Goal: Information Seeking & Learning: Learn about a topic

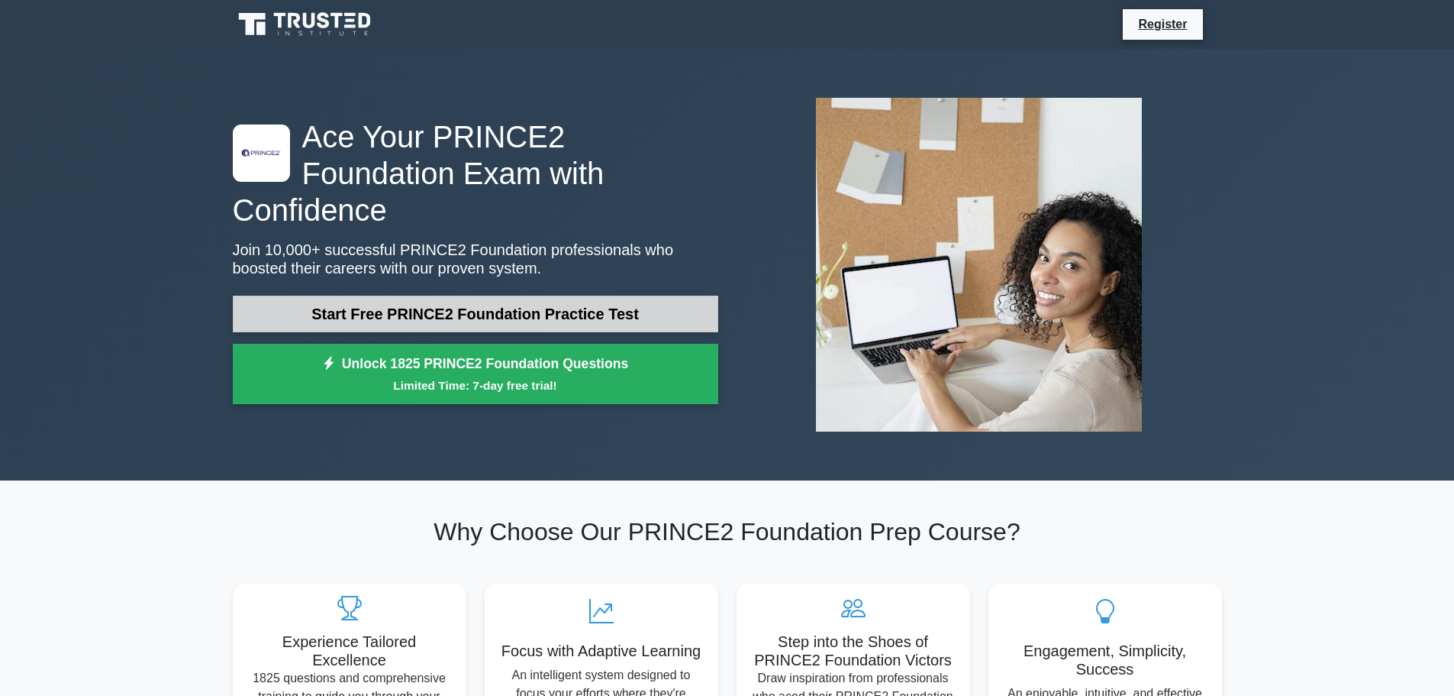
click at [550, 295] on link "Start Free PRINCE2 Foundation Practice Test" at bounding box center [476, 313] width 486 height 37
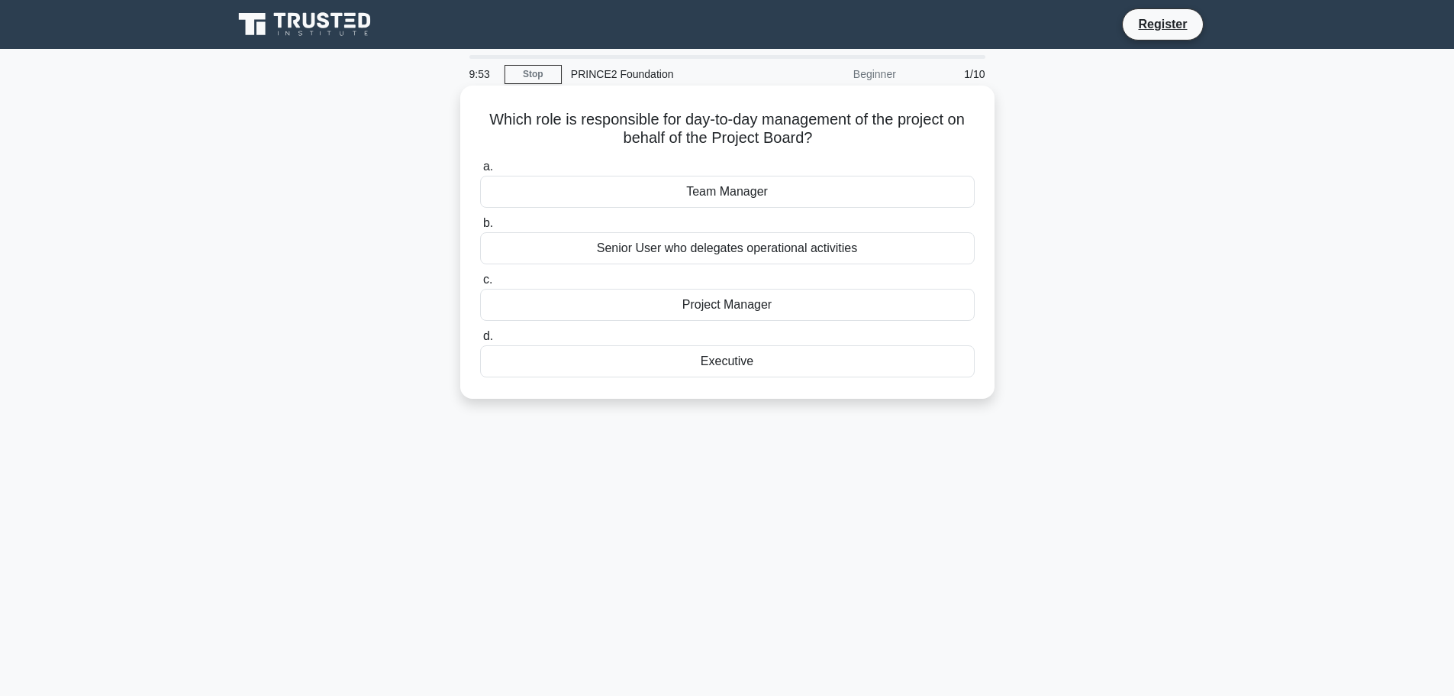
click at [726, 307] on div "Project Manager" at bounding box center [727, 305] width 495 height 32
click at [480, 285] on input "c. Project Manager" at bounding box center [480, 280] width 0 height 10
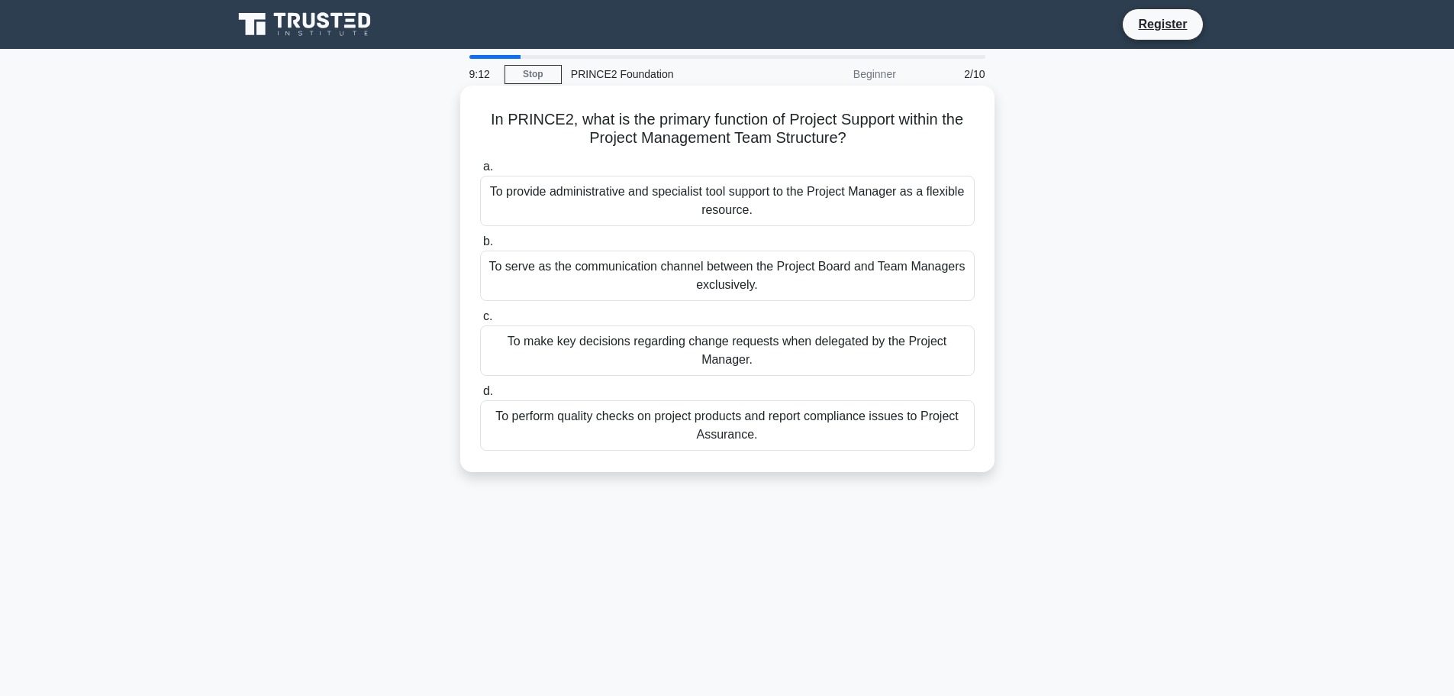
click at [595, 202] on div "To provide administrative and specialist tool support to the Project Manager as…" at bounding box center [727, 201] width 495 height 50
click at [480, 172] on input "a. To provide administrative and specialist tool support to the Project Manager…" at bounding box center [480, 167] width 0 height 10
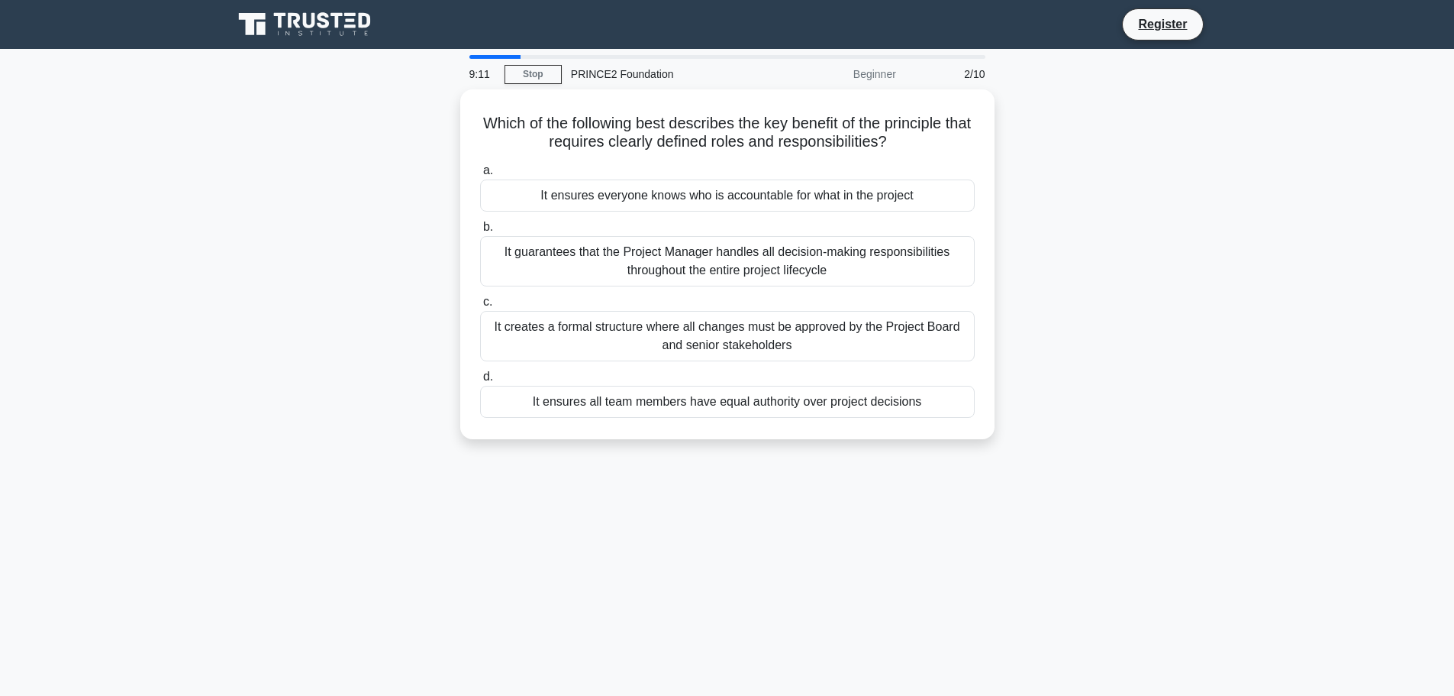
click at [595, 202] on div "It ensures everyone knows who is accountable for what in the project" at bounding box center [727, 195] width 495 height 32
click at [480, 176] on input "a. It ensures everyone knows who is accountable for what in the project" at bounding box center [480, 171] width 0 height 10
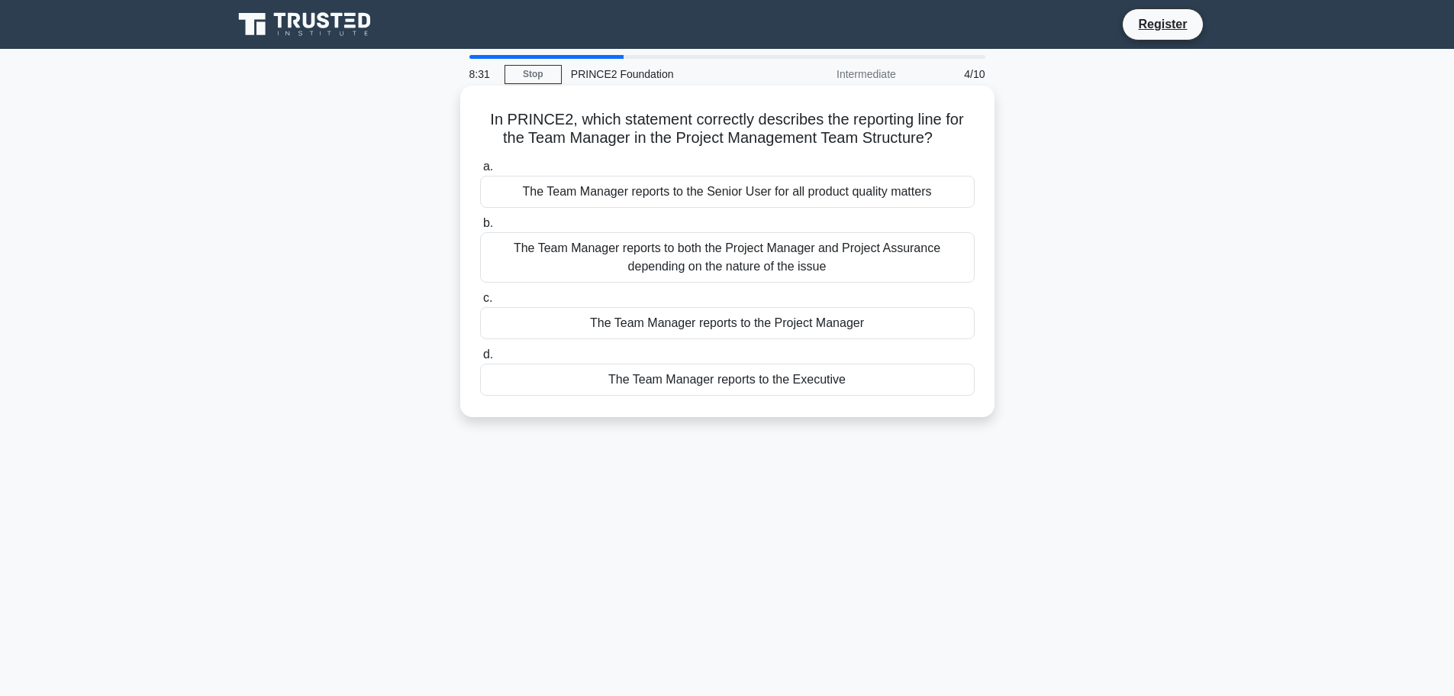
click at [843, 325] on div "The Team Manager reports to the Project Manager" at bounding box center [727, 323] width 495 height 32
click at [480, 303] on input "c. The Team Manager reports to the Project Manager" at bounding box center [480, 298] width 0 height 10
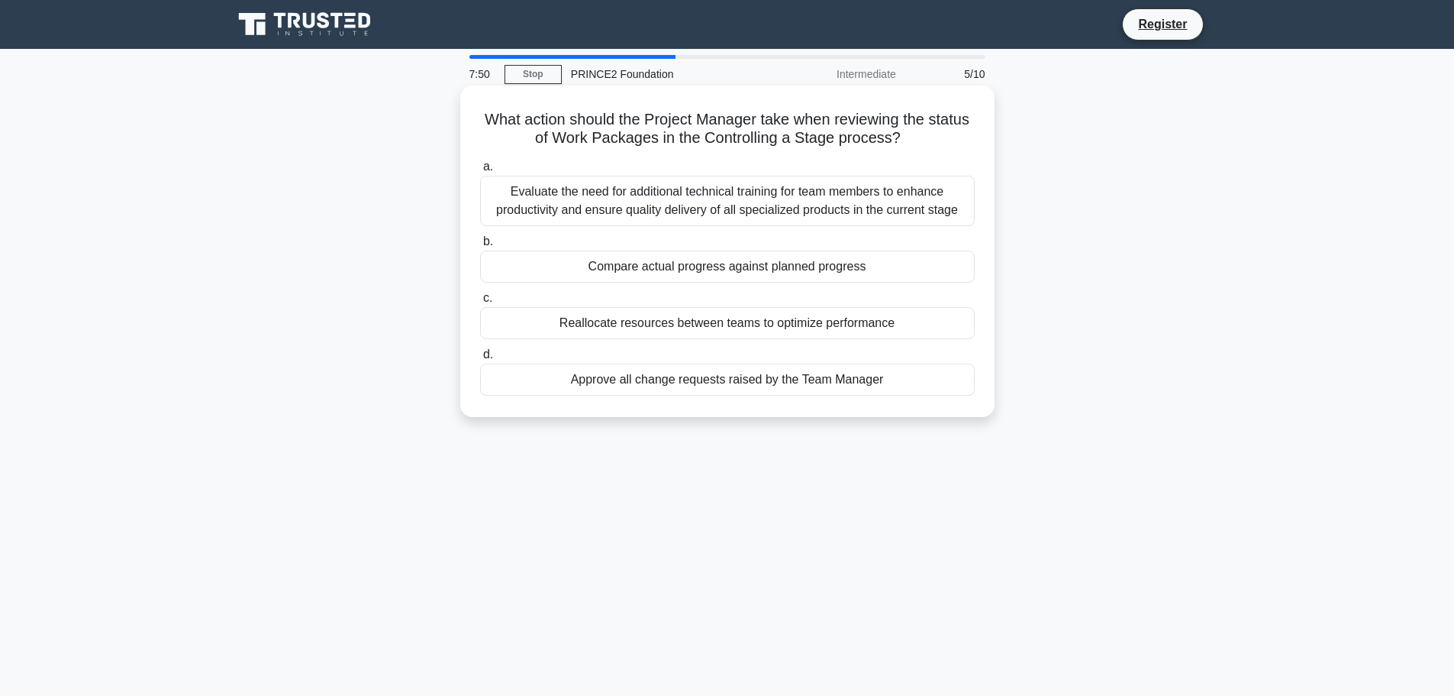
click at [783, 253] on div "Compare actual progress against planned progress" at bounding box center [727, 266] width 495 height 32
click at [480, 247] on input "b. Compare actual progress against planned progress" at bounding box center [480, 242] width 0 height 10
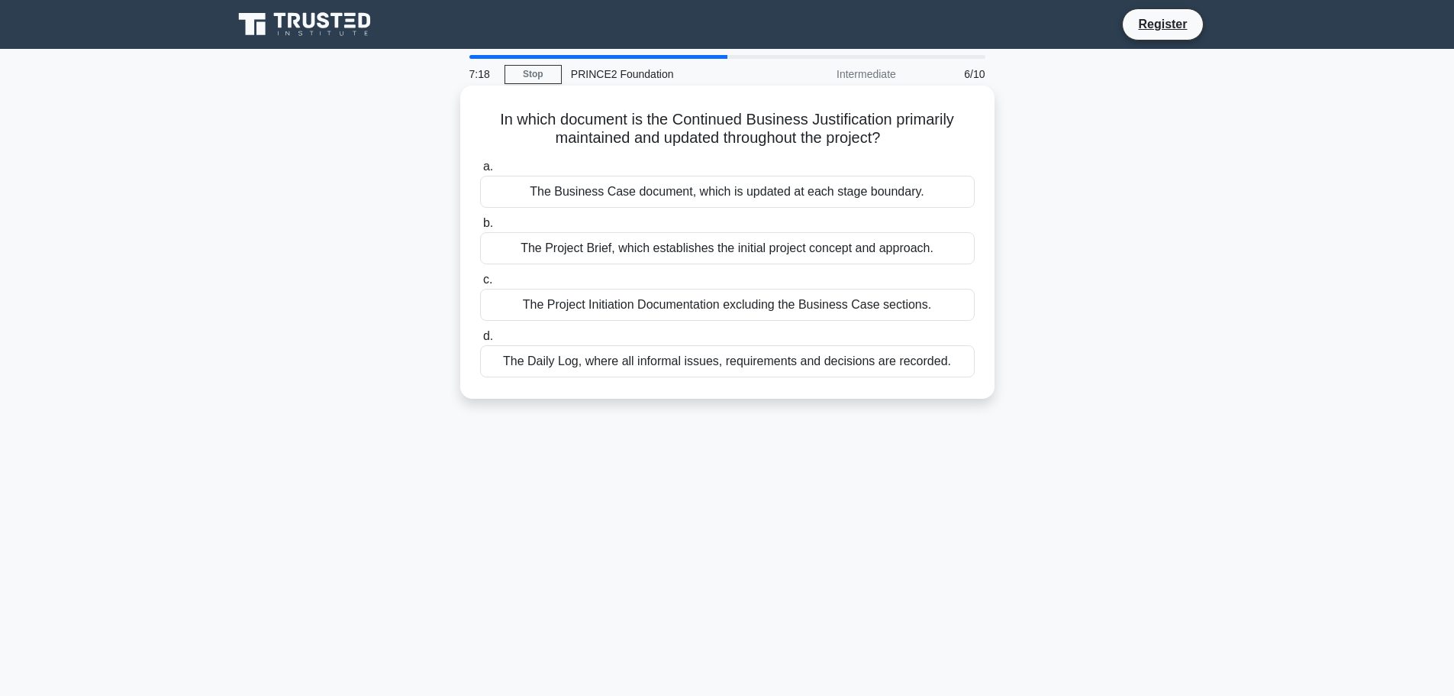
click at [819, 192] on div "The Business Case document, which is updated at each stage boundary." at bounding box center [727, 192] width 495 height 32
click at [480, 172] on input "a. The Business Case document, which is updated at each stage boundary." at bounding box center [480, 167] width 0 height 10
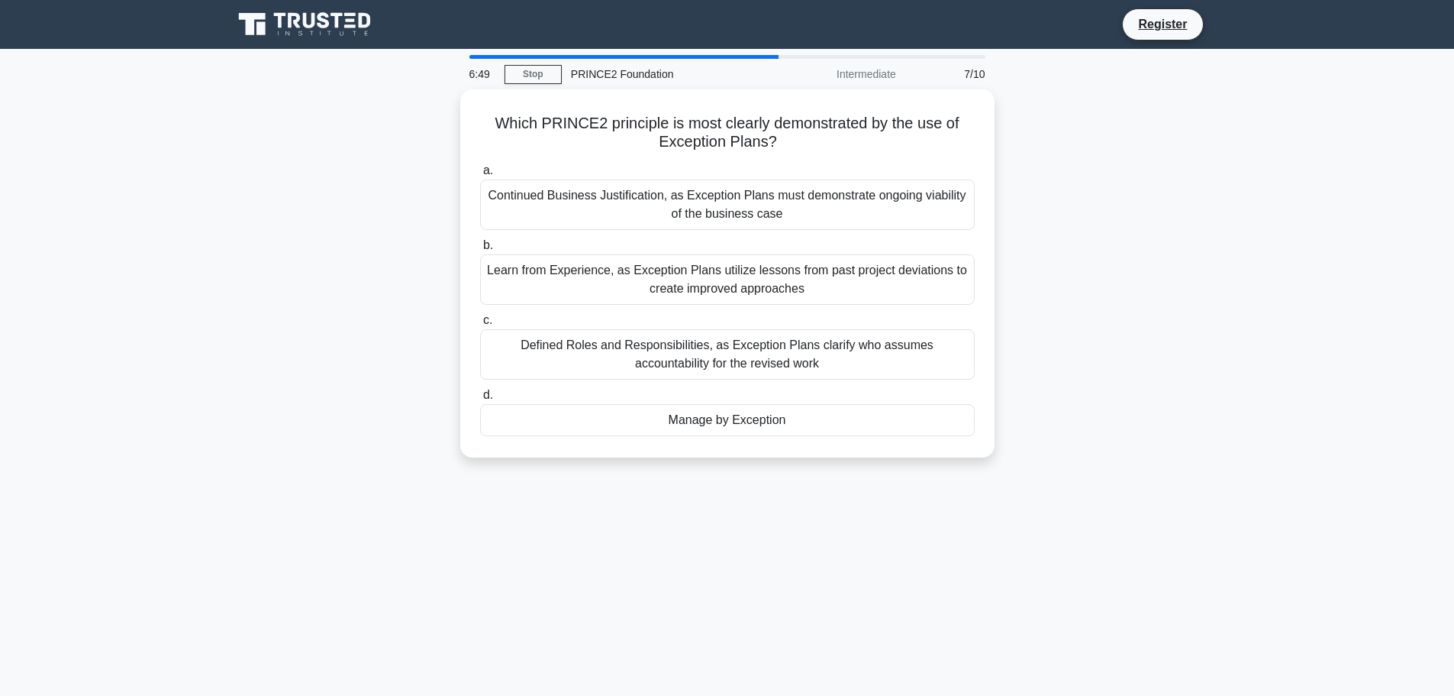
click at [1216, 396] on div "Which PRINCE2 principle is most clearly demonstrated by the use of Exception Pl…" at bounding box center [728, 282] width 1008 height 386
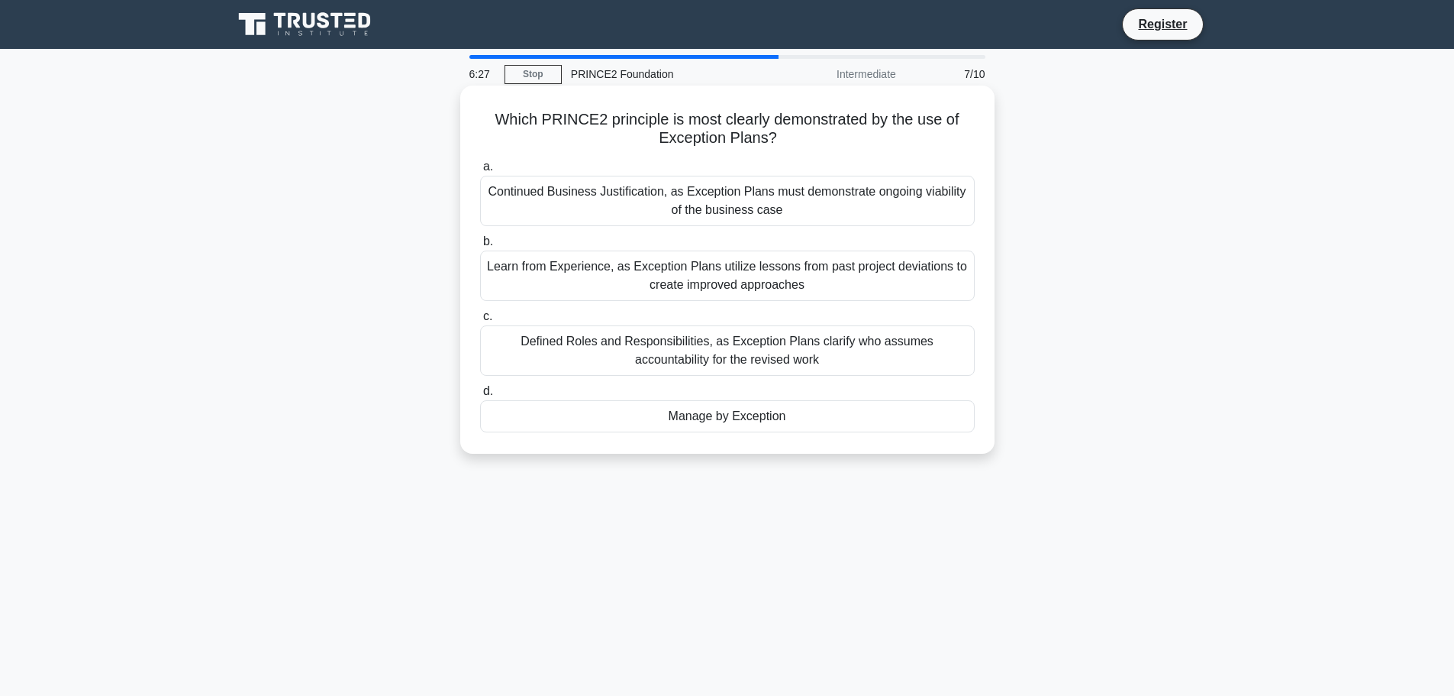
click at [832, 421] on div "Manage by Exception" at bounding box center [727, 416] width 495 height 32
click at [480, 396] on input "d. Manage by Exception" at bounding box center [480, 391] width 0 height 10
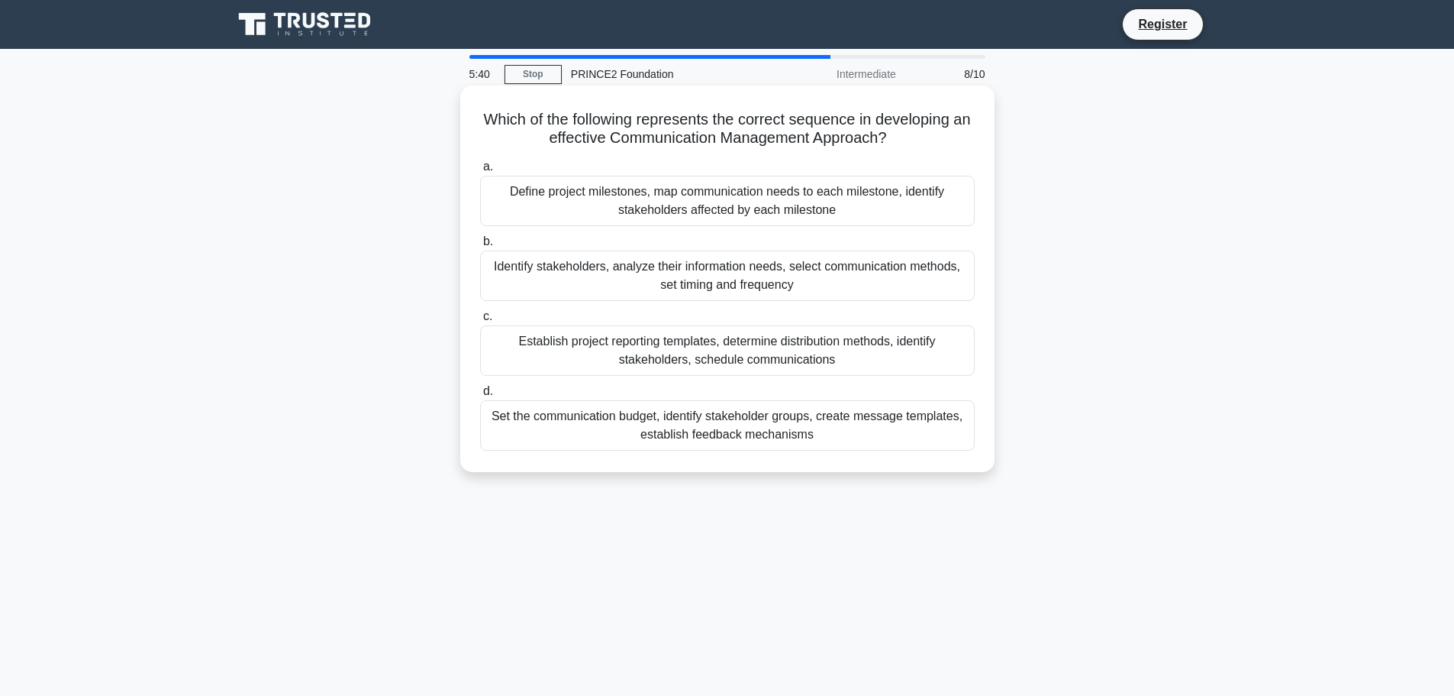
click at [887, 428] on div "Set the communication budget, identify stakeholder groups, create message templ…" at bounding box center [727, 425] width 495 height 50
click at [480, 396] on input "d. Set the communication budget, identify stakeholder groups, create message te…" at bounding box center [480, 391] width 0 height 10
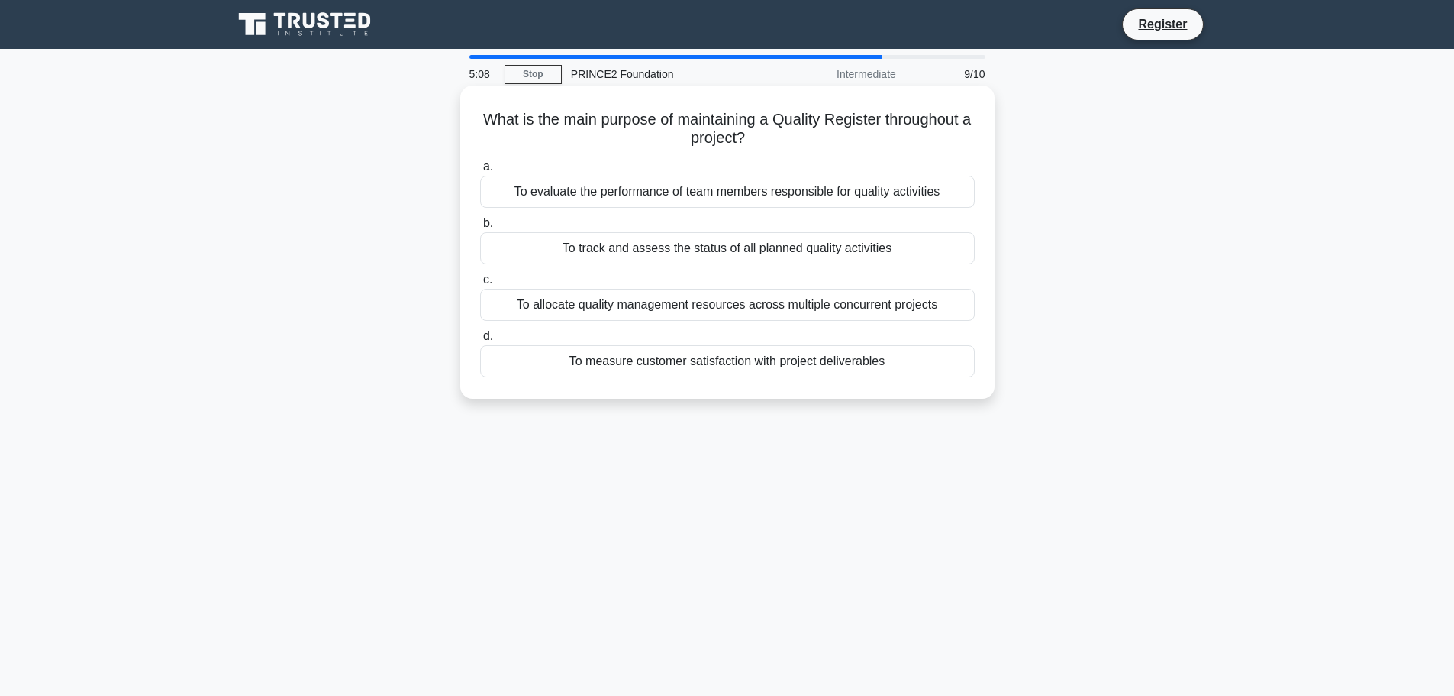
click at [865, 248] on div "To track and assess the status of all planned quality activities" at bounding box center [727, 248] width 495 height 32
click at [480, 228] on input "b. To track and assess the status of all planned quality activities" at bounding box center [480, 223] width 0 height 10
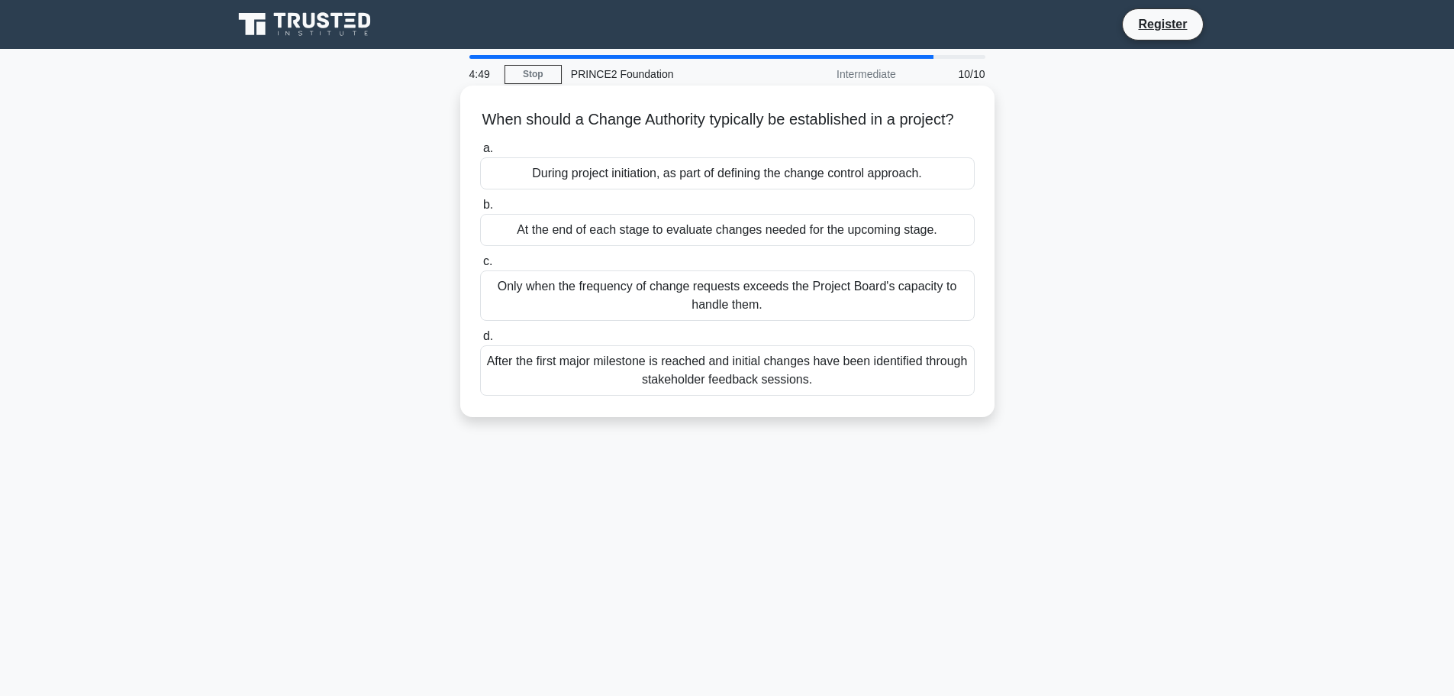
click at [833, 246] on div "At the end of each stage to evaluate changes needed for the upcoming stage." at bounding box center [727, 230] width 495 height 32
click at [480, 210] on input "b. At the end of each stage to evaluate changes needed for the upcoming stage." at bounding box center [480, 205] width 0 height 10
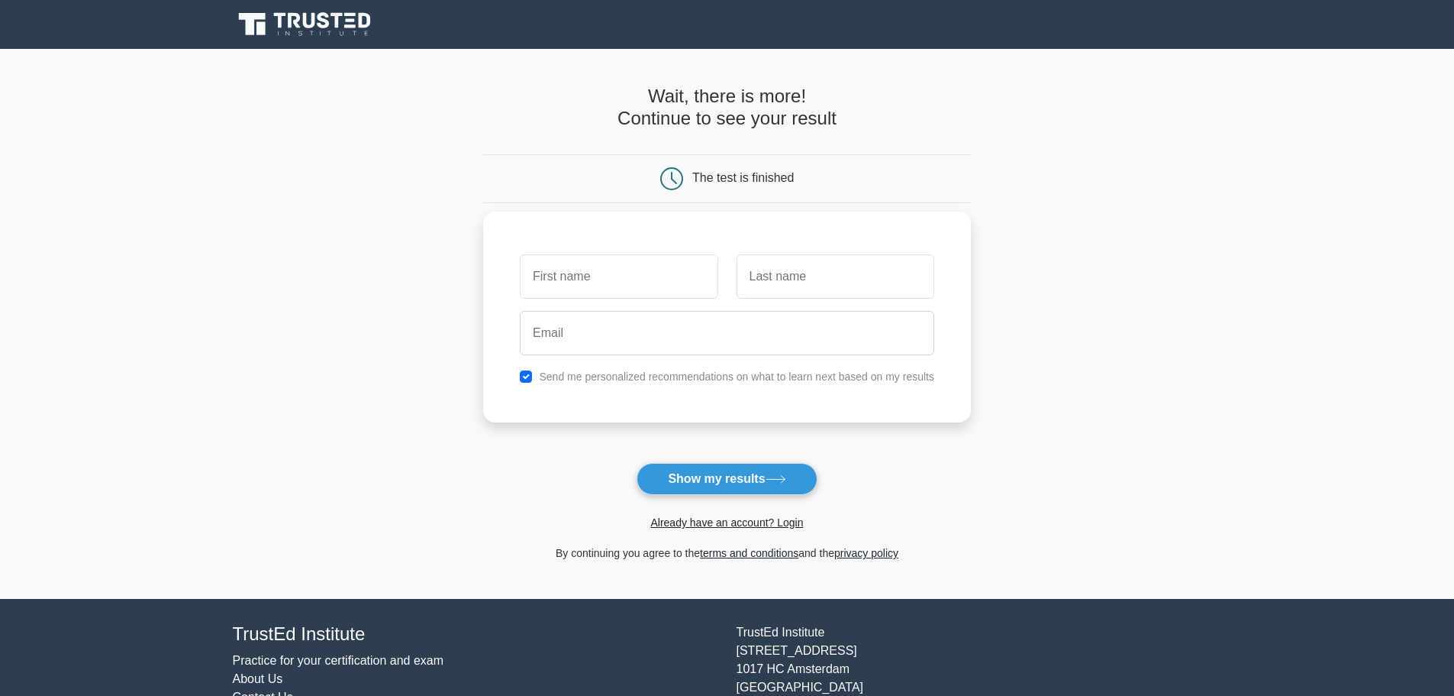
click at [642, 283] on input "text" at bounding box center [619, 276] width 198 height 44
type input "Christoforos"
click at [812, 287] on input "text" at bounding box center [836, 276] width 198 height 44
type input "Matsagkanis"
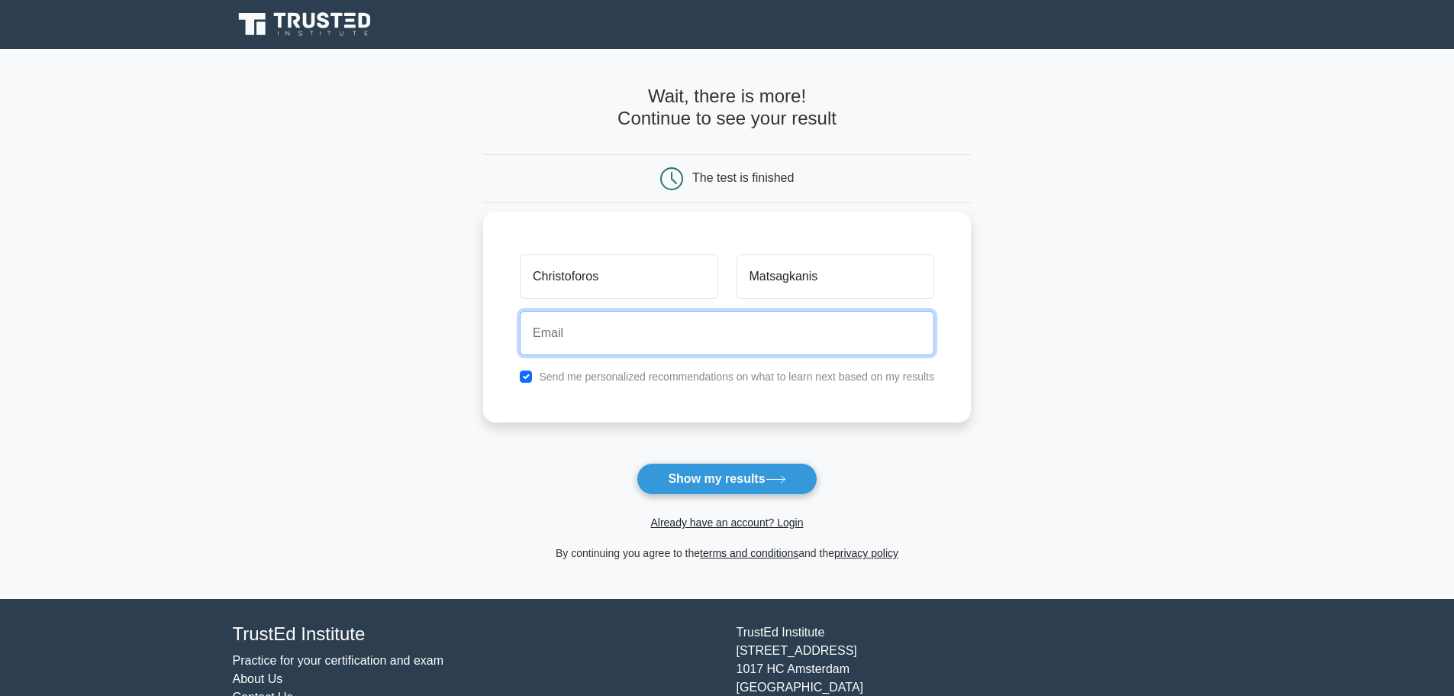
click at [751, 341] on input "email" at bounding box center [727, 333] width 415 height 44
type input "cmatsaganis@hotmail.com"
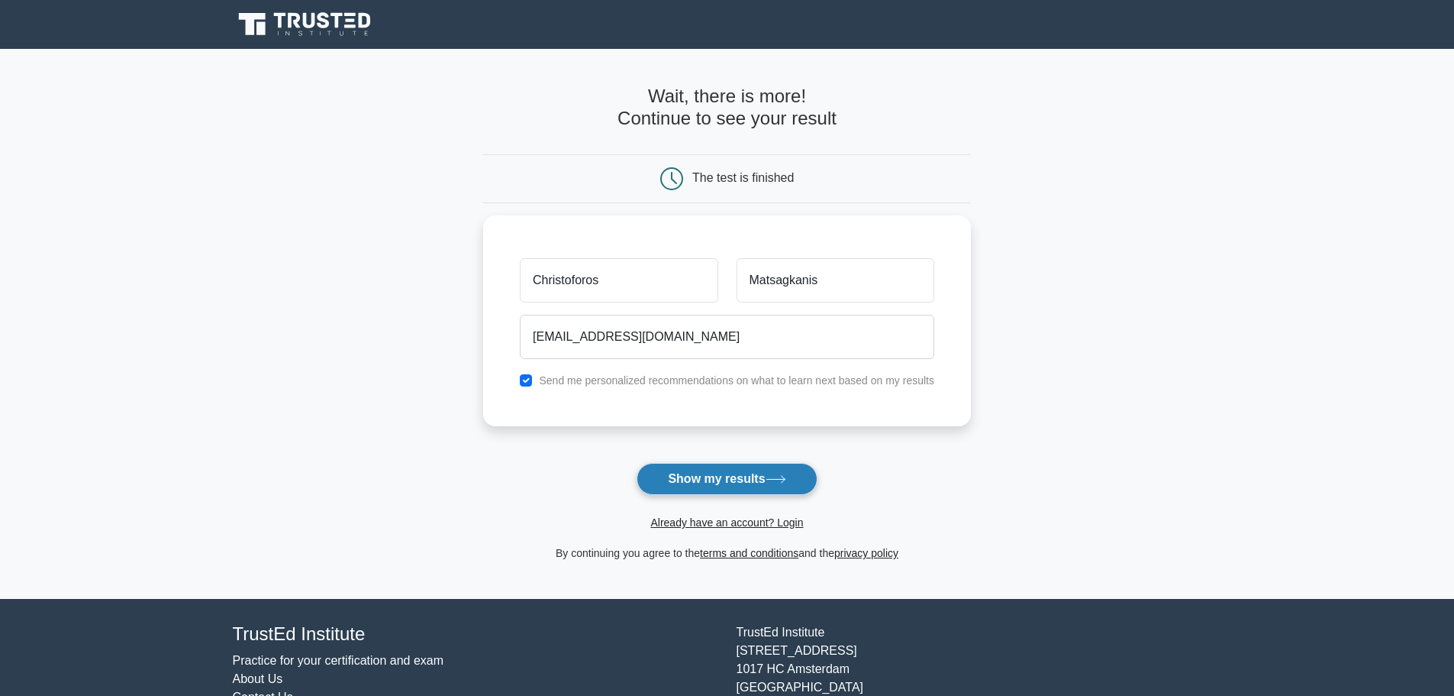
click at [693, 477] on button "Show my results" at bounding box center [727, 479] width 180 height 32
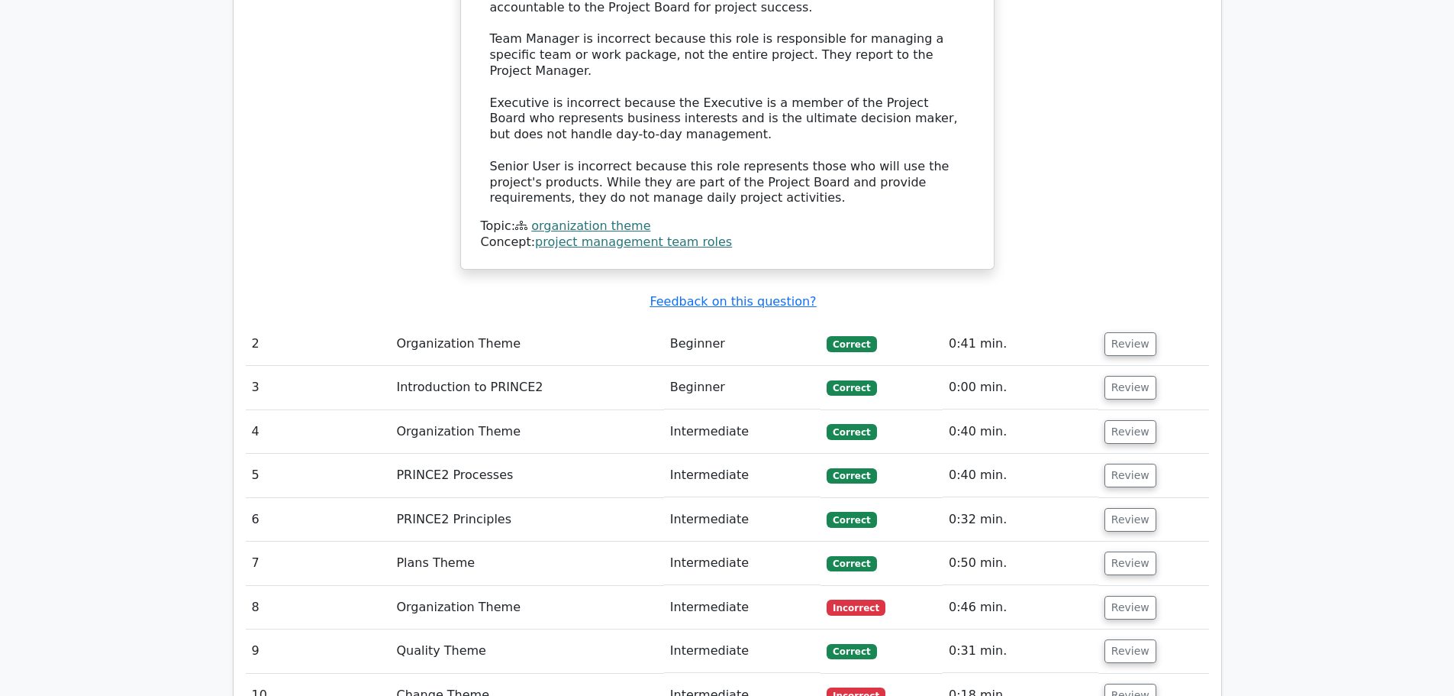
scroll to position [1756, 0]
click at [1134, 333] on button "Review" at bounding box center [1131, 345] width 52 height 24
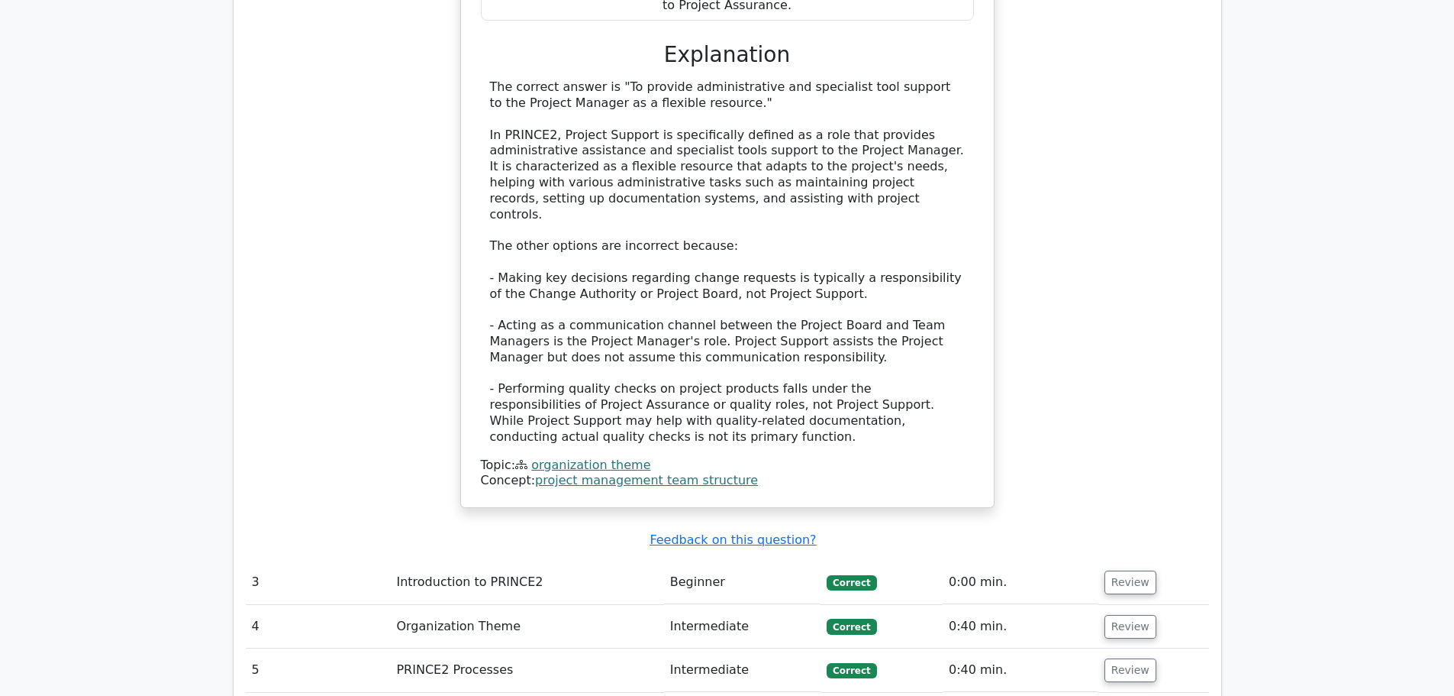
scroll to position [2520, 0]
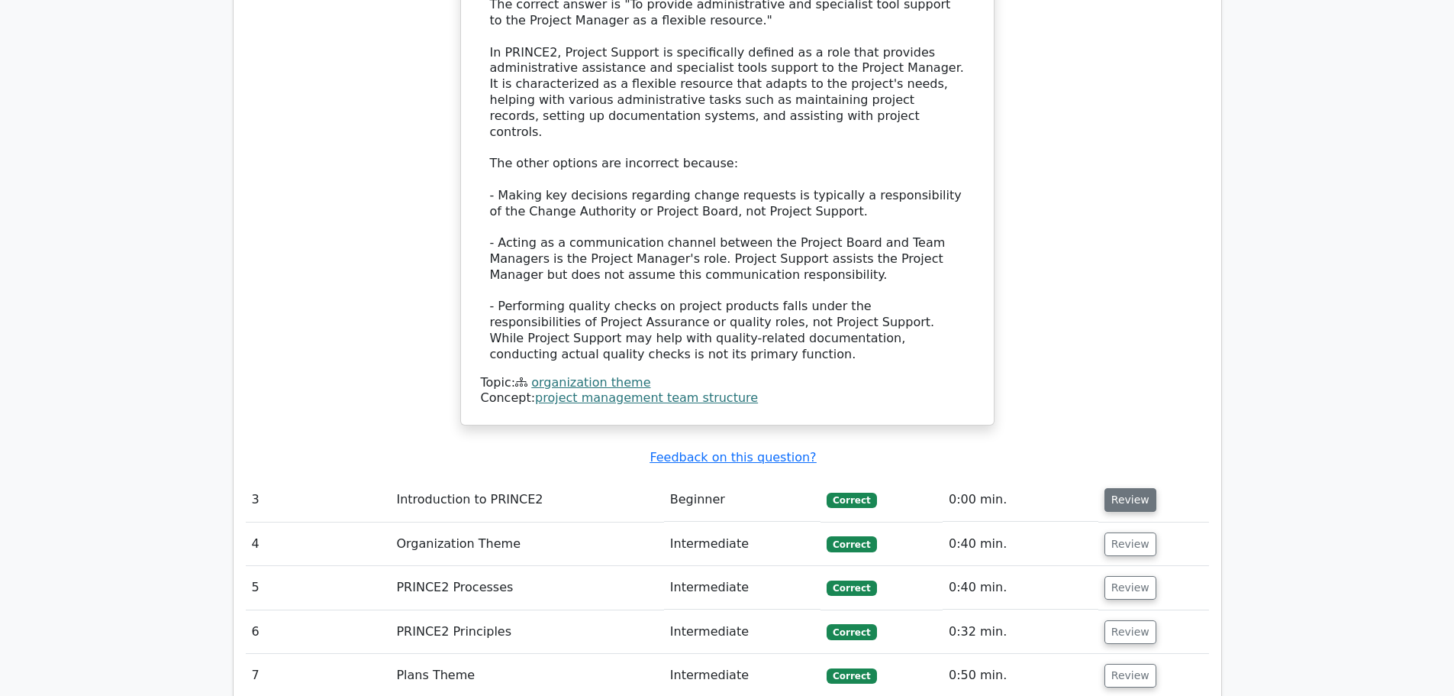
click at [1125, 488] on button "Review" at bounding box center [1131, 500] width 52 height 24
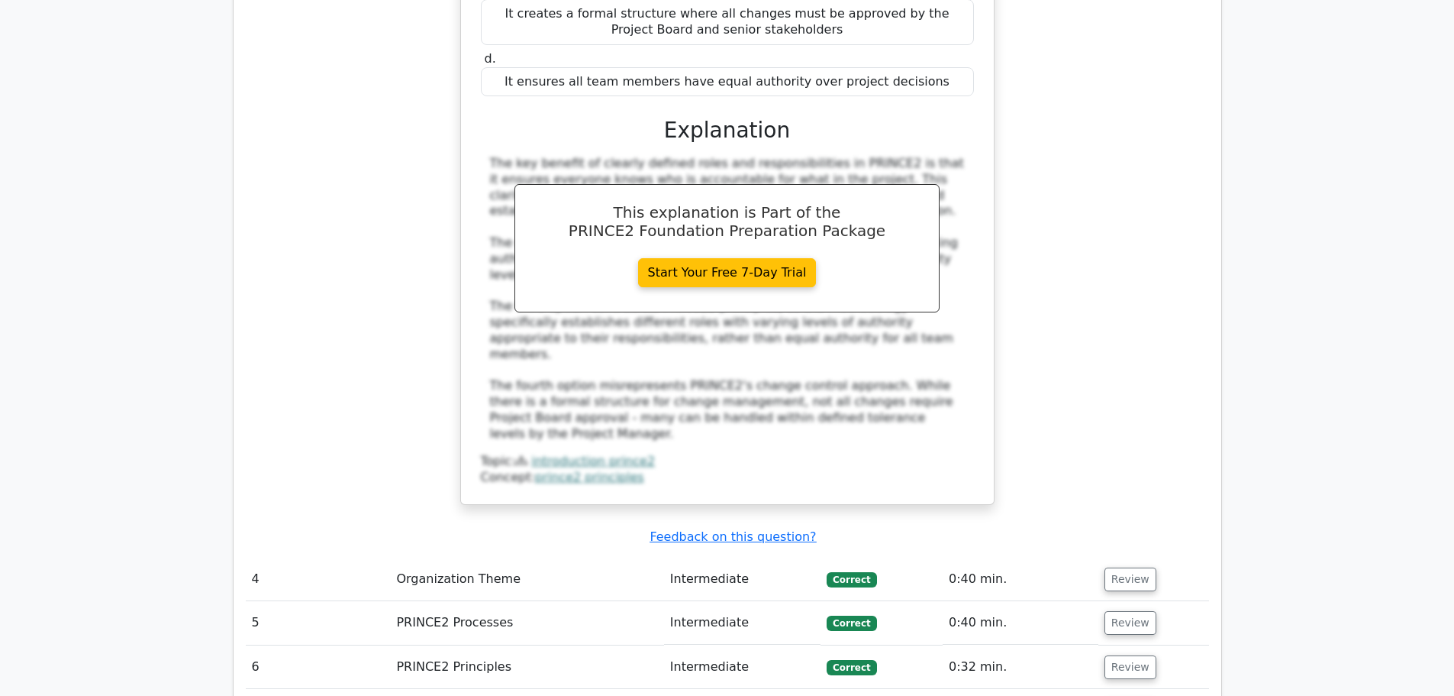
scroll to position [3283, 0]
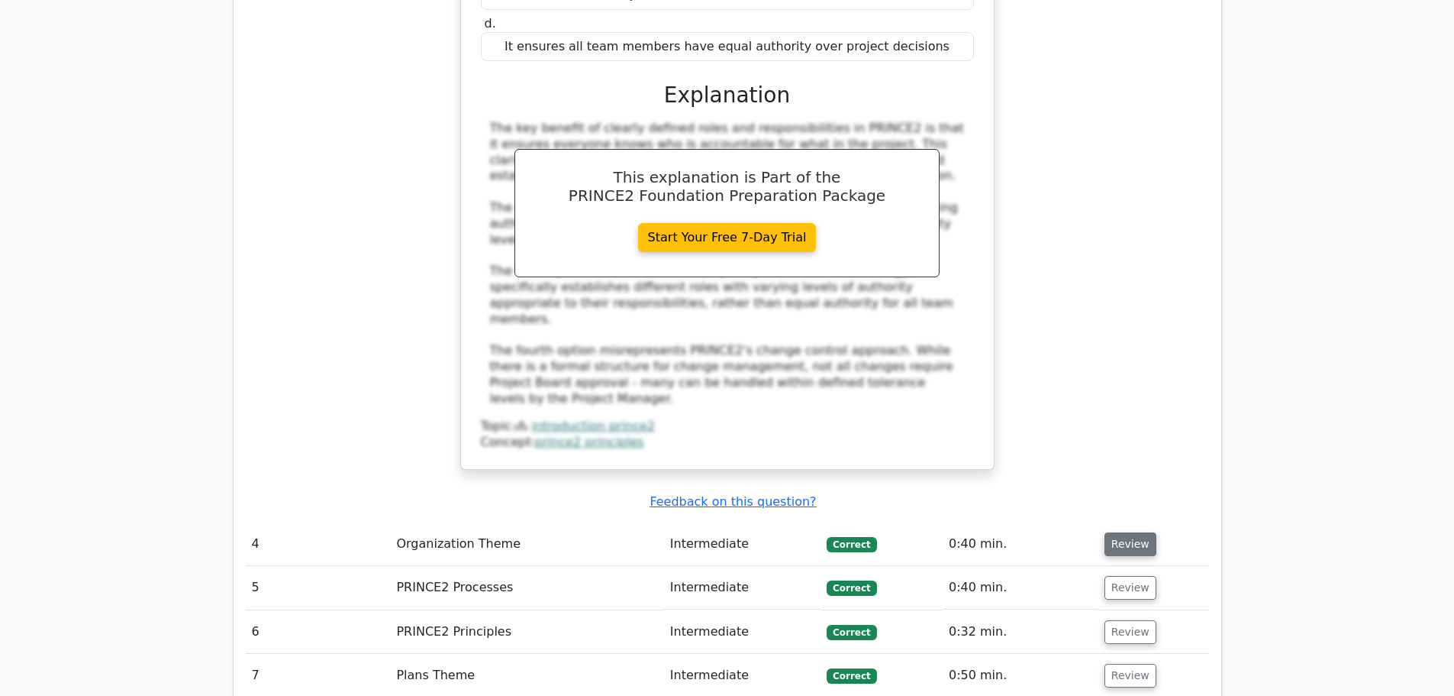
click at [1139, 532] on button "Review" at bounding box center [1131, 544] width 52 height 24
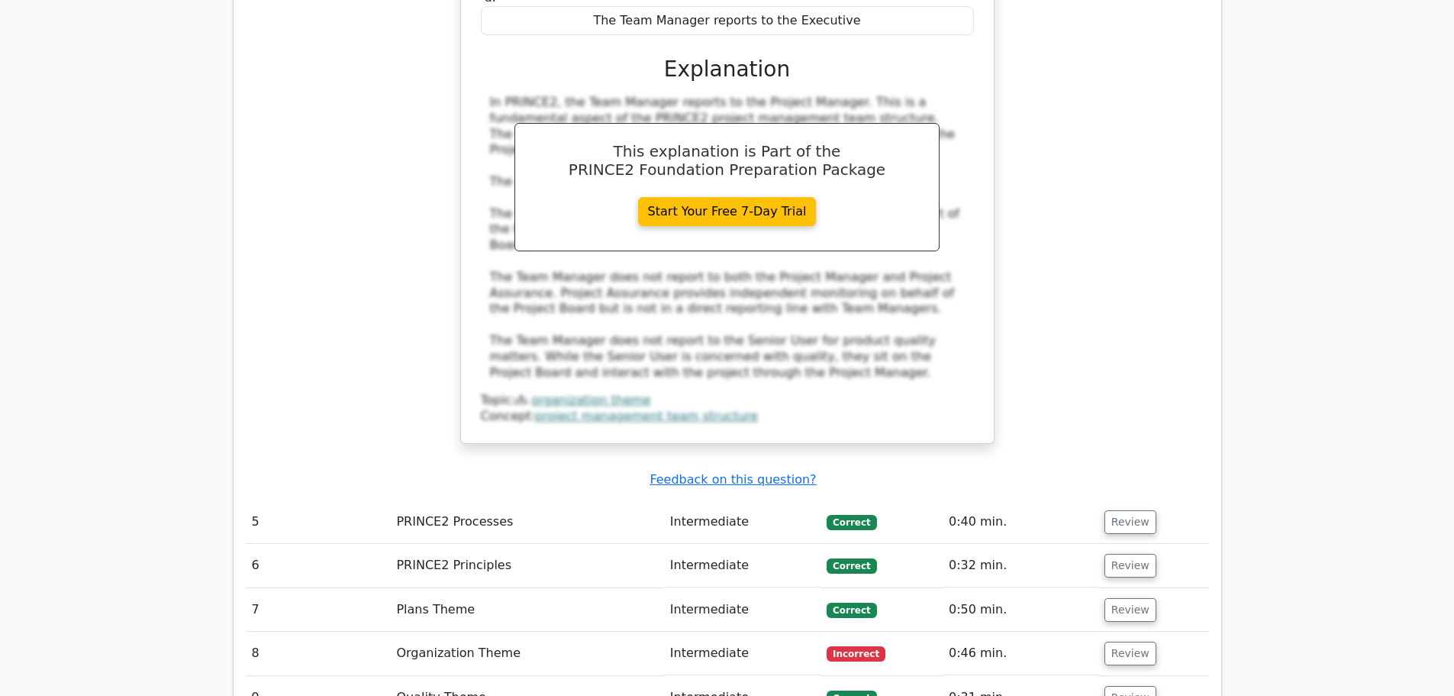
scroll to position [4123, 0]
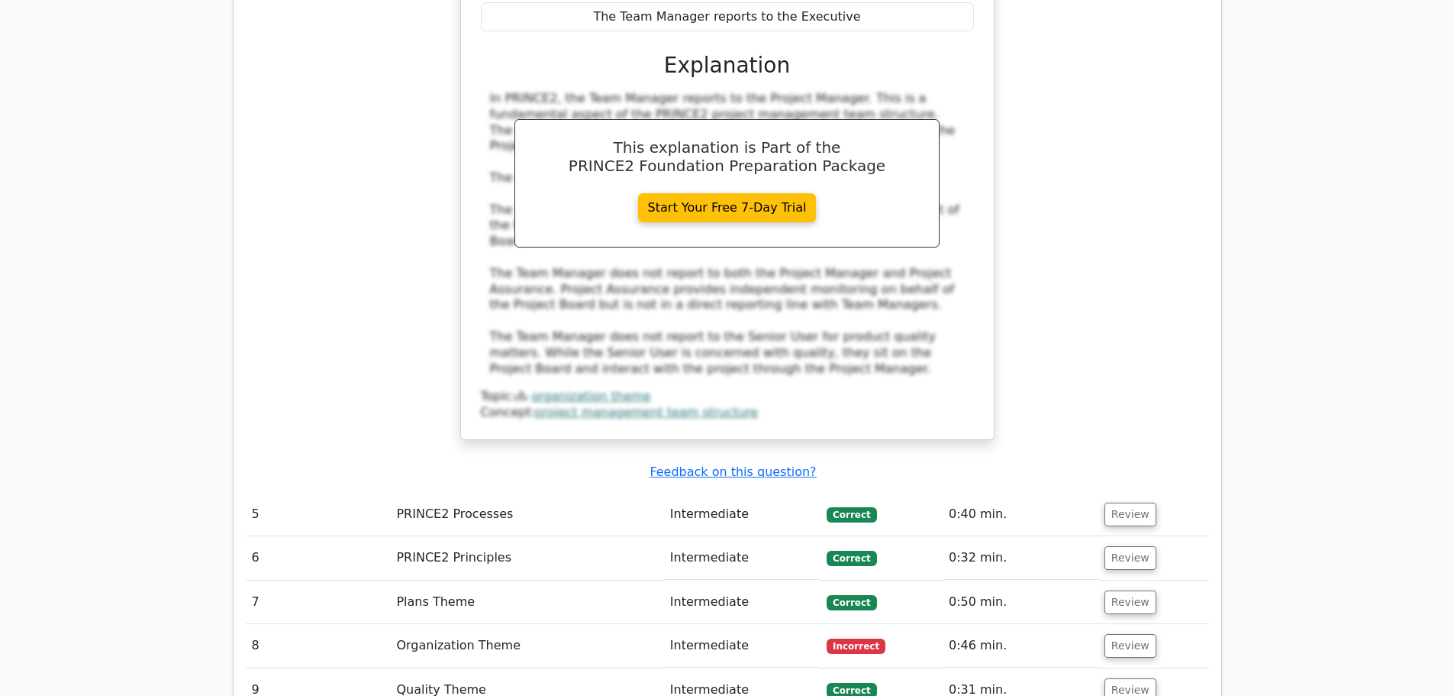
click at [1132, 492] on td "Review" at bounding box center [1154, 514] width 111 height 44
click at [1129, 502] on button "Review" at bounding box center [1131, 514] width 52 height 24
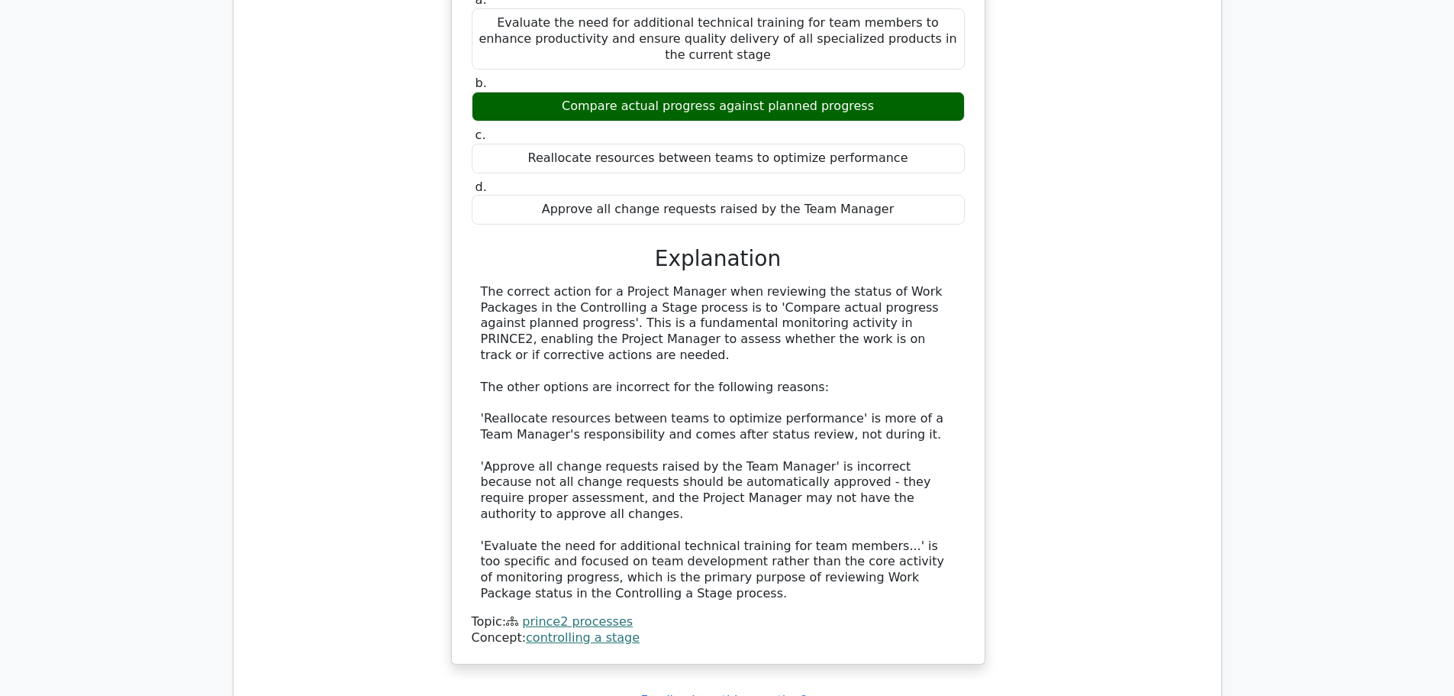
scroll to position [4887, 0]
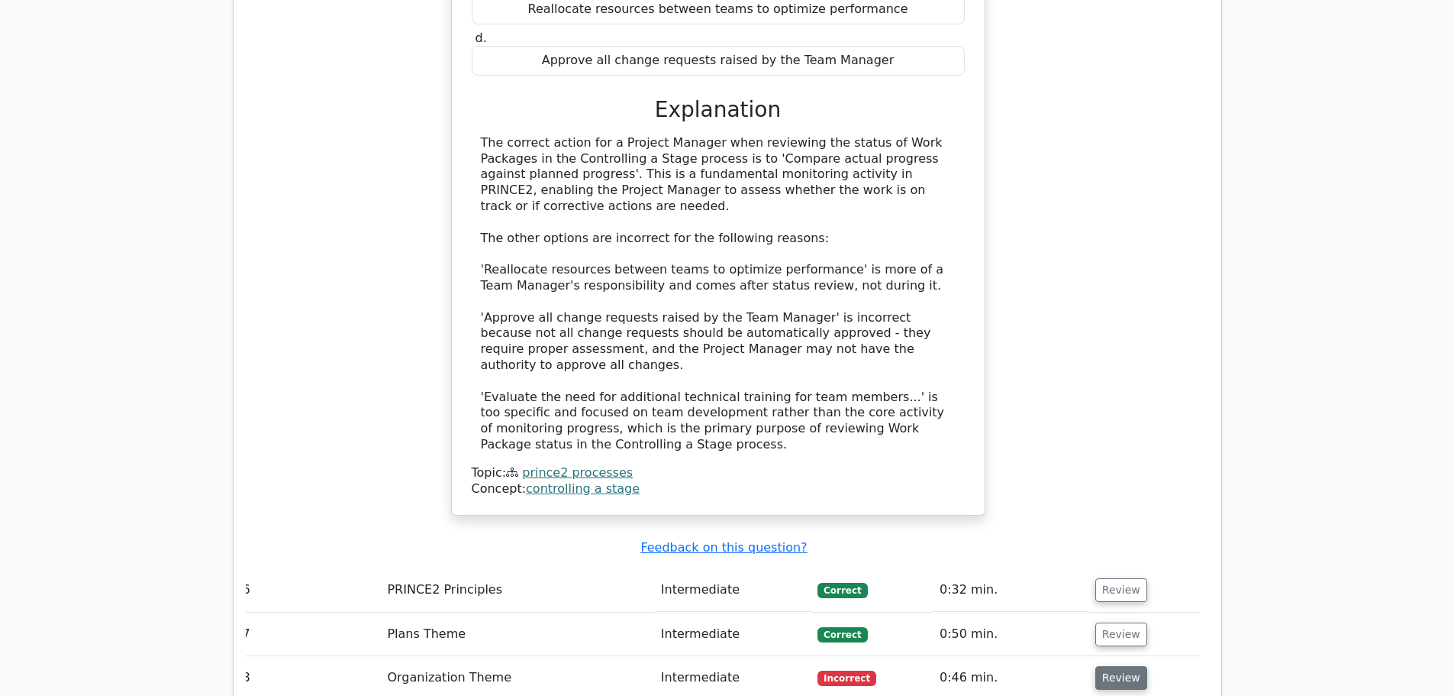
click at [1125, 666] on button "Review" at bounding box center [1122, 678] width 52 height 24
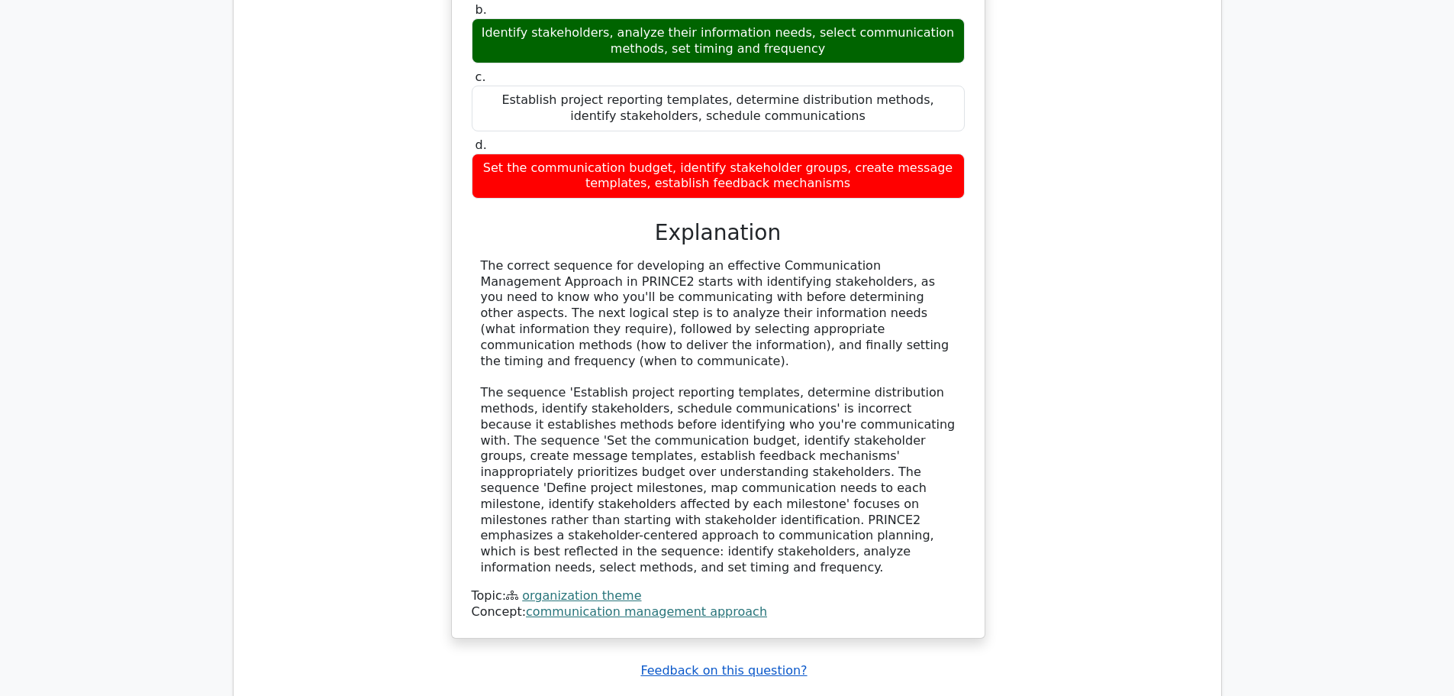
scroll to position [5726, 0]
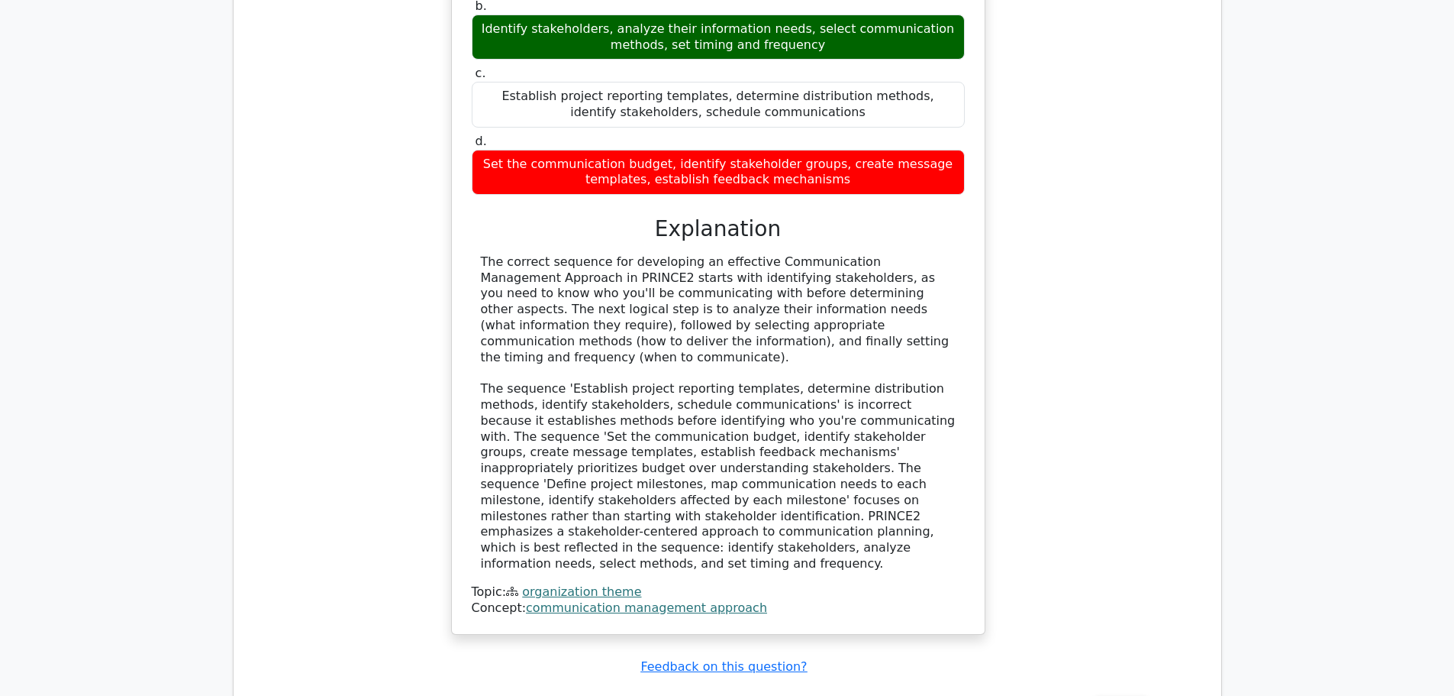
click at [1110, 695] on button "Review" at bounding box center [1122, 709] width 52 height 24
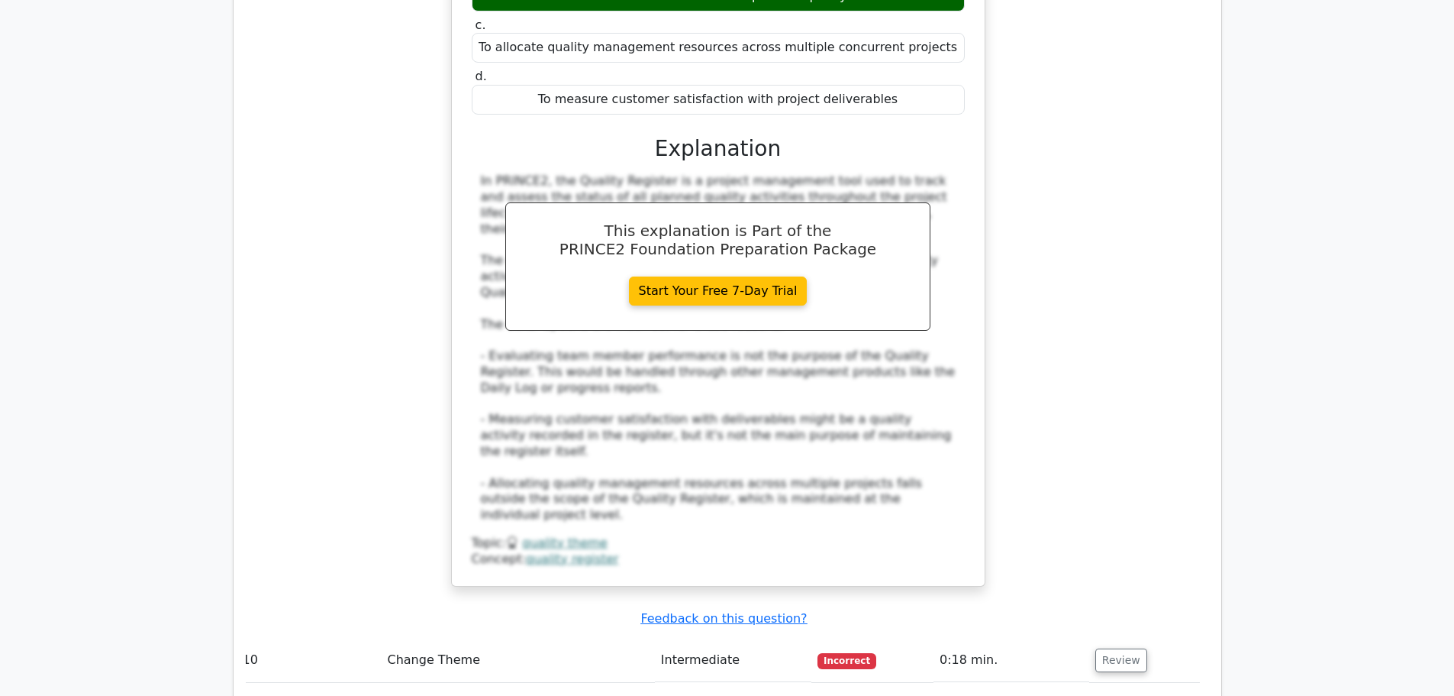
scroll to position [6643, 0]
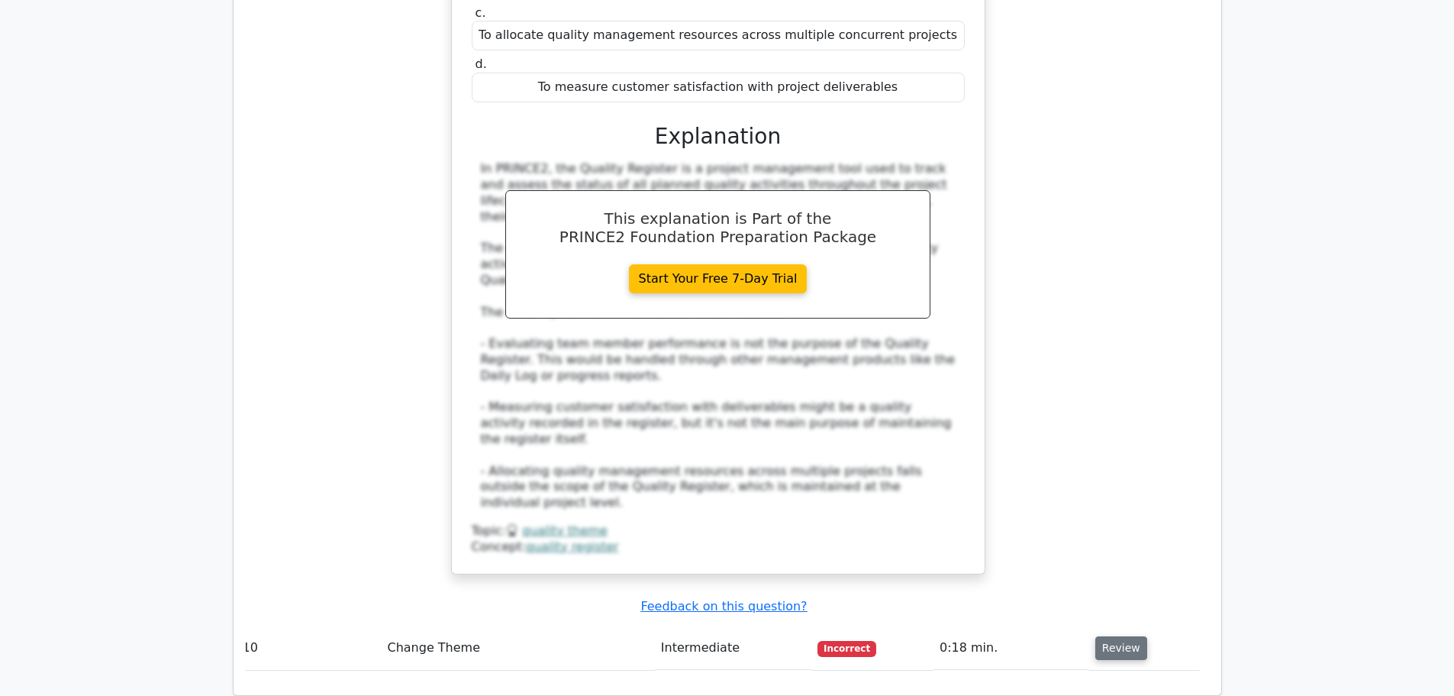
click at [1121, 636] on button "Review" at bounding box center [1122, 648] width 52 height 24
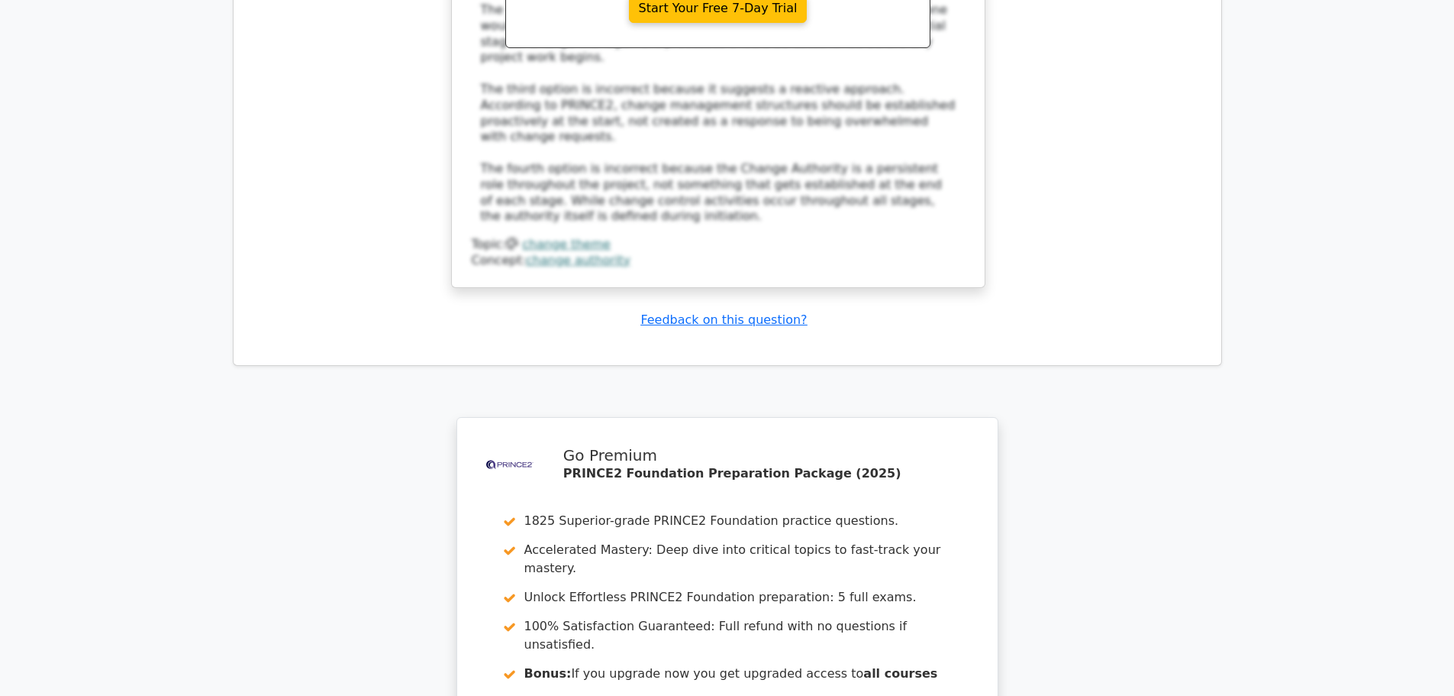
scroll to position [7712, 0]
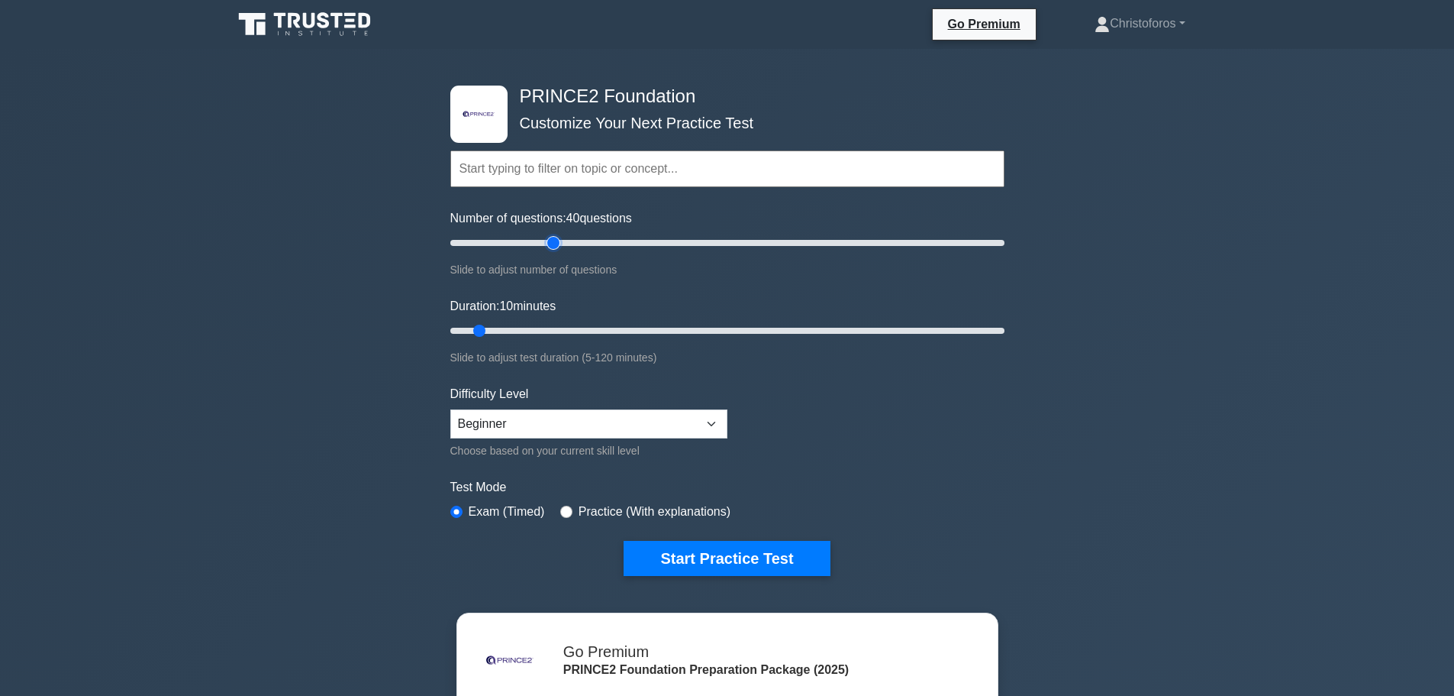
drag, startPoint x: 470, startPoint y: 239, endPoint x: 554, endPoint y: 247, distance: 84.4
type input "40"
click at [554, 247] on input "Number of questions: 40 questions" at bounding box center [727, 243] width 554 height 18
drag, startPoint x: 475, startPoint y: 327, endPoint x: 564, endPoint y: 338, distance: 90.1
type input "30"
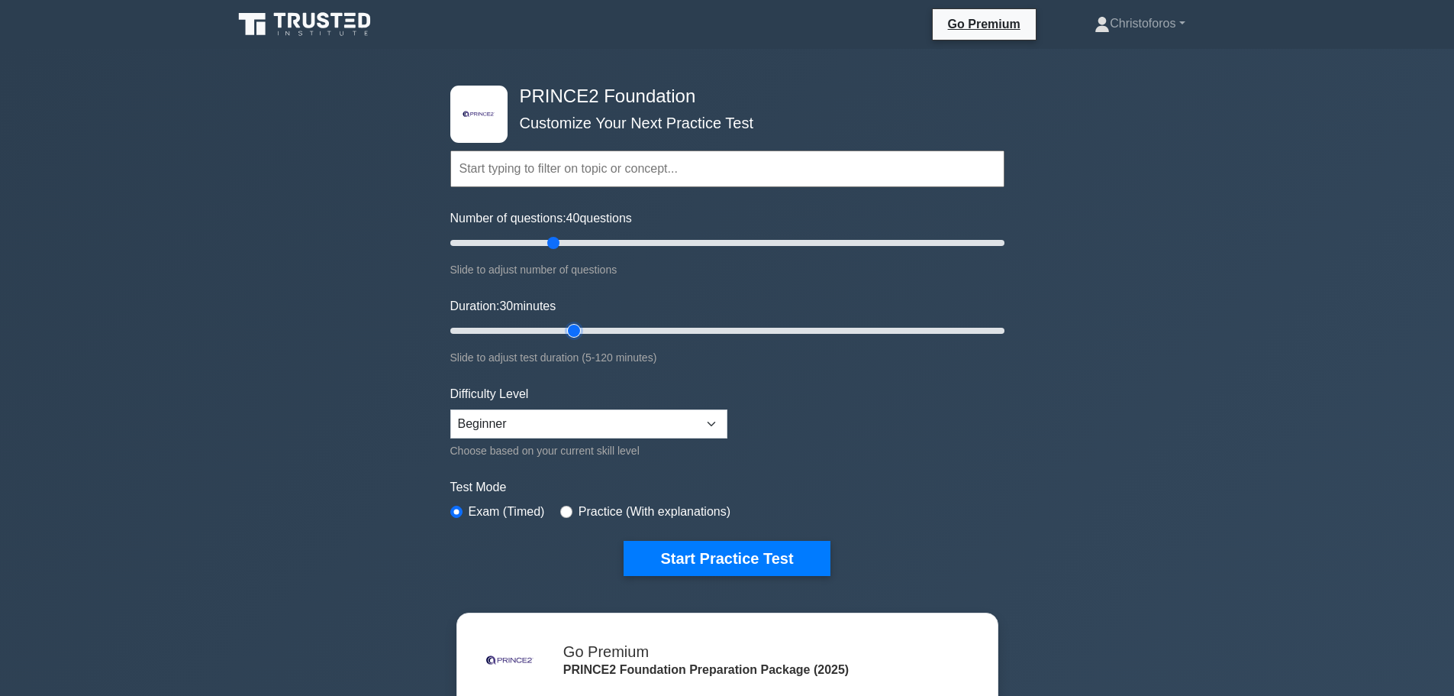
click at [564, 338] on input "Duration: 30 minutes" at bounding box center [727, 330] width 554 height 18
click at [650, 436] on select "Beginner Intermediate Expert" at bounding box center [588, 423] width 277 height 29
select select "intermediate"
click at [450, 409] on select "Beginner Intermediate Expert" at bounding box center [588, 423] width 277 height 29
click at [663, 566] on button "Start Practice Test" at bounding box center [727, 558] width 206 height 35
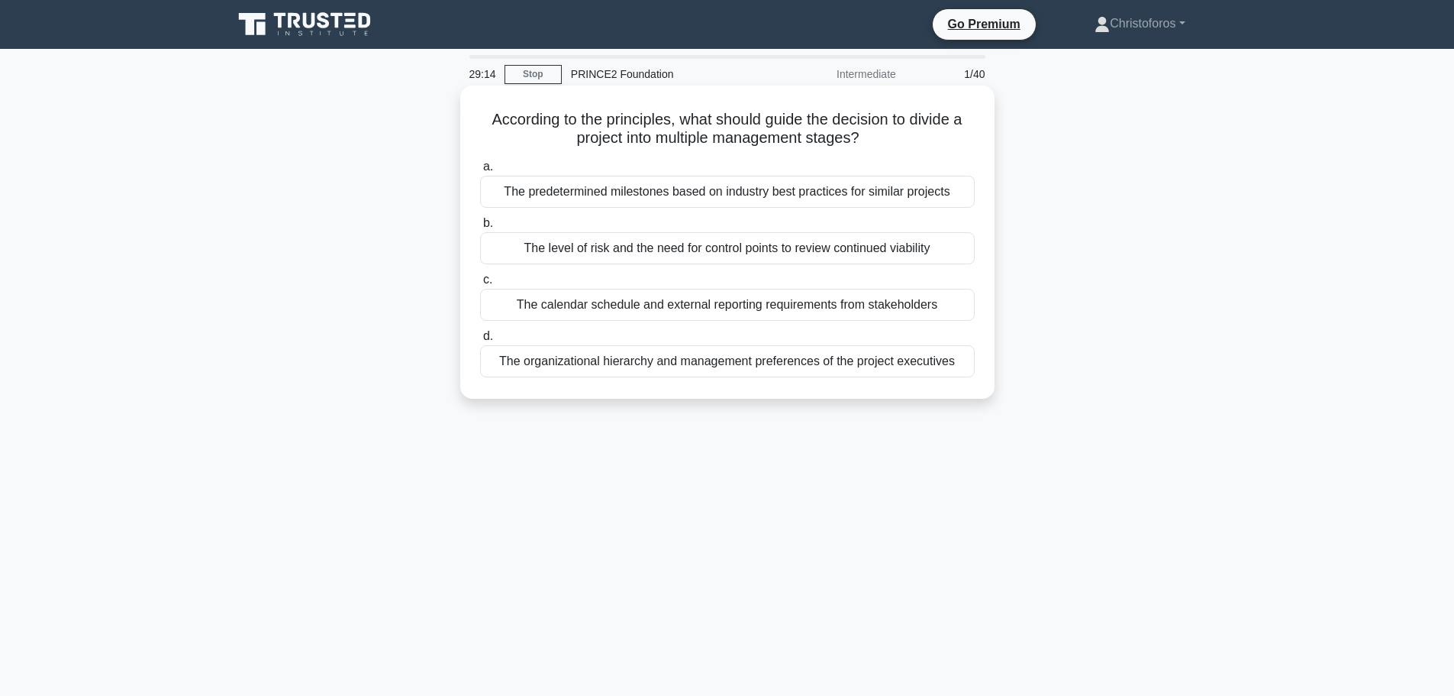
click at [806, 257] on div "The level of risk and the need for control points to review continued viability" at bounding box center [727, 248] width 495 height 32
click at [480, 228] on input "b. The level of risk and the need for control points to review continued viabil…" at bounding box center [480, 223] width 0 height 10
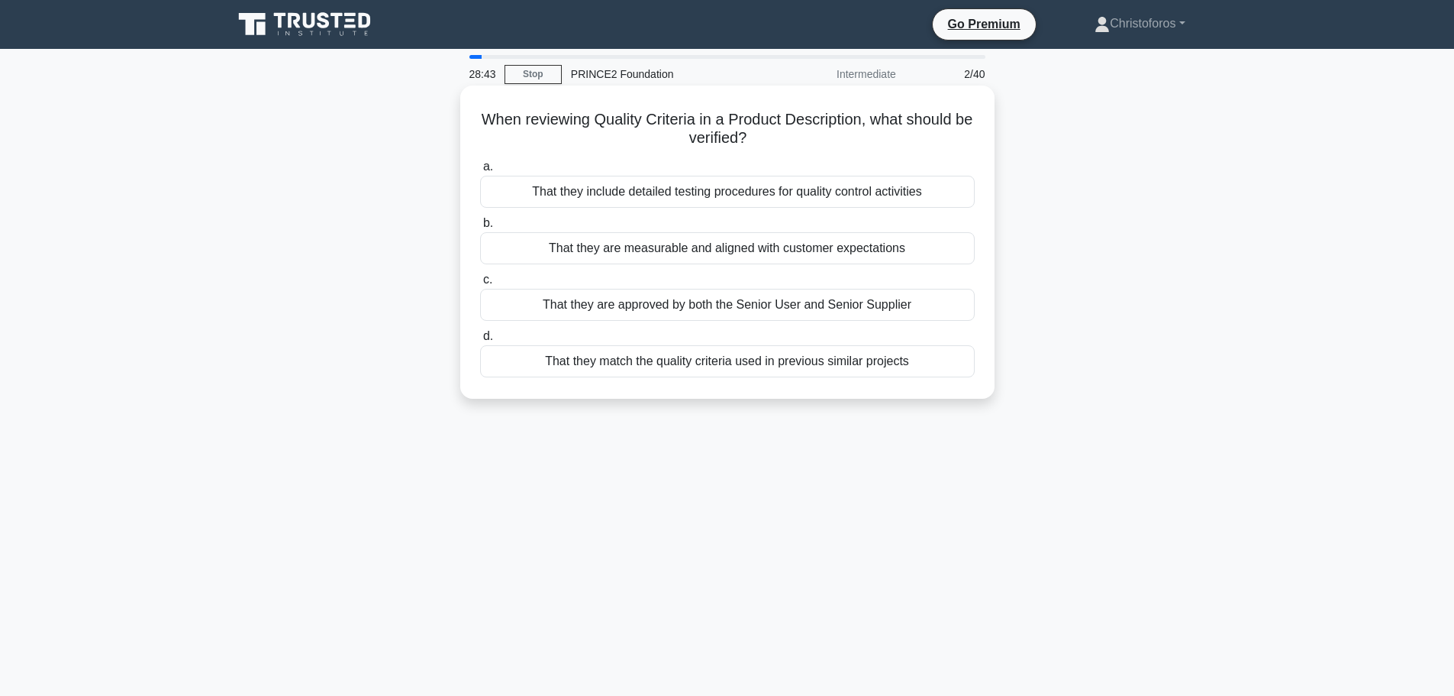
click at [784, 254] on div "That they are measurable and aligned with customer expectations" at bounding box center [727, 248] width 495 height 32
click at [480, 228] on input "b. That they are measurable and aligned with customer expectations" at bounding box center [480, 223] width 0 height 10
click at [793, 246] on div "Create a comprehensive lessons log at project closure to benefit future projects" at bounding box center [727, 248] width 495 height 32
click at [480, 228] on input "b. Create a comprehensive lessons log at project closure to benefit future proj…" at bounding box center [480, 223] width 0 height 10
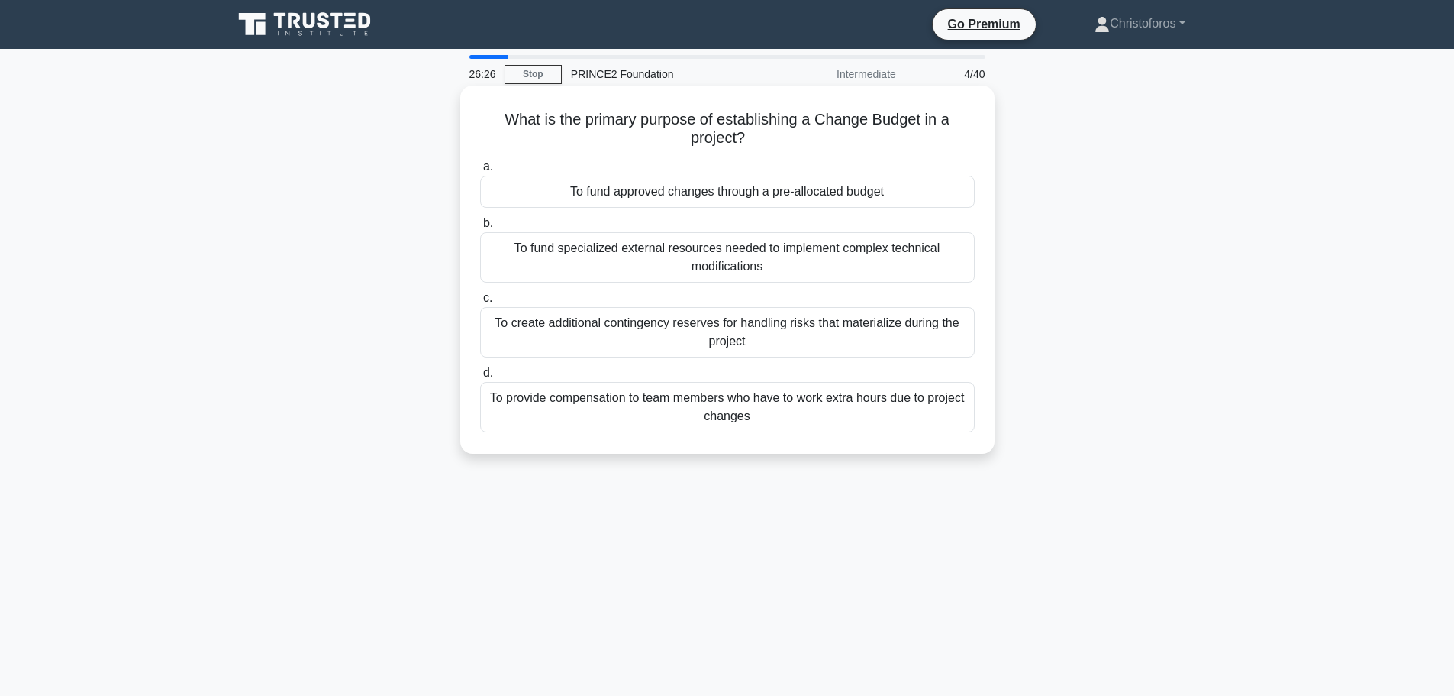
click at [830, 193] on div "To fund approved changes through a pre-allocated budget" at bounding box center [727, 192] width 495 height 32
click at [480, 172] on input "a. To fund approved changes through a pre-allocated budget" at bounding box center [480, 167] width 0 height 10
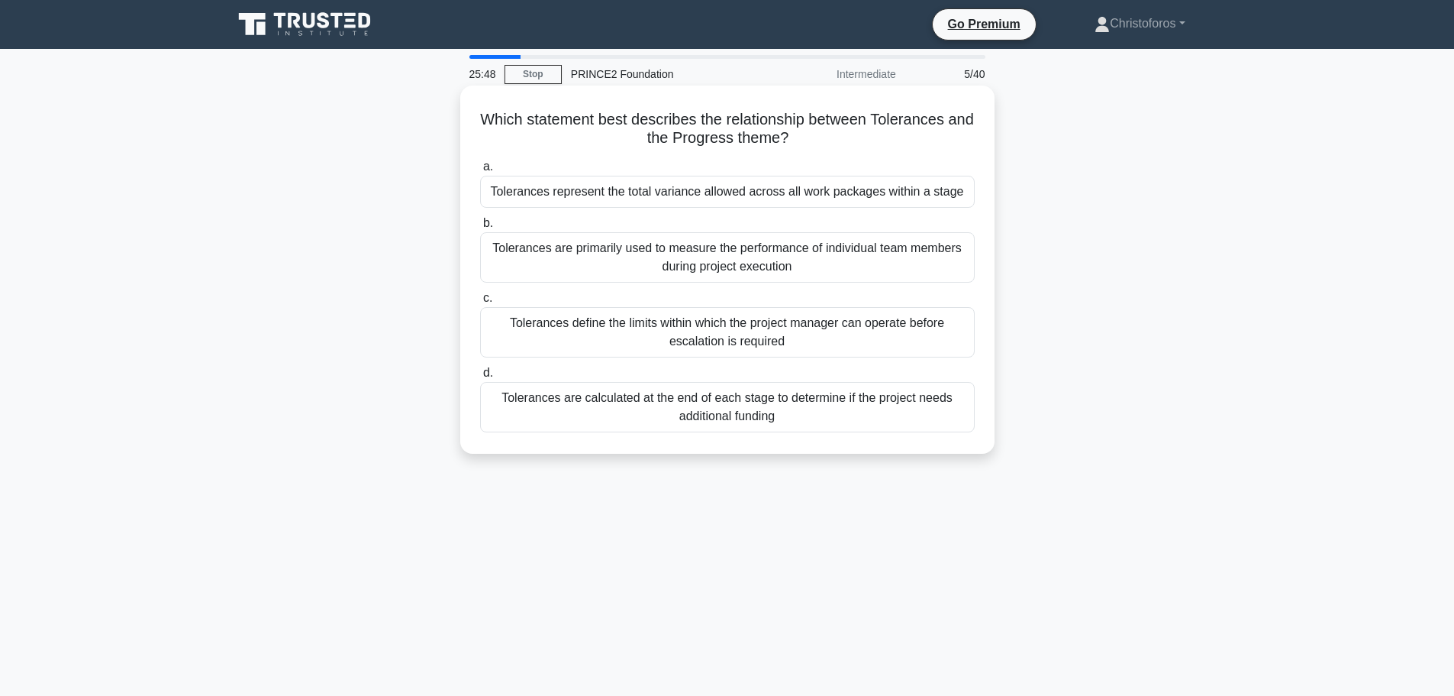
click at [809, 331] on div "Tolerances define the limits within which the project manager can operate befor…" at bounding box center [727, 332] width 495 height 50
click at [480, 303] on input "c. Tolerances define the limits within which the project manager can operate be…" at bounding box center [480, 298] width 0 height 10
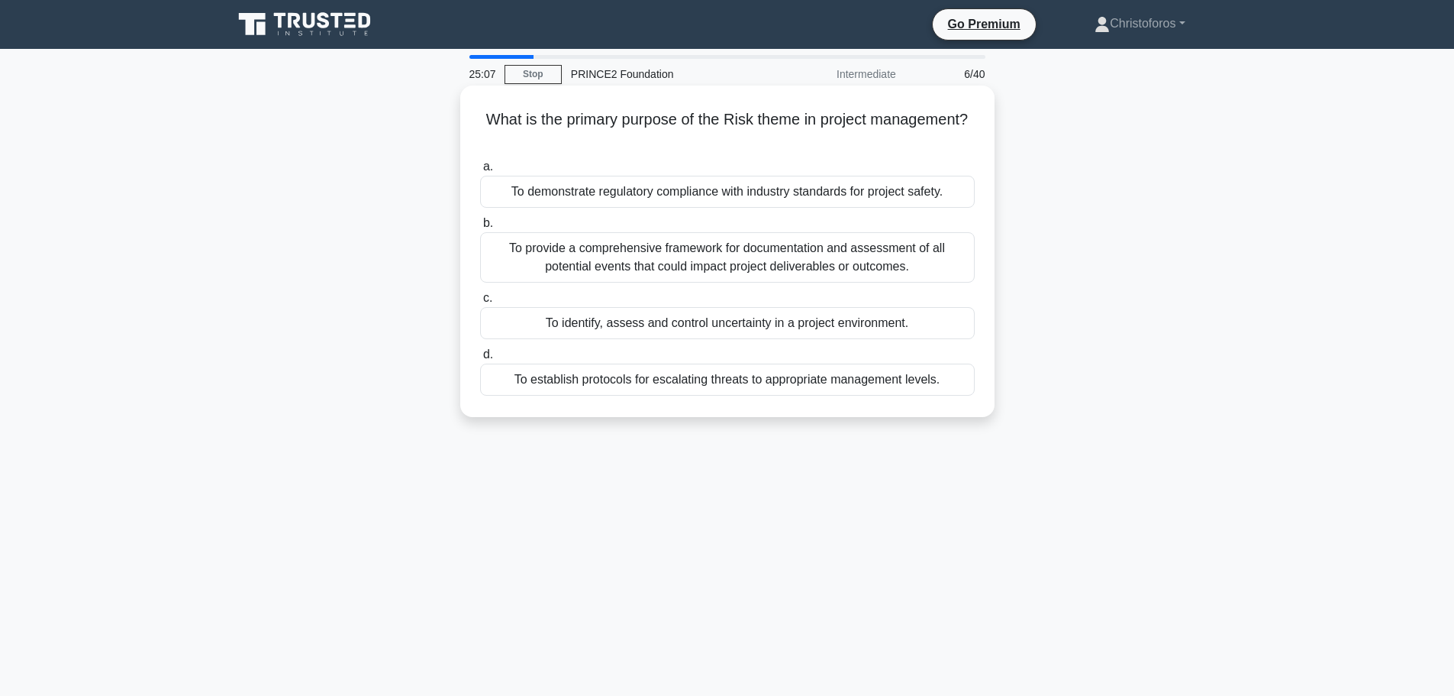
click at [825, 262] on div "To provide a comprehensive framework for documentation and assessment of all po…" at bounding box center [727, 257] width 495 height 50
click at [480, 228] on input "b. To provide a comprehensive framework for documentation and assessment of all…" at bounding box center [480, 223] width 0 height 10
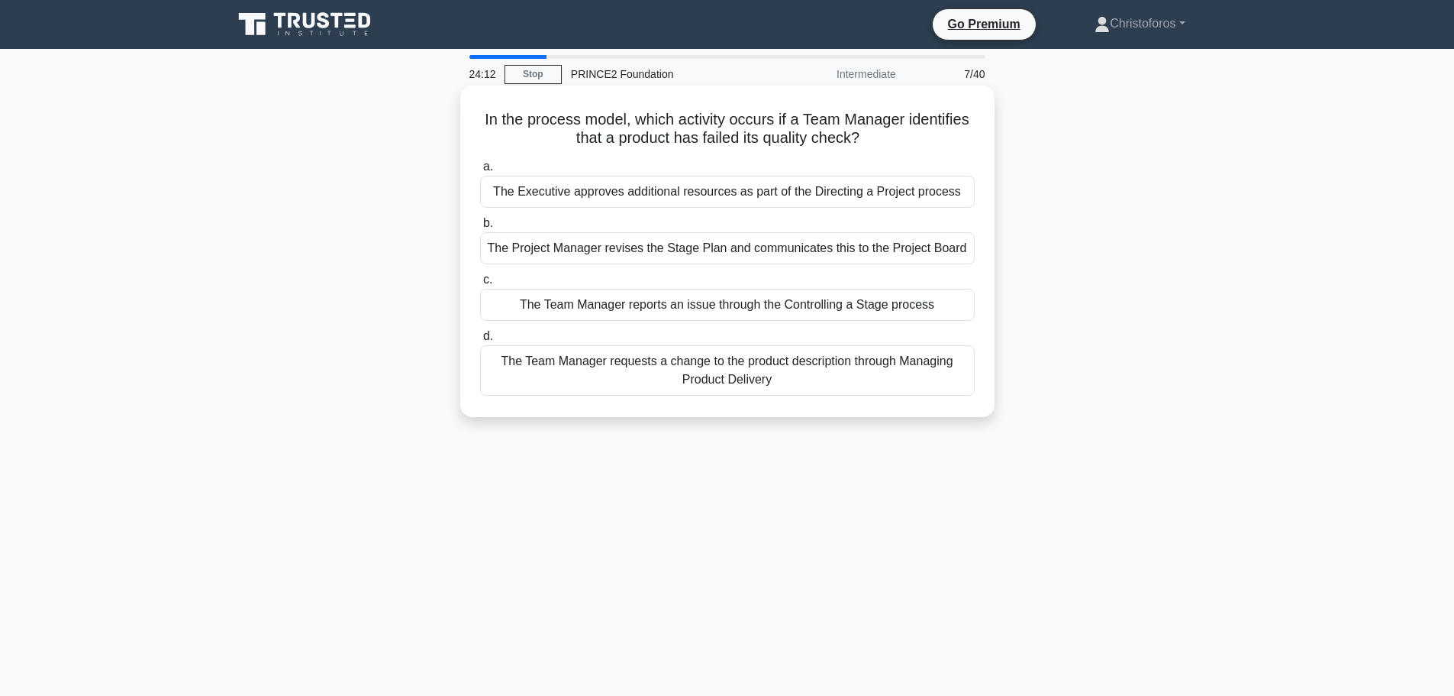
click at [766, 312] on div "The Team Manager reports an issue through the Controlling a Stage process" at bounding box center [727, 305] width 495 height 32
click at [480, 285] on input "c. The Team Manager reports an issue through the Controlling a Stage process" at bounding box center [480, 280] width 0 height 10
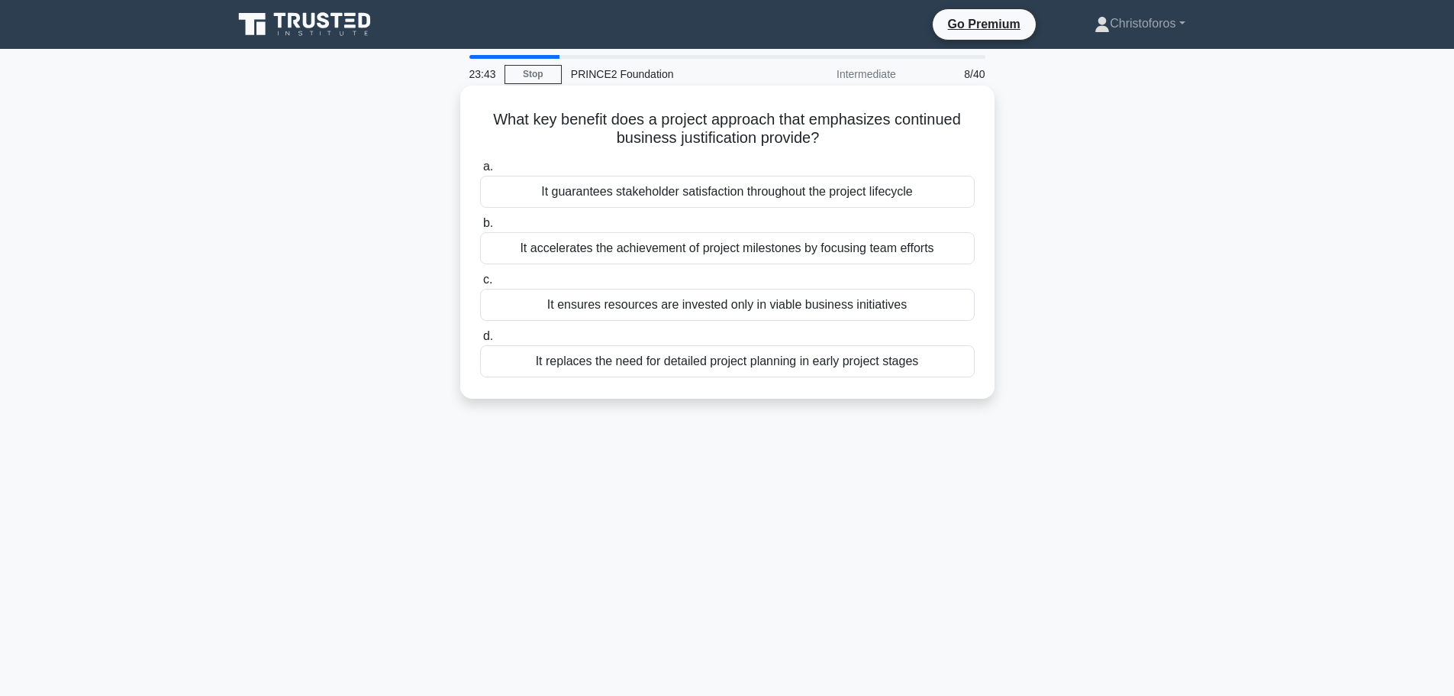
drag, startPoint x: 919, startPoint y: 302, endPoint x: 990, endPoint y: 324, distance: 75.1
click at [989, 324] on div "What key benefit does a project approach that emphasizes continued business jus…" at bounding box center [727, 242] width 534 height 313
click at [886, 308] on div "It ensures resources are invested only in viable business initiatives" at bounding box center [727, 305] width 495 height 32
click at [480, 285] on input "c. It ensures resources are invested only in viable business initiatives" at bounding box center [480, 280] width 0 height 10
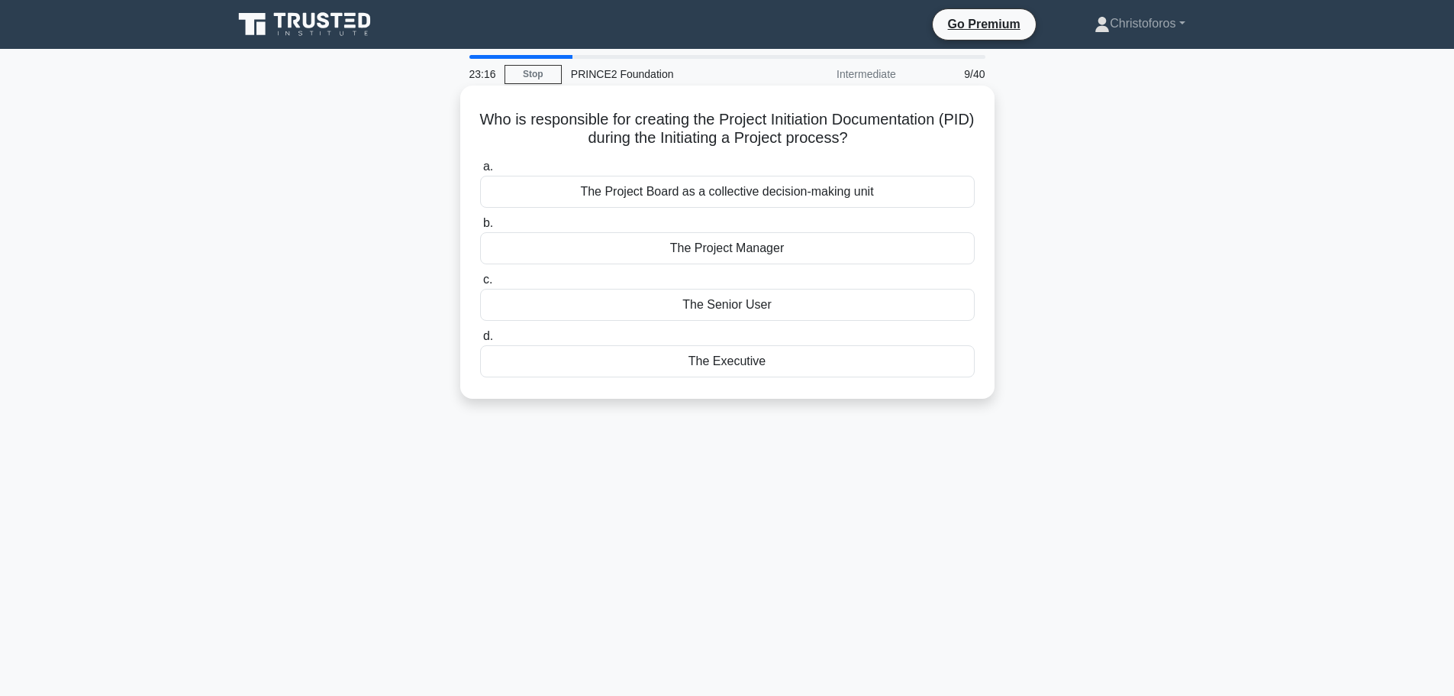
click at [755, 362] on div "The Executive" at bounding box center [727, 361] width 495 height 32
click at [480, 341] on input "d. The Executive" at bounding box center [480, 336] width 0 height 10
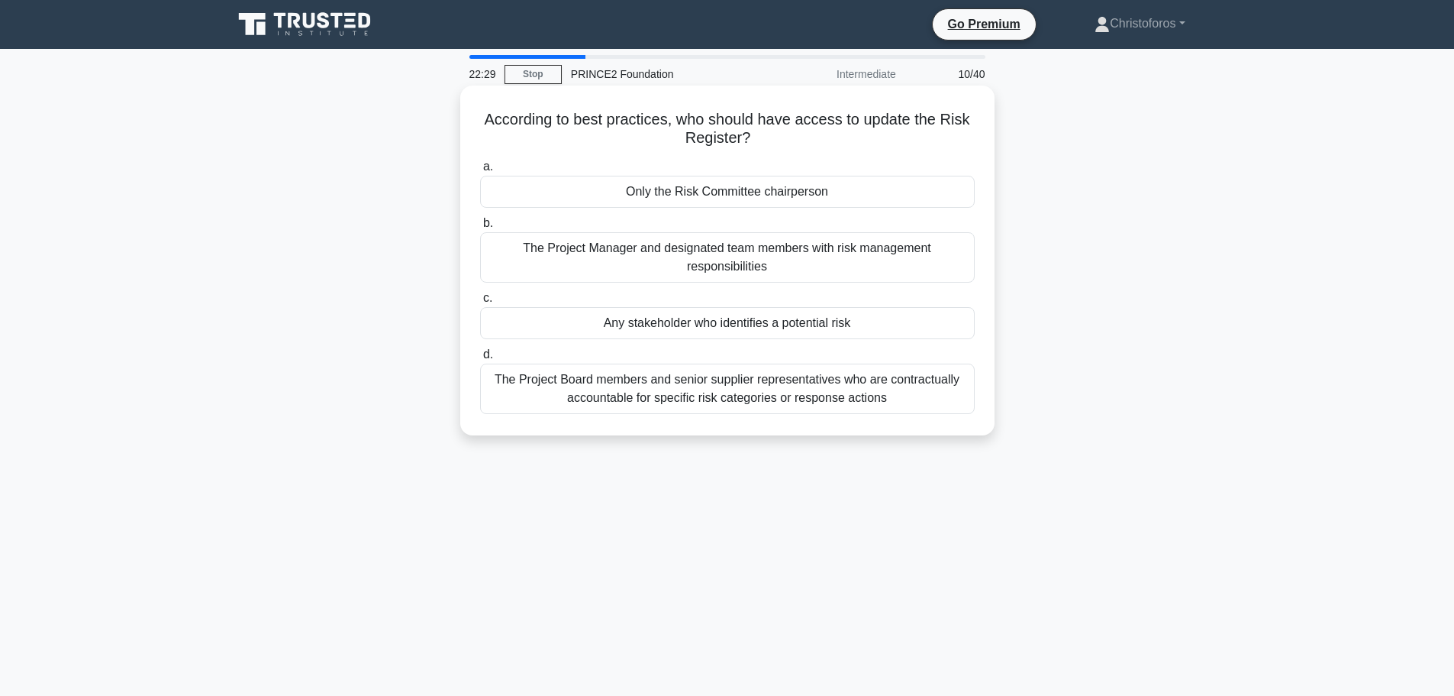
click at [651, 257] on div "The Project Manager and designated team members with risk management responsibi…" at bounding box center [727, 257] width 495 height 50
click at [480, 228] on input "b. The Project Manager and designated team members with risk management respons…" at bounding box center [480, 223] width 0 height 10
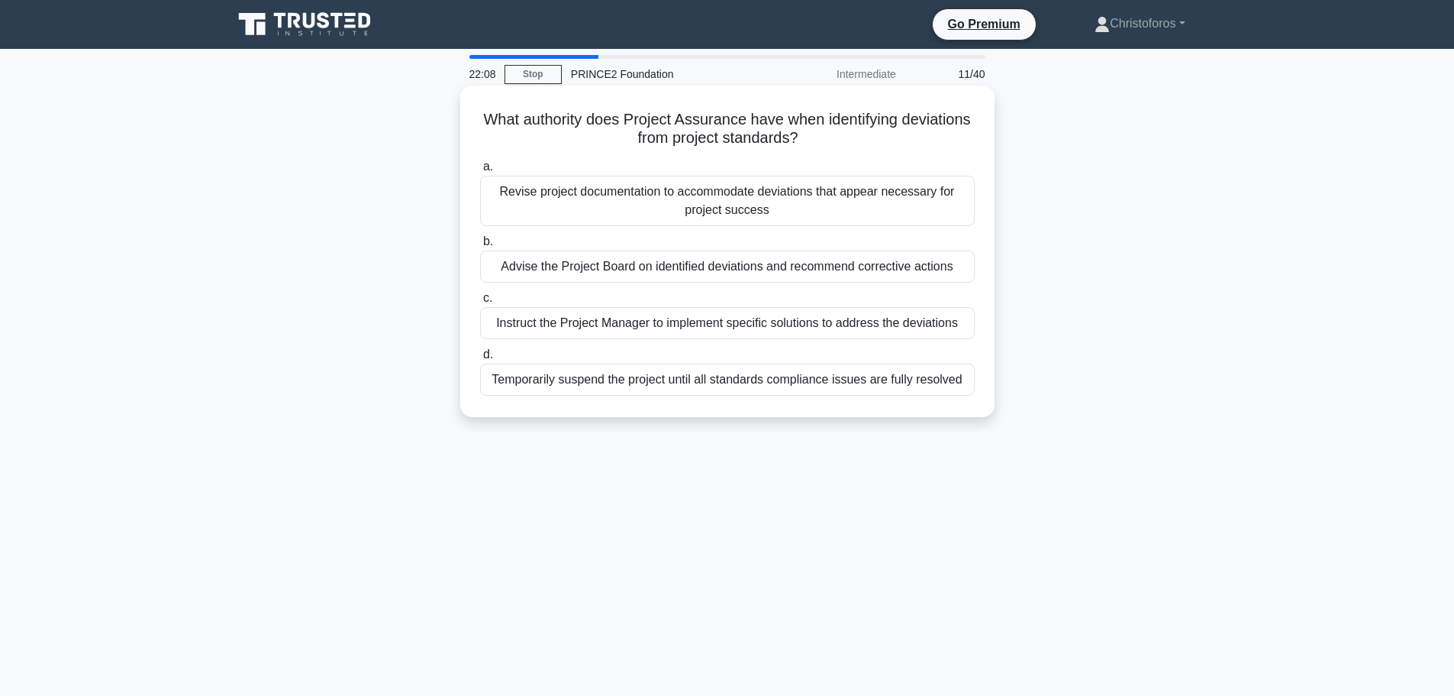
click at [779, 266] on div "Advise the Project Board on identified deviations and recommend corrective acti…" at bounding box center [727, 266] width 495 height 32
click at [480, 247] on input "b. Advise the Project Board on identified deviations and recommend corrective a…" at bounding box center [480, 242] width 0 height 10
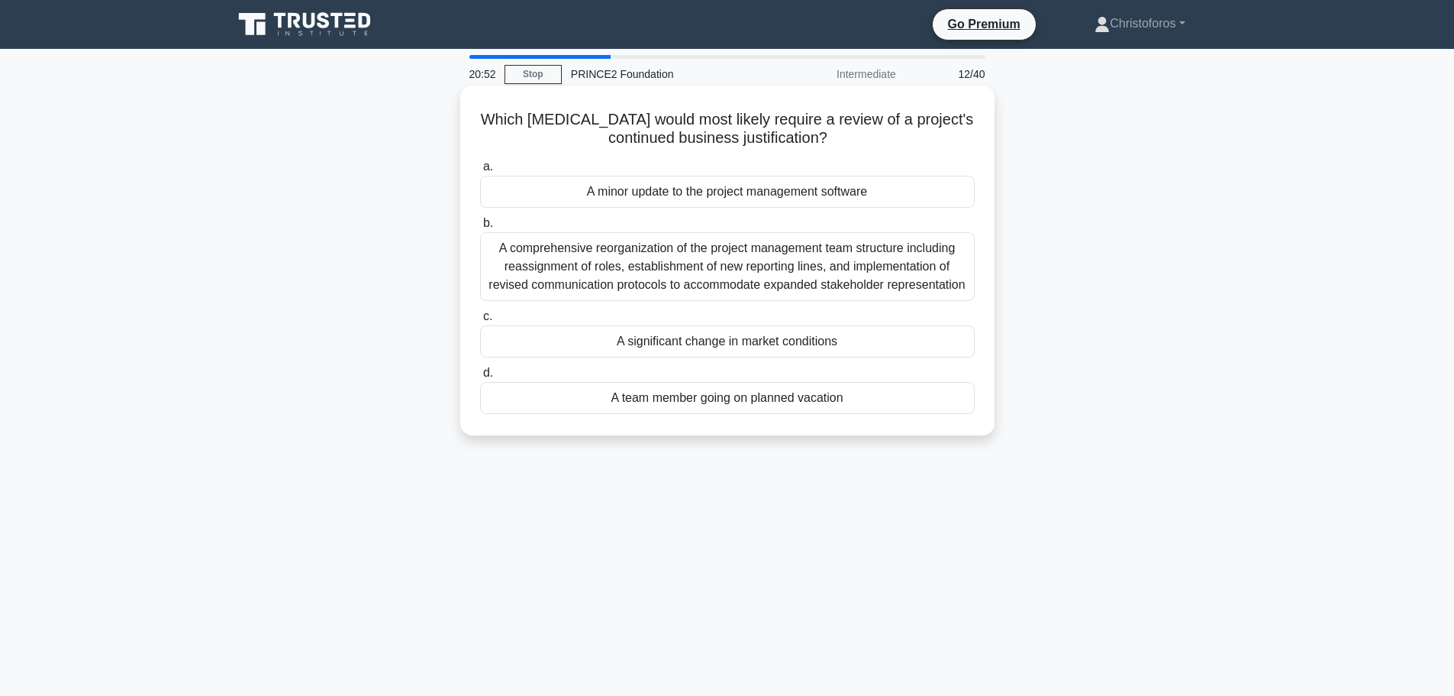
click at [799, 346] on div "A significant change in market conditions" at bounding box center [727, 341] width 495 height 32
click at [480, 321] on input "c. A significant change in market conditions" at bounding box center [480, 317] width 0 height 10
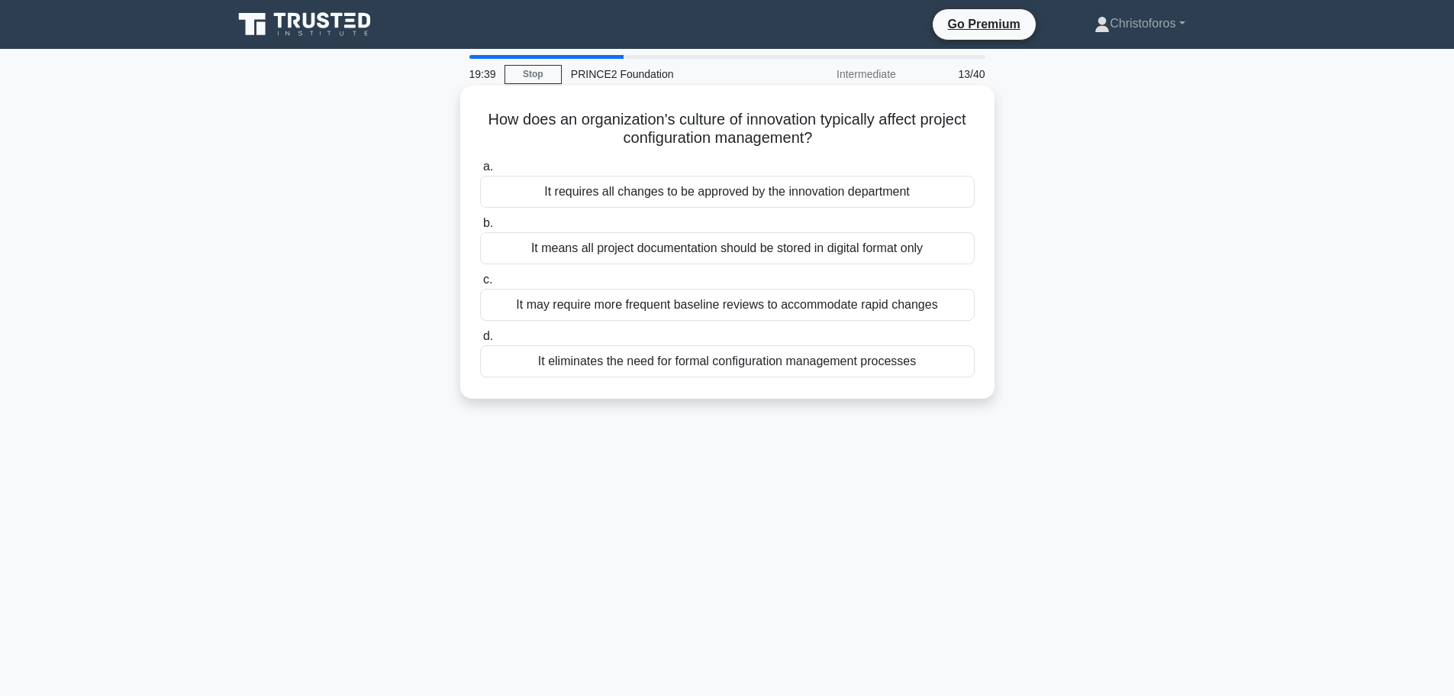
click at [758, 309] on div "It may require more frequent baseline reviews to accommodate rapid changes" at bounding box center [727, 305] width 495 height 32
click at [480, 285] on input "c. It may require more frequent baseline reviews to accommodate rapid changes" at bounding box center [480, 280] width 0 height 10
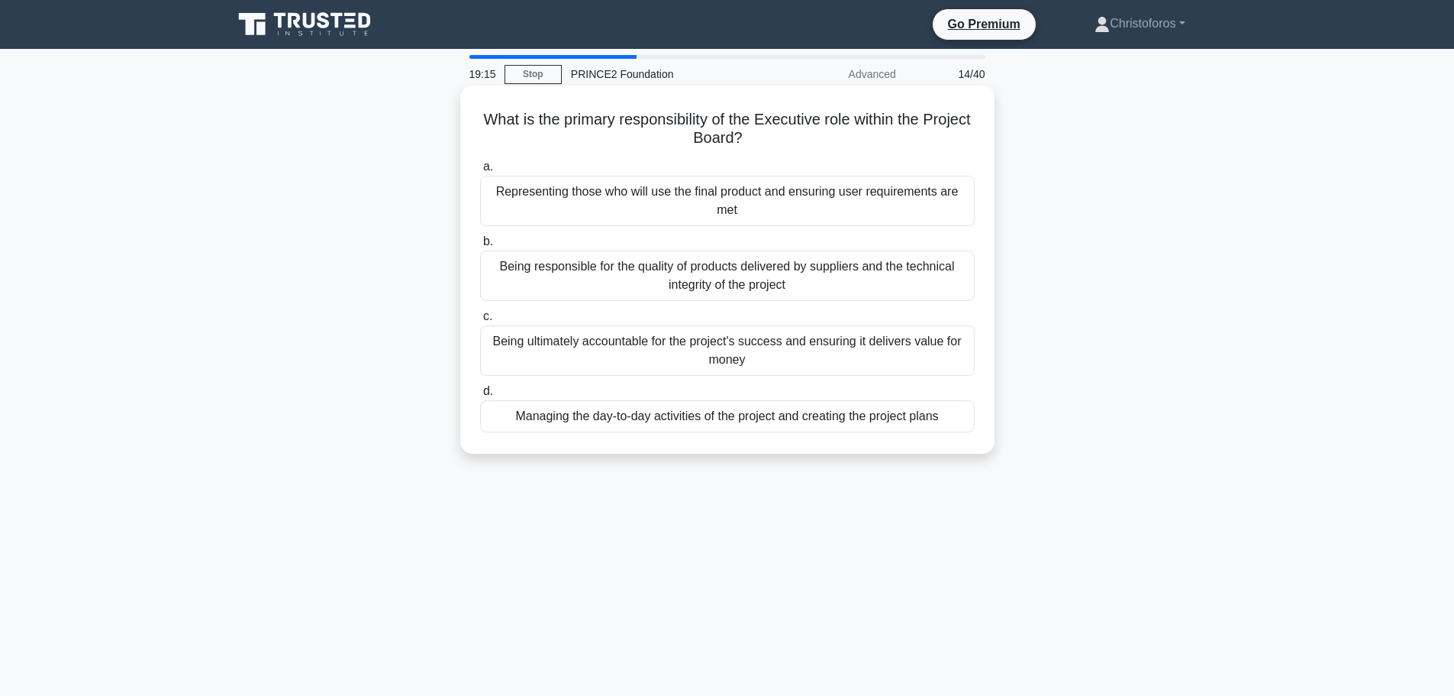
click at [757, 350] on div "Being ultimately accountable for the project's success and ensuring it delivers…" at bounding box center [727, 350] width 495 height 50
click at [480, 321] on input "c. Being ultimately accountable for the project's success and ensuring it deliv…" at bounding box center [480, 317] width 0 height 10
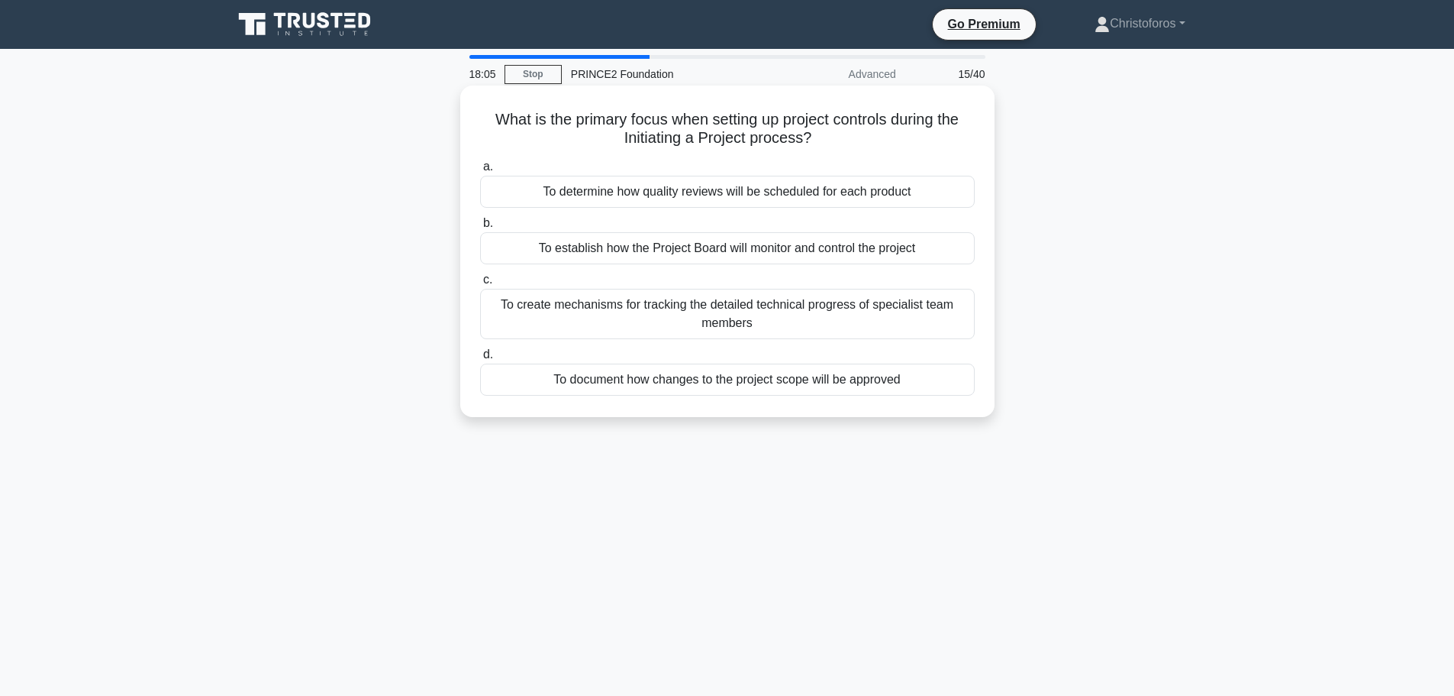
click at [813, 252] on div "To establish how the Project Board will monitor and control the project" at bounding box center [727, 248] width 495 height 32
click at [480, 228] on input "b. To establish how the Project Board will monitor and control the project" at bounding box center [480, 223] width 0 height 10
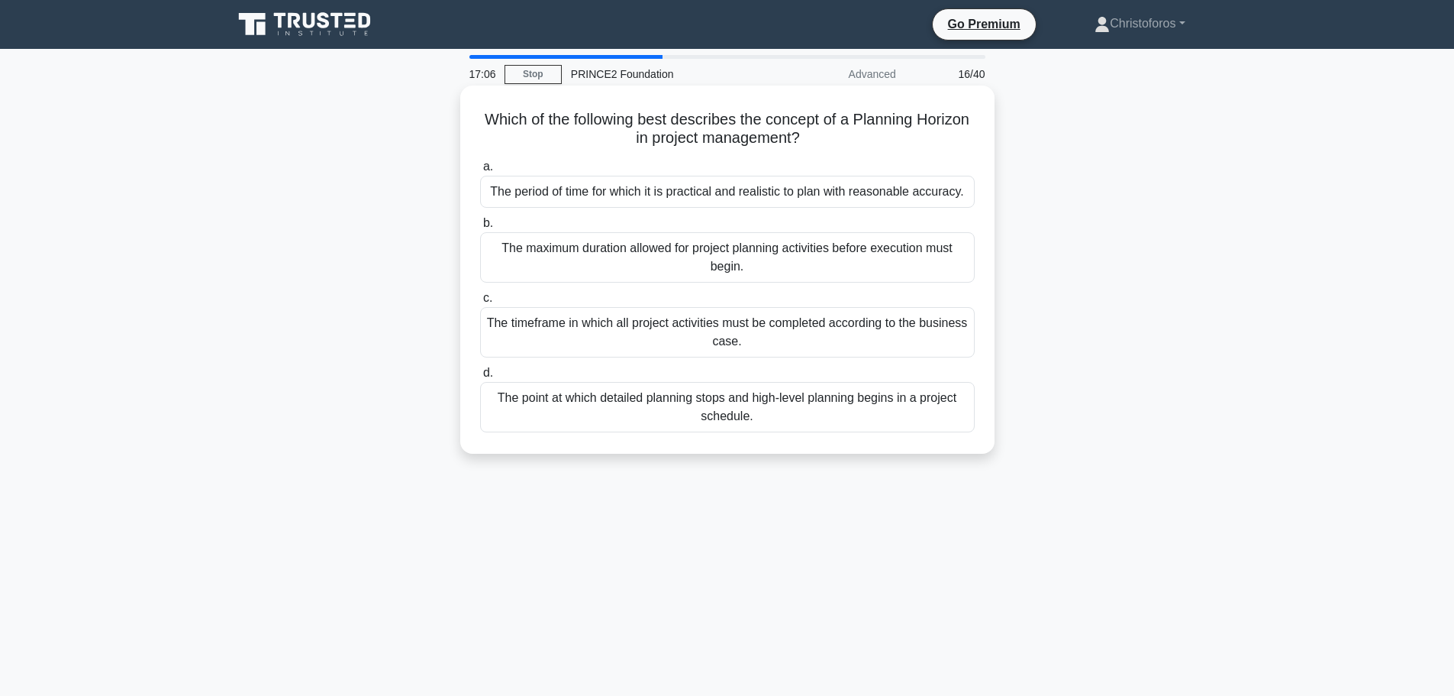
click at [777, 186] on div "The period of time for which it is practical and realistic to plan with reasona…" at bounding box center [727, 192] width 495 height 32
click at [480, 172] on input "a. The period of time for which it is practical and realistic to plan with reas…" at bounding box center [480, 167] width 0 height 10
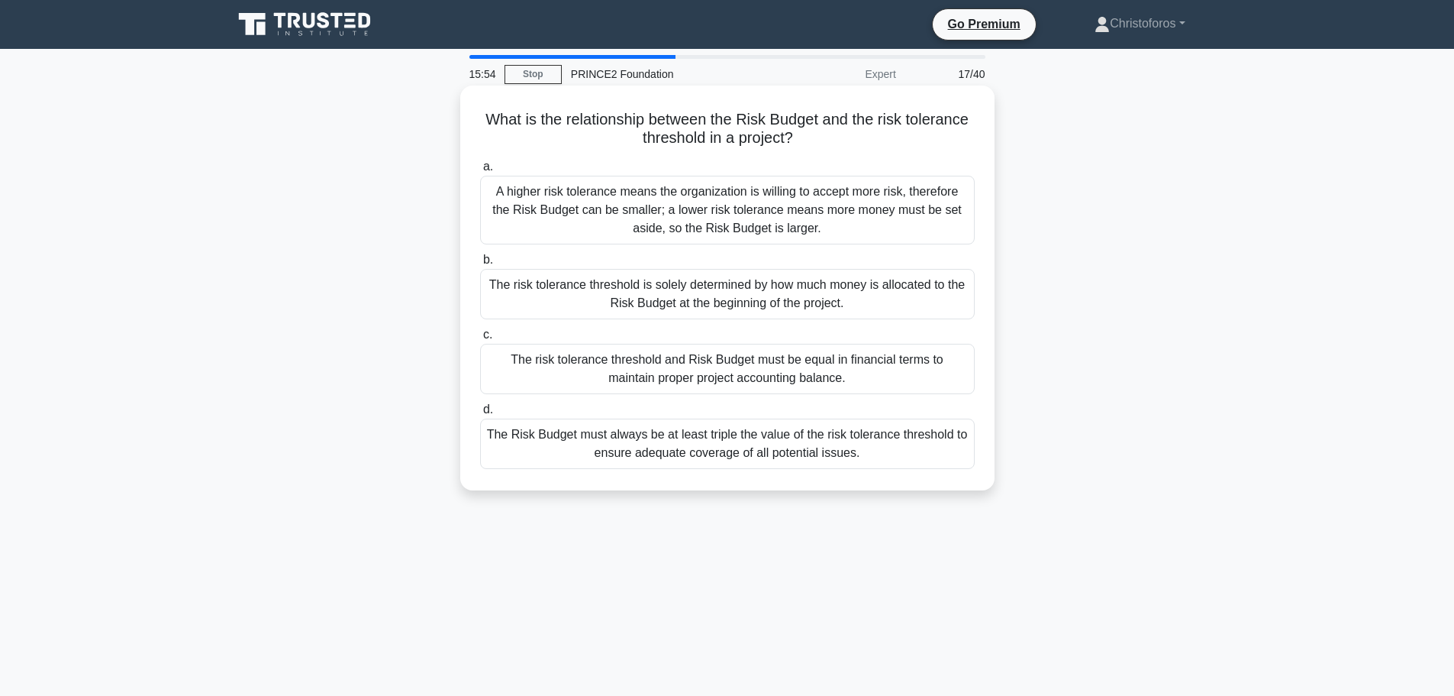
click at [823, 216] on div "A higher risk tolerance means the organization is willing to accept more risk, …" at bounding box center [727, 210] width 495 height 69
click at [480, 172] on input "a. A higher risk tolerance means the organization is willing to accept more ris…" at bounding box center [480, 167] width 0 height 10
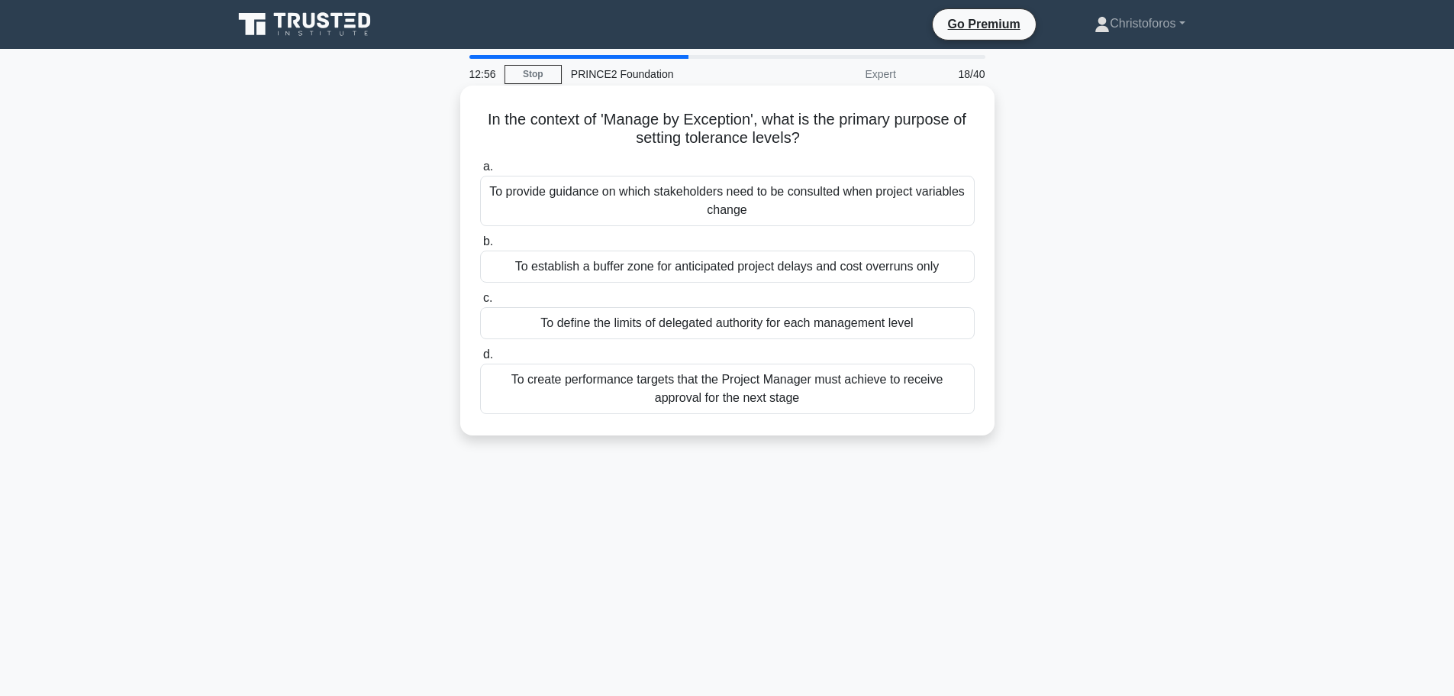
click at [762, 265] on div "To establish a buffer zone for anticipated project delays and cost overruns only" at bounding box center [727, 266] width 495 height 32
click at [480, 247] on input "b. To establish a buffer zone for anticipated project delays and cost overruns …" at bounding box center [480, 242] width 0 height 10
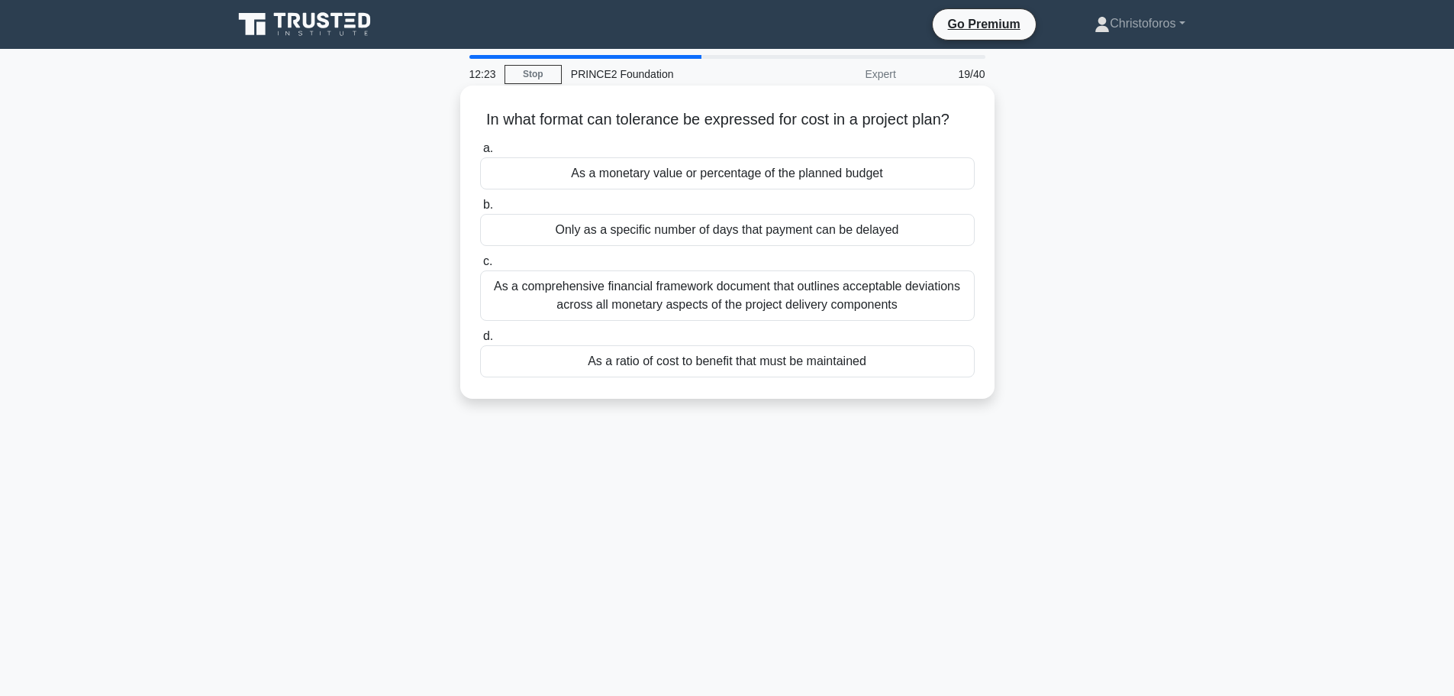
click at [697, 304] on div "As a comprehensive financial framework document that outlines acceptable deviat…" at bounding box center [727, 295] width 495 height 50
click at [480, 266] on input "c. As a comprehensive financial framework document that outlines acceptable dev…" at bounding box center [480, 262] width 0 height 10
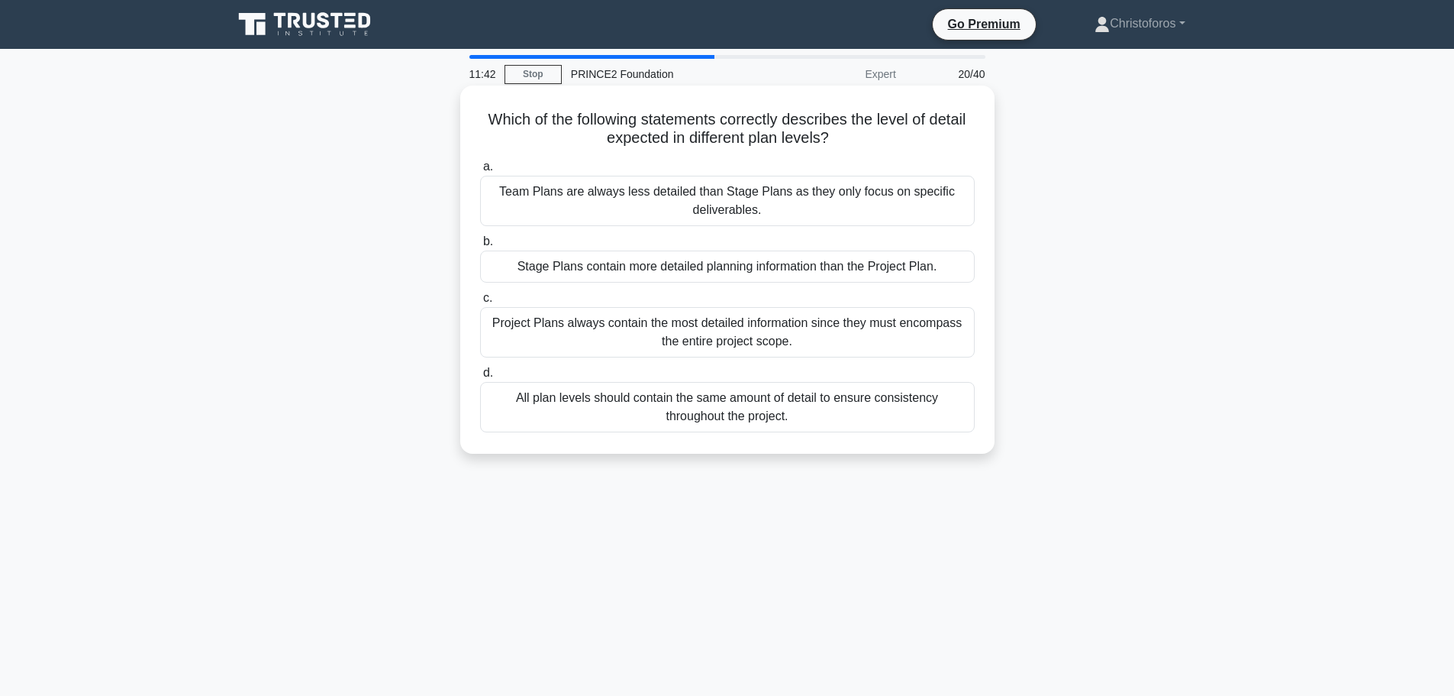
click at [695, 263] on div "Stage Plans contain more detailed planning information than the Project Plan." at bounding box center [727, 266] width 495 height 32
click at [480, 247] on input "b. Stage Plans contain more detailed planning information than the Project Plan." at bounding box center [480, 242] width 0 height 10
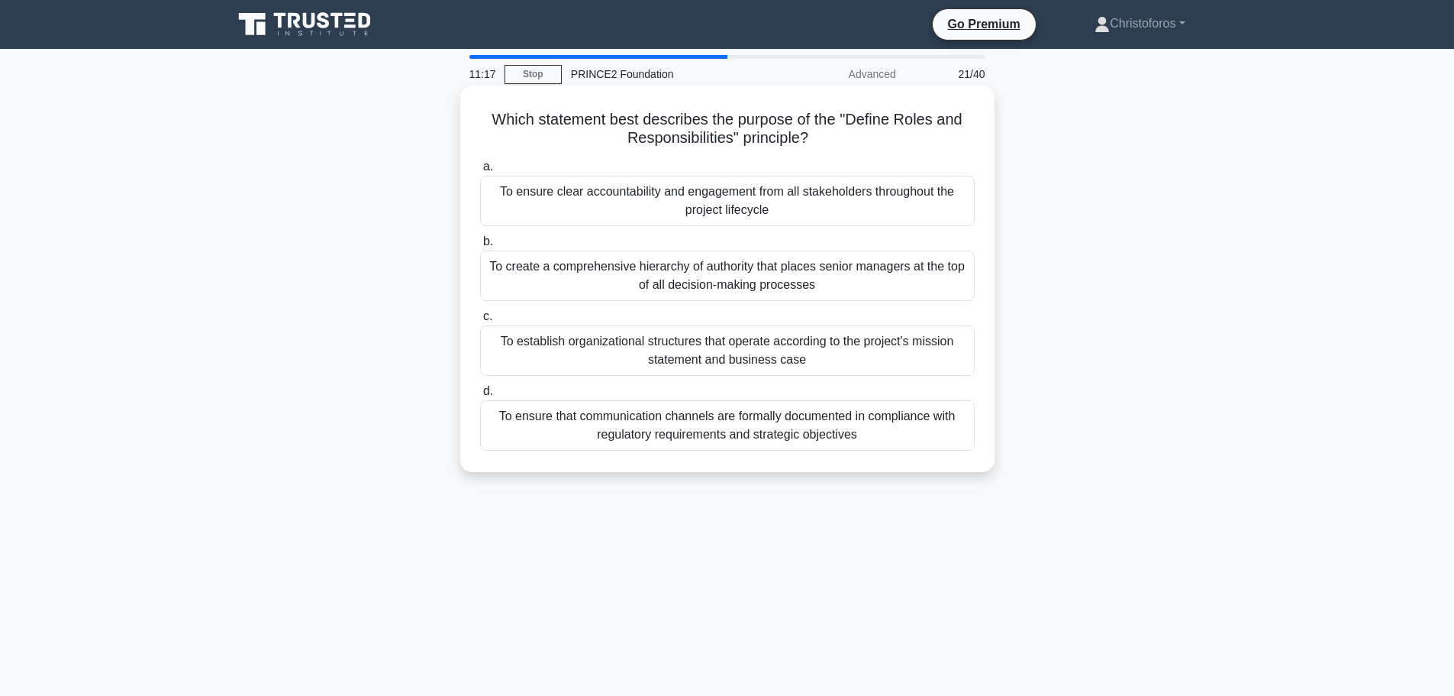
click at [861, 202] on div "To ensure clear accountability and engagement from all stakeholders throughout …" at bounding box center [727, 201] width 495 height 50
click at [480, 172] on input "a. To ensure clear accountability and engagement from all stakeholders througho…" at bounding box center [480, 167] width 0 height 10
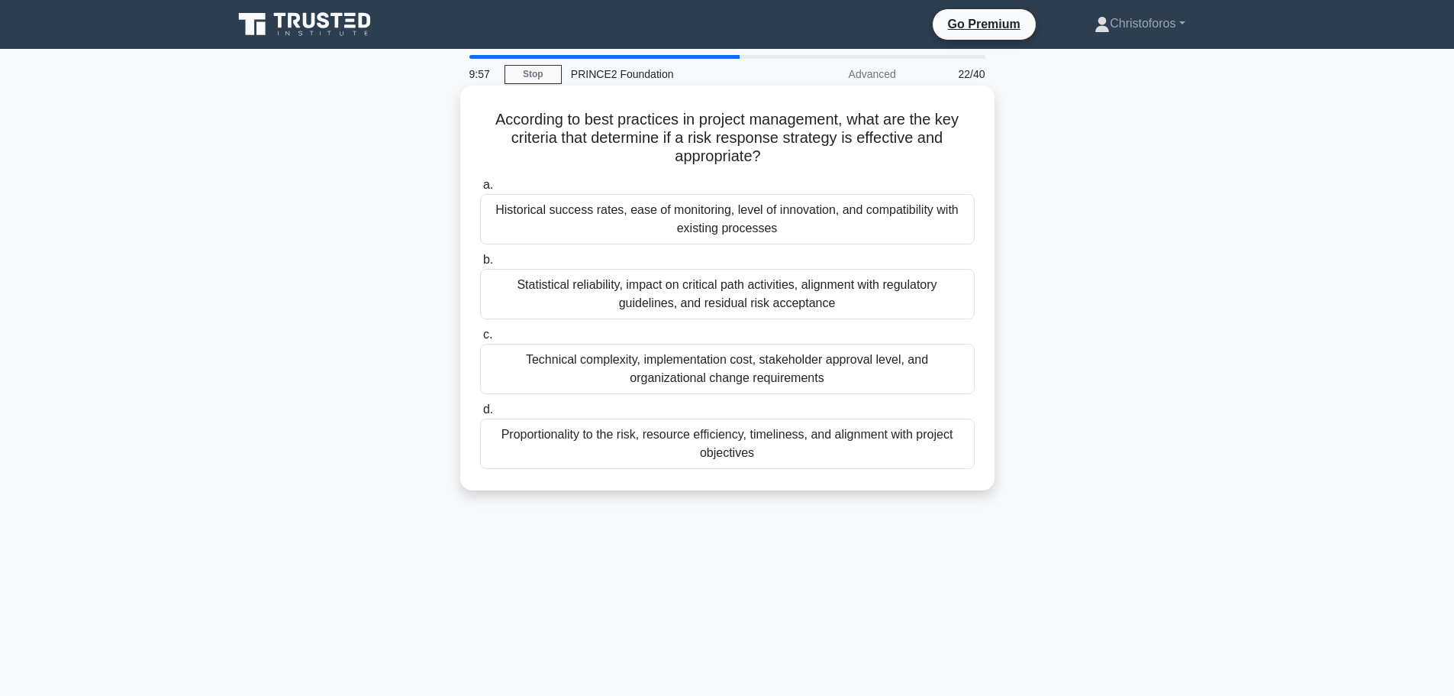
click at [794, 300] on div "Statistical reliability, impact on critical path activities, alignment with reg…" at bounding box center [727, 294] width 495 height 50
click at [480, 265] on input "b. Statistical reliability, impact on critical path activities, alignment with …" at bounding box center [480, 260] width 0 height 10
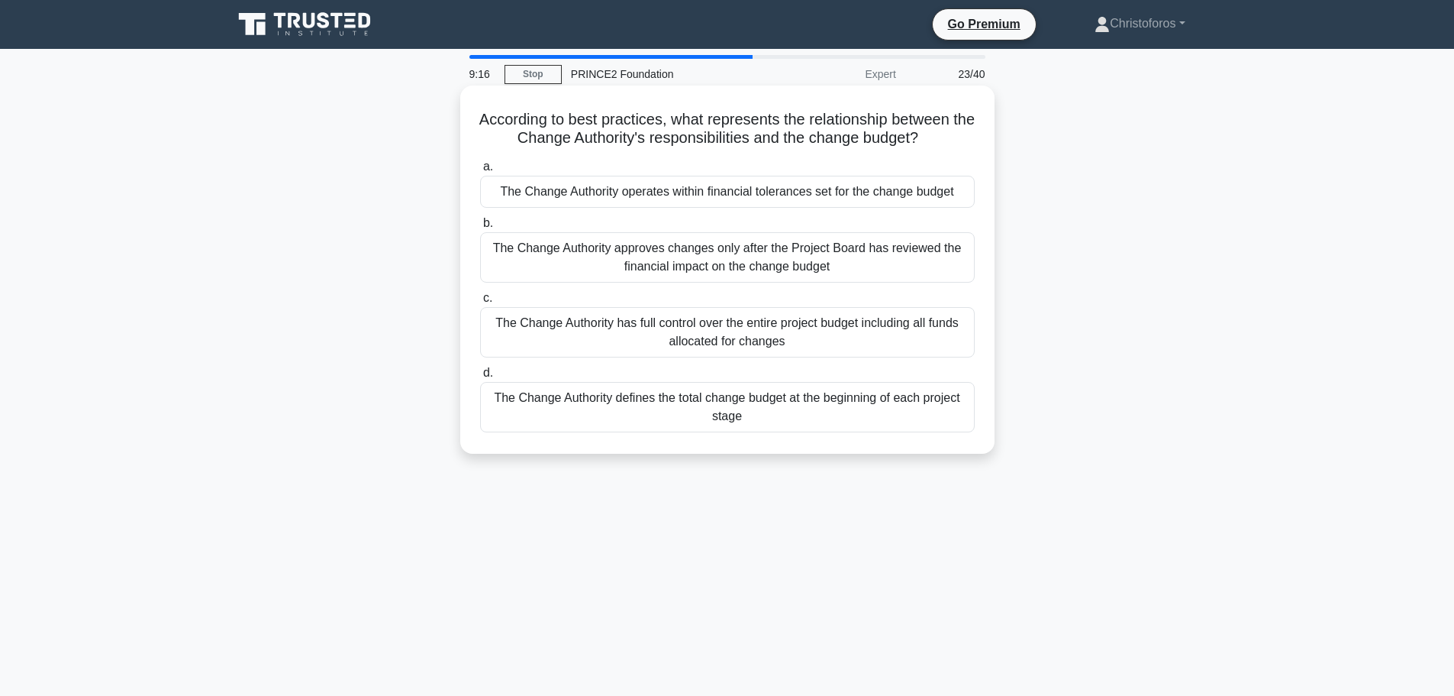
click at [817, 409] on div "The Change Authority defines the total change budget at the beginning of each p…" at bounding box center [727, 407] width 495 height 50
click at [480, 378] on input "d. The Change Authority defines the total change budget at the beginning of eac…" at bounding box center [480, 373] width 0 height 10
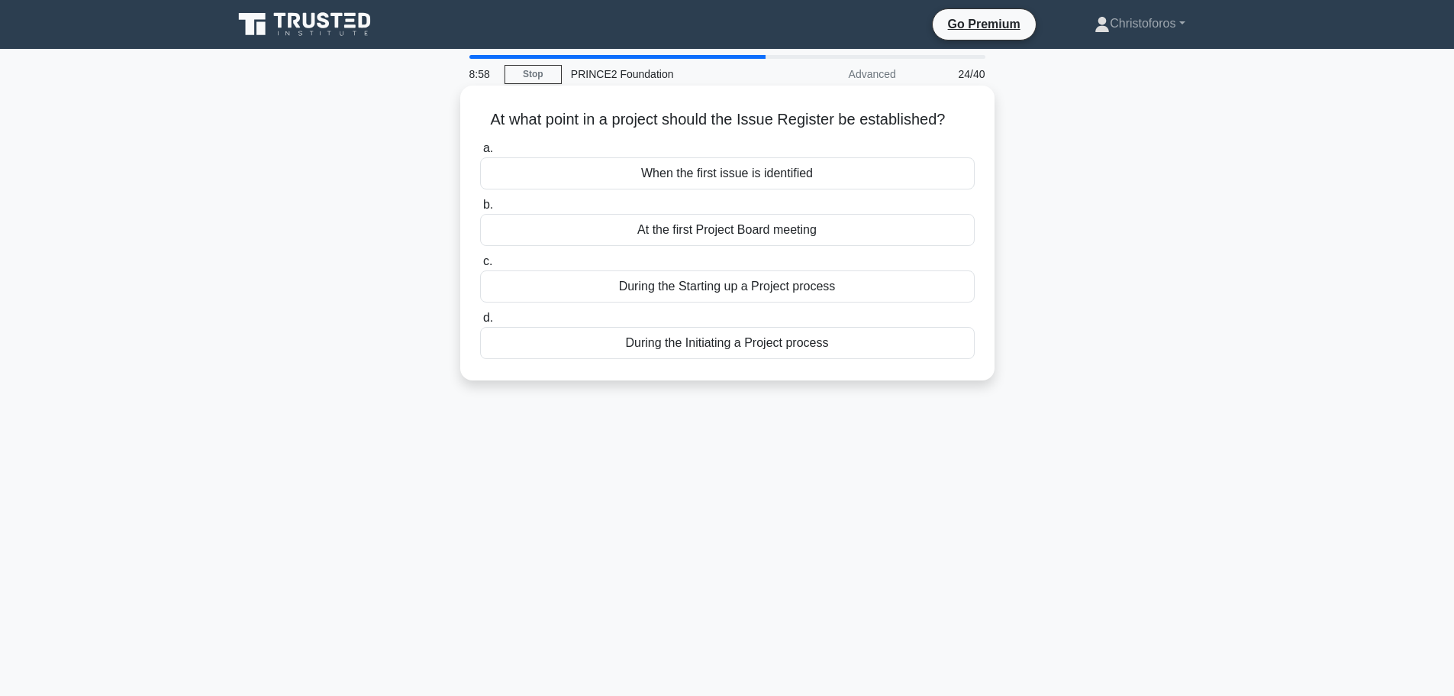
click at [790, 348] on div "During the Initiating a Project process" at bounding box center [727, 343] width 495 height 32
click at [480, 323] on input "d. During the Initiating a Project process" at bounding box center [480, 318] width 0 height 10
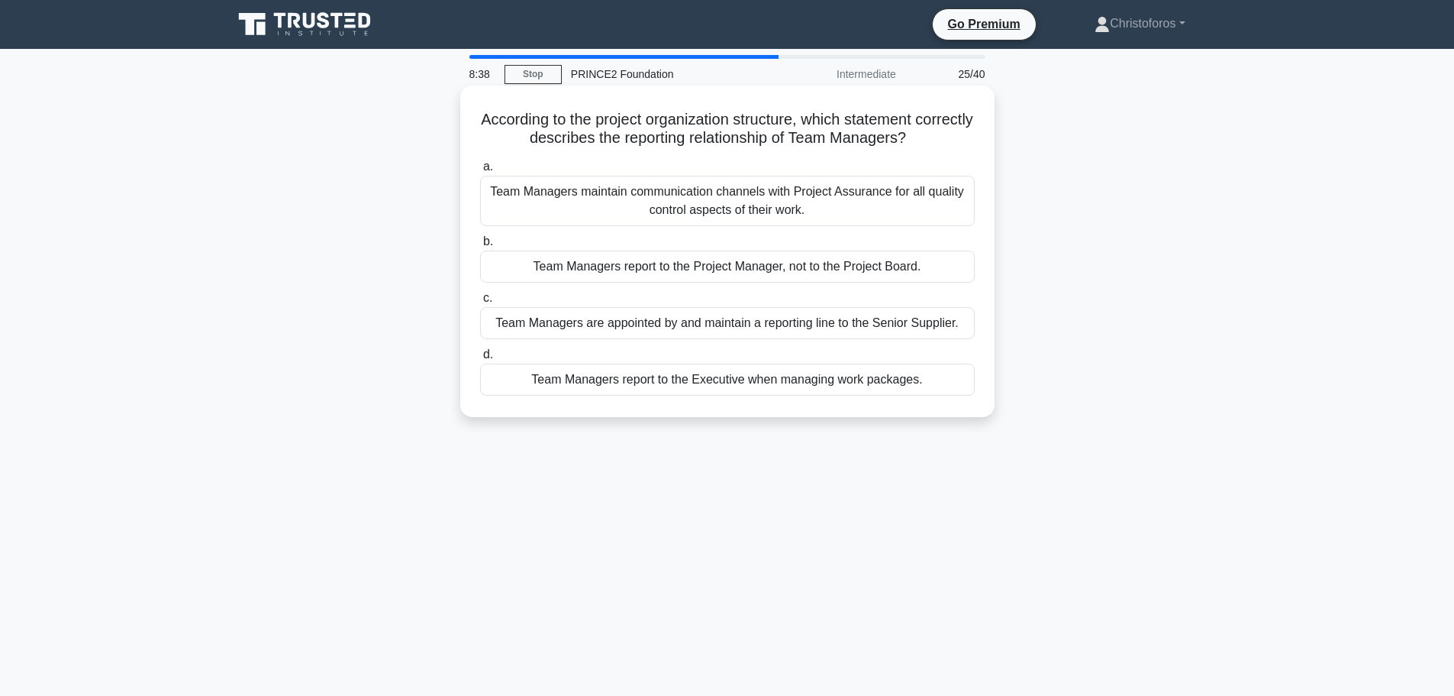
click at [812, 273] on div "Team Managers report to the Project Manager, not to the Project Board." at bounding box center [727, 266] width 495 height 32
click at [480, 247] on input "b. Team Managers report to the Project Manager, not to the Project Board." at bounding box center [480, 242] width 0 height 10
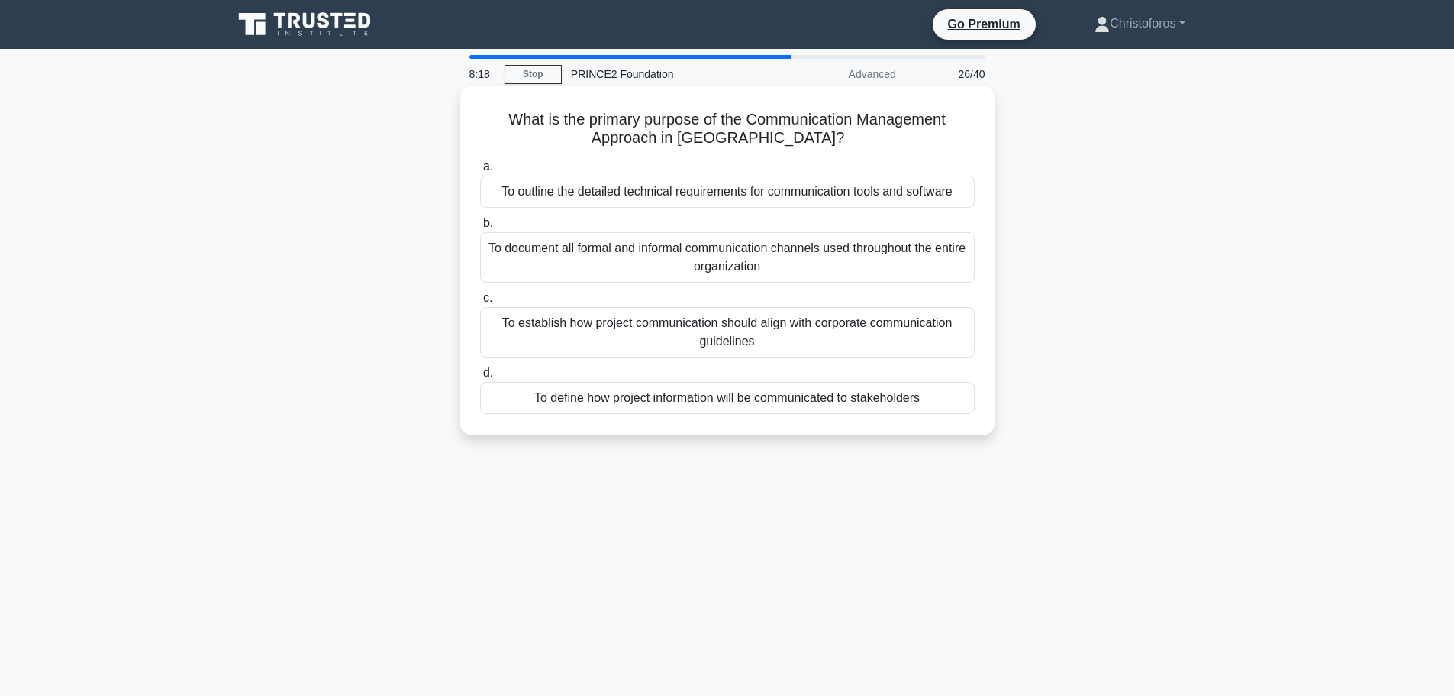
click at [786, 400] on div "To define how project information will be communicated to stakeholders" at bounding box center [727, 398] width 495 height 32
click at [480, 378] on input "d. To define how project information will be communicated to stakeholders" at bounding box center [480, 373] width 0 height 10
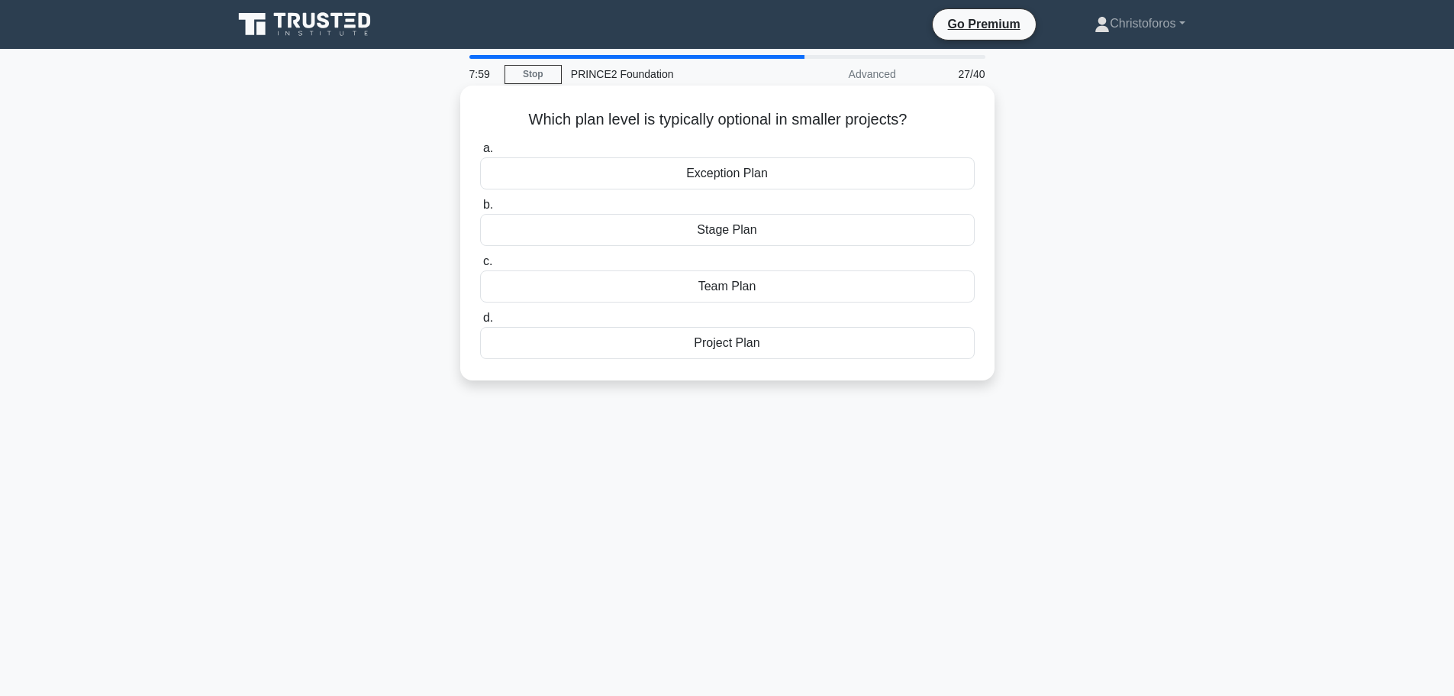
click at [742, 295] on div "Team Plan" at bounding box center [727, 286] width 495 height 32
click at [480, 266] on input "c. Team Plan" at bounding box center [480, 262] width 0 height 10
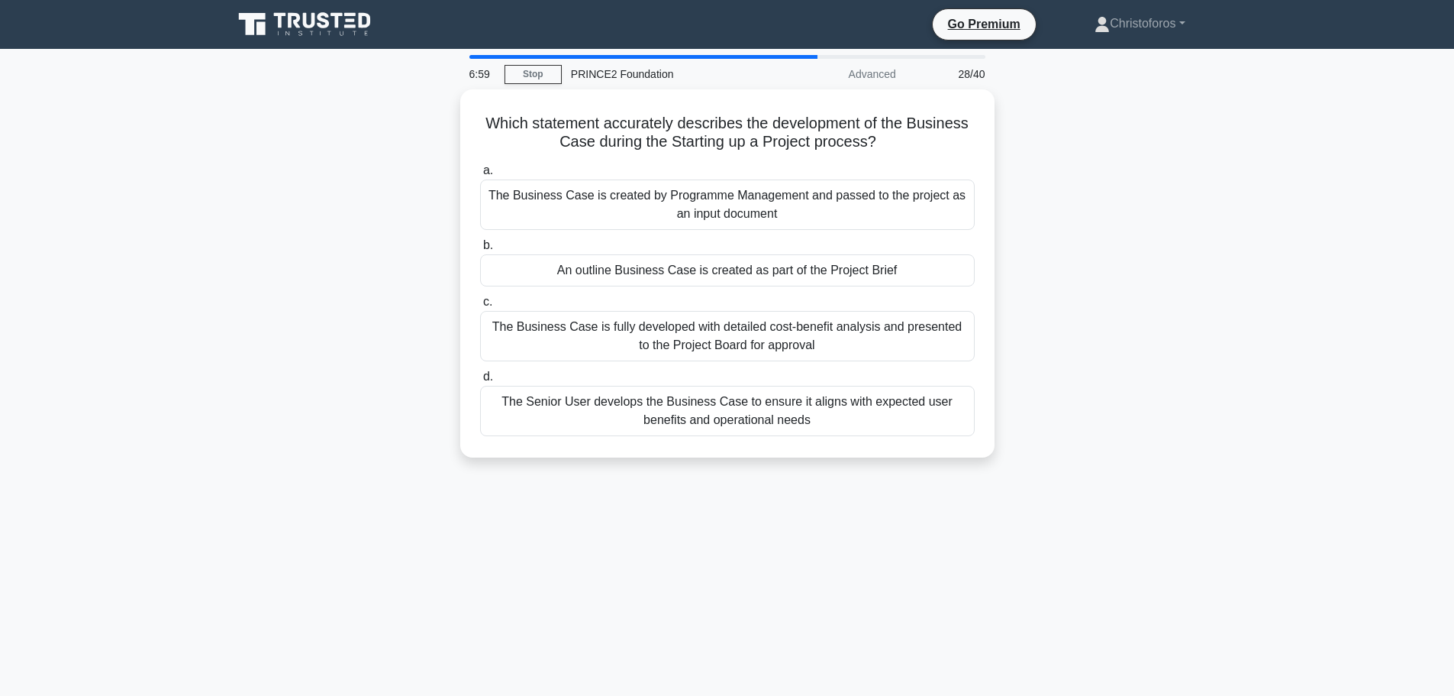
drag, startPoint x: 783, startPoint y: 273, endPoint x: 1009, endPoint y: 302, distance: 227.9
click at [1009, 302] on div "Which statement accurately describes the development of the Business Case durin…" at bounding box center [728, 282] width 1008 height 386
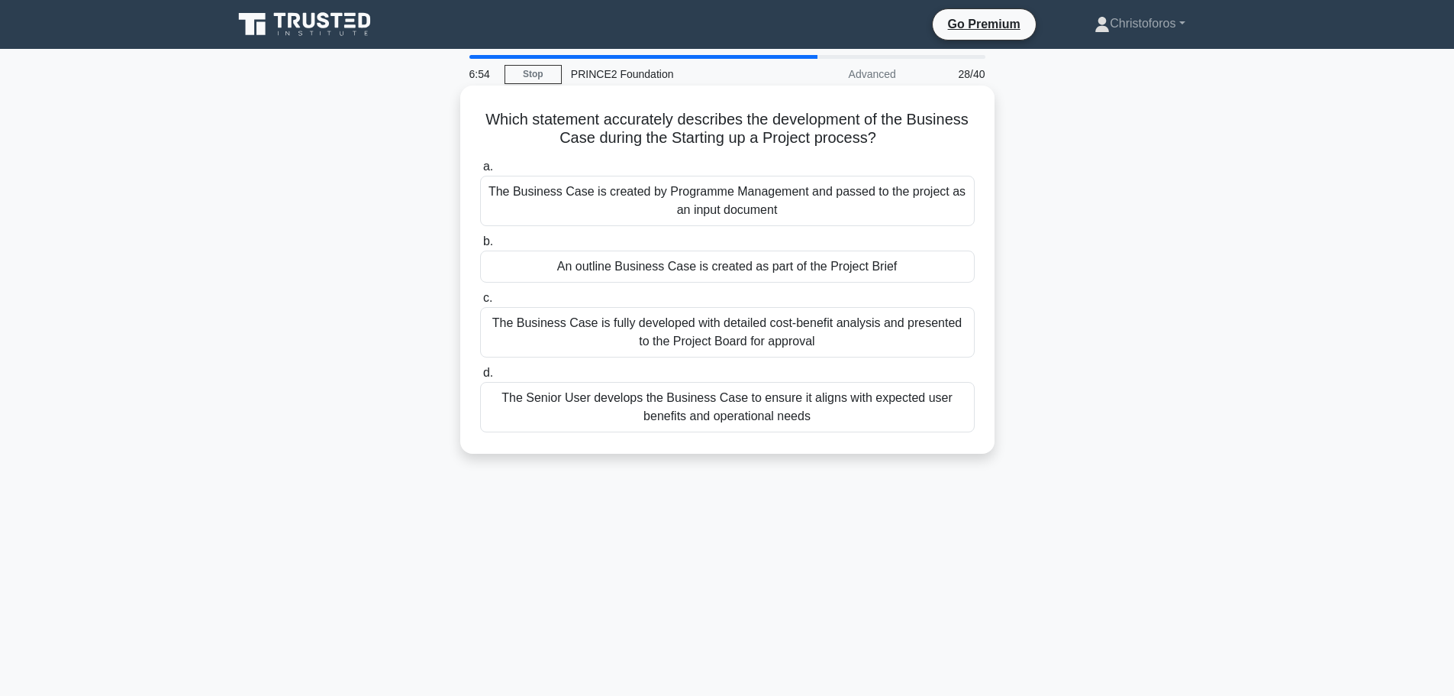
click at [758, 261] on div "An outline Business Case is created as part of the Project Brief" at bounding box center [727, 266] width 495 height 32
click at [480, 247] on input "b. An outline Business Case is created as part of the Project Brief" at bounding box center [480, 242] width 0 height 10
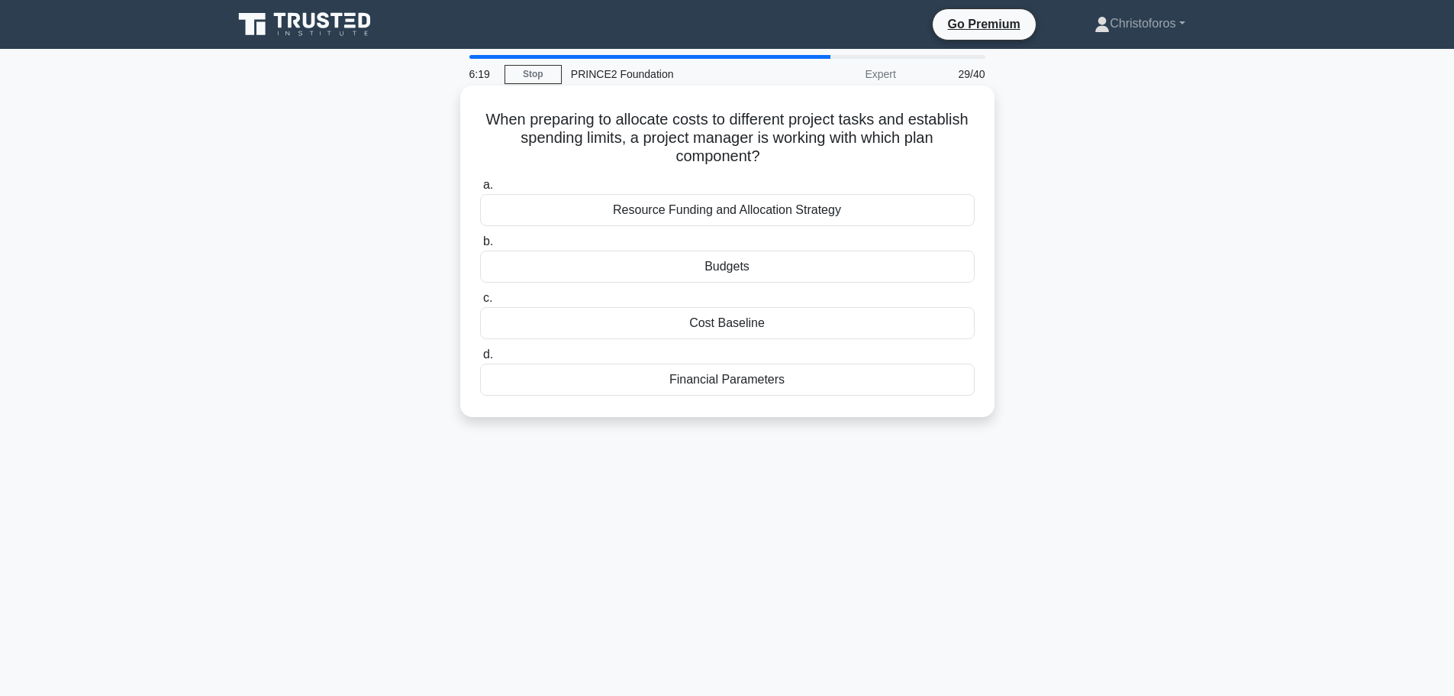
click at [776, 213] on div "Resource Funding and Allocation Strategy" at bounding box center [727, 210] width 495 height 32
click at [480, 190] on input "a. Resource Funding and Allocation Strategy" at bounding box center [480, 185] width 0 height 10
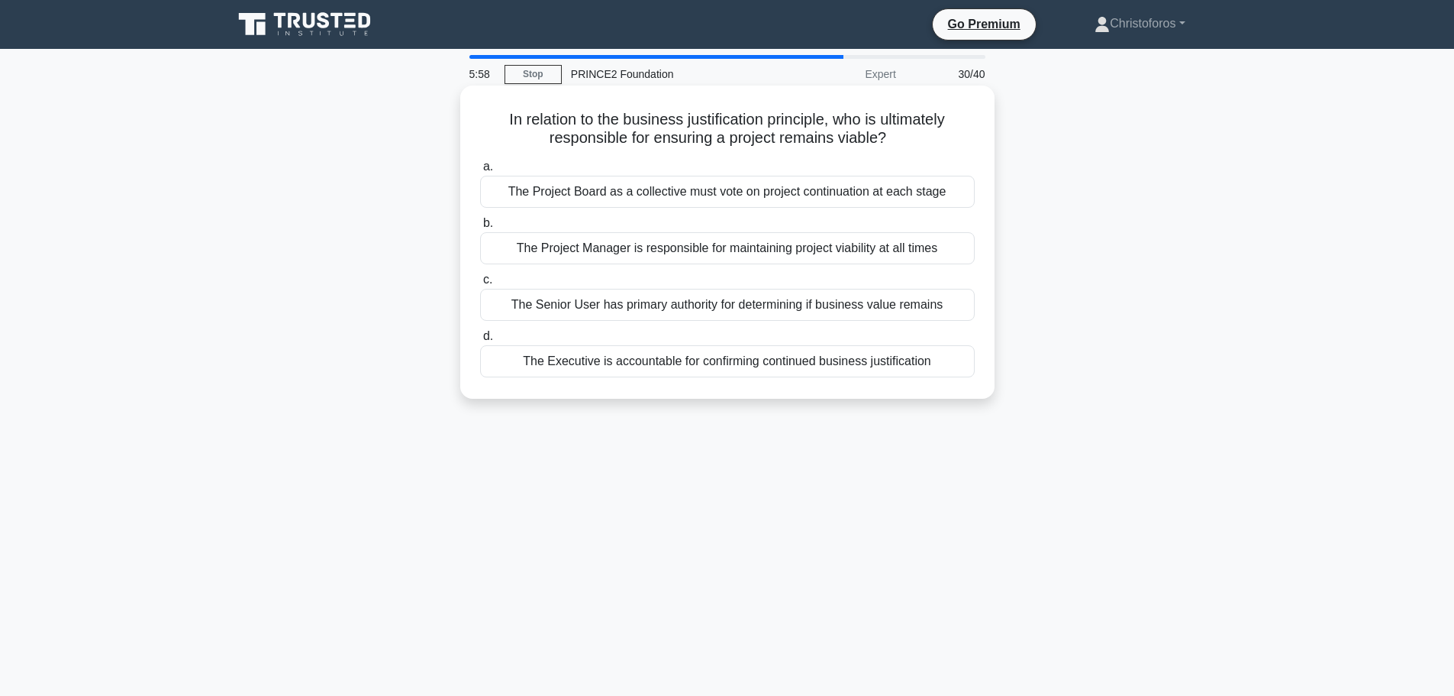
click at [919, 192] on div "The Project Board as a collective must vote on project continuation at each sta…" at bounding box center [727, 192] width 495 height 32
click at [480, 172] on input "a. The Project Board as a collective must vote on project continuation at each …" at bounding box center [480, 167] width 0 height 10
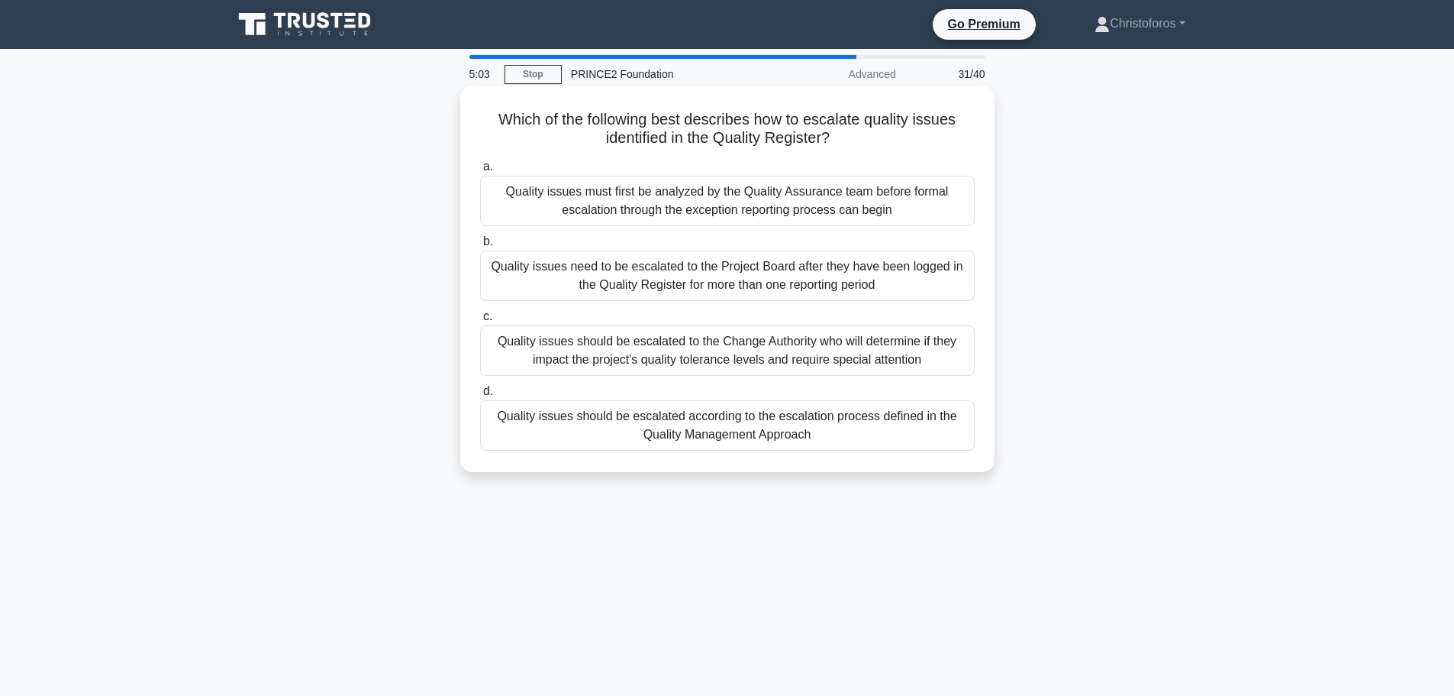
click at [829, 429] on div "Quality issues should be escalated according to the escalation process defined …" at bounding box center [727, 425] width 495 height 50
click at [480, 396] on input "d. Quality issues should be escalated according to the escalation process defin…" at bounding box center [480, 391] width 0 height 10
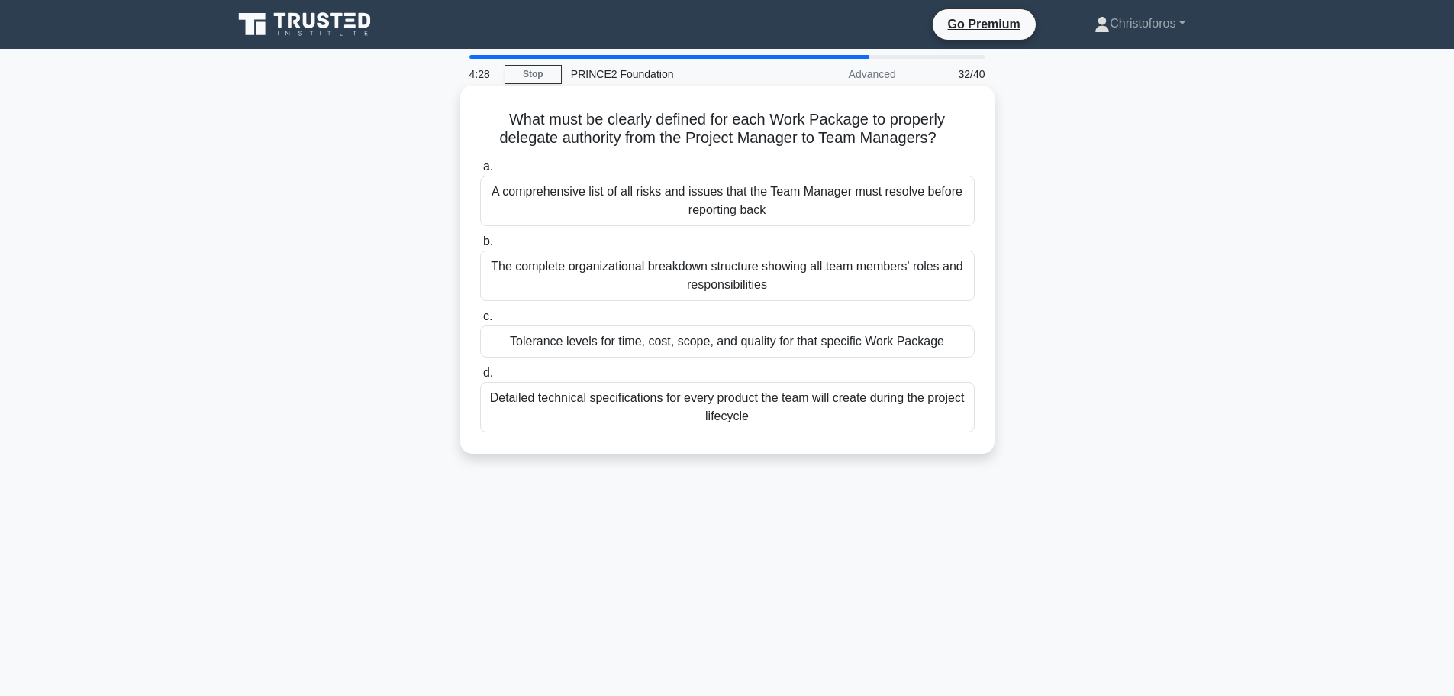
click at [782, 279] on div "The complete organizational breakdown structure showing all team members' roles…" at bounding box center [727, 275] width 495 height 50
click at [480, 247] on input "b. The complete organizational breakdown structure showing all team members' ro…" at bounding box center [480, 242] width 0 height 10
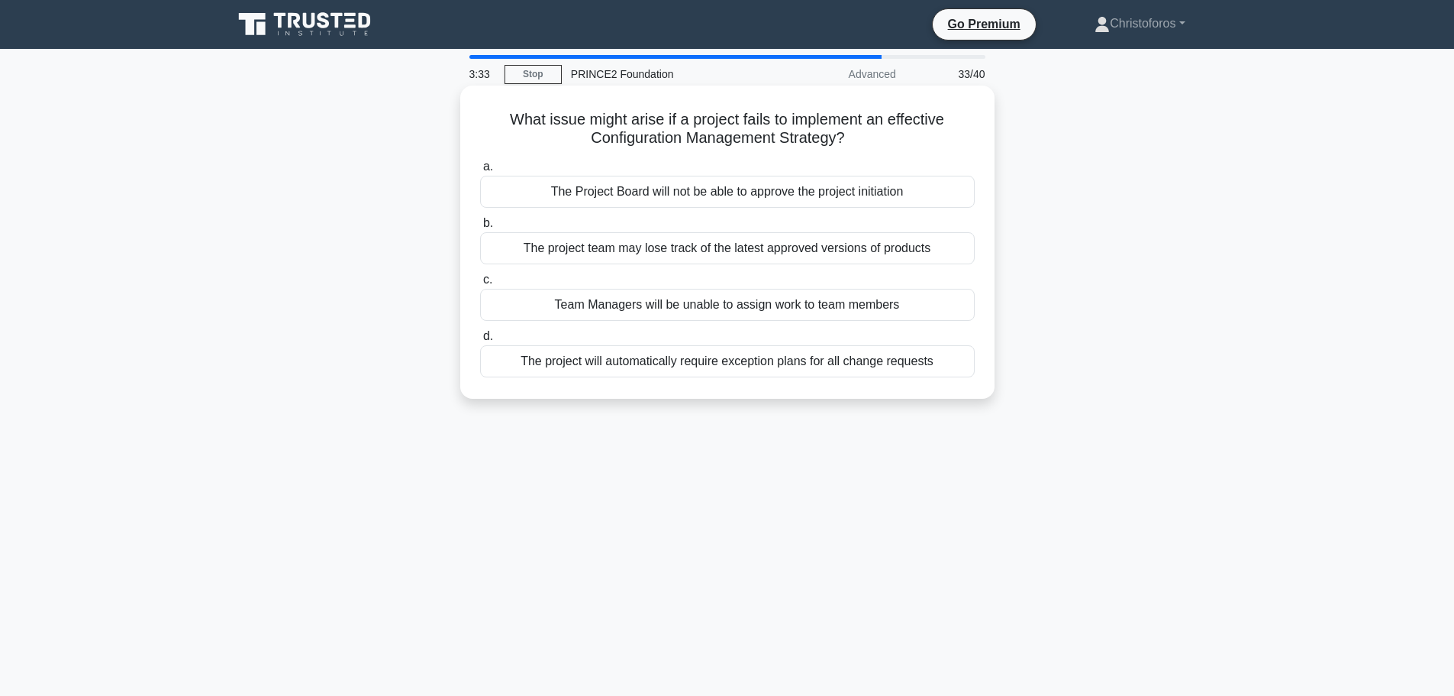
click at [809, 253] on div "The project team may lose track of the latest approved versions of products" at bounding box center [727, 248] width 495 height 32
click at [480, 228] on input "b. The project team may lose track of the latest approved versions of products" at bounding box center [480, 223] width 0 height 10
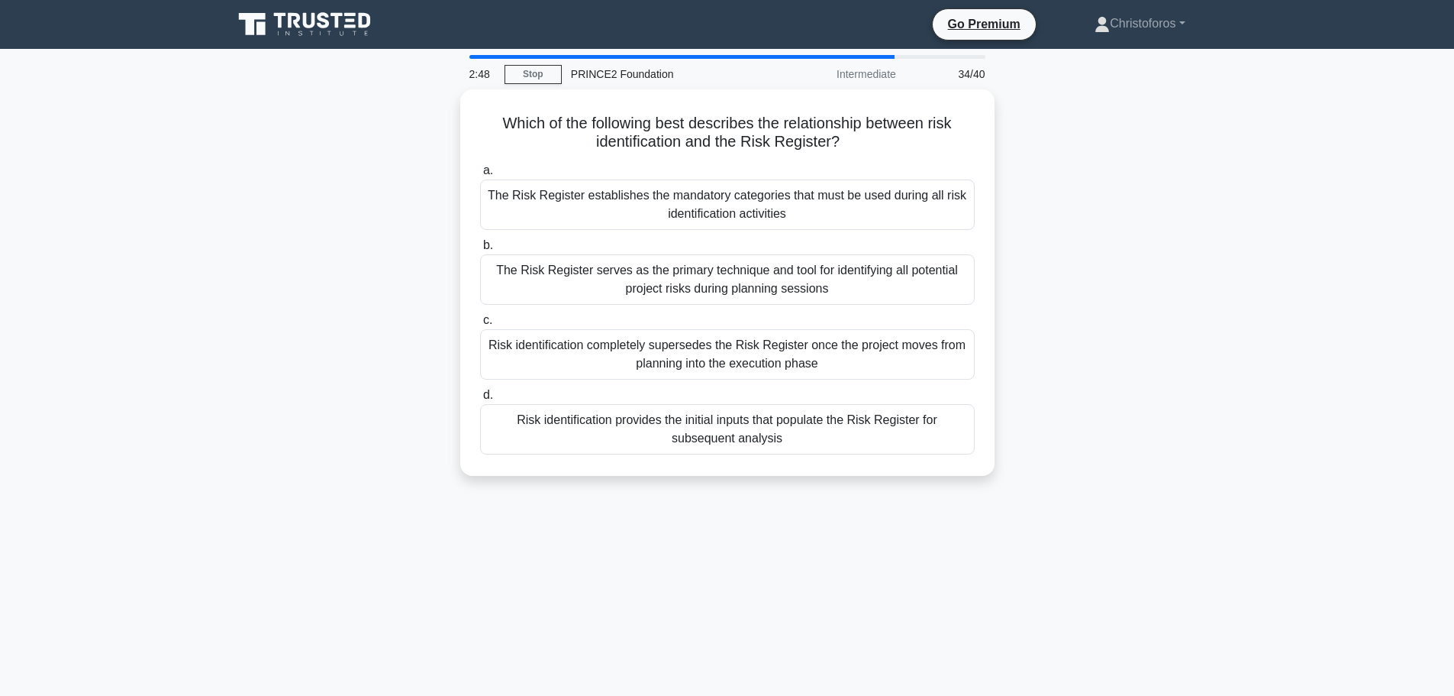
drag, startPoint x: 759, startPoint y: 418, endPoint x: 1054, endPoint y: 477, distance: 301.4
click at [1054, 477] on div "Which of the following best describes the relationship between risk identificat…" at bounding box center [728, 291] width 1008 height 405
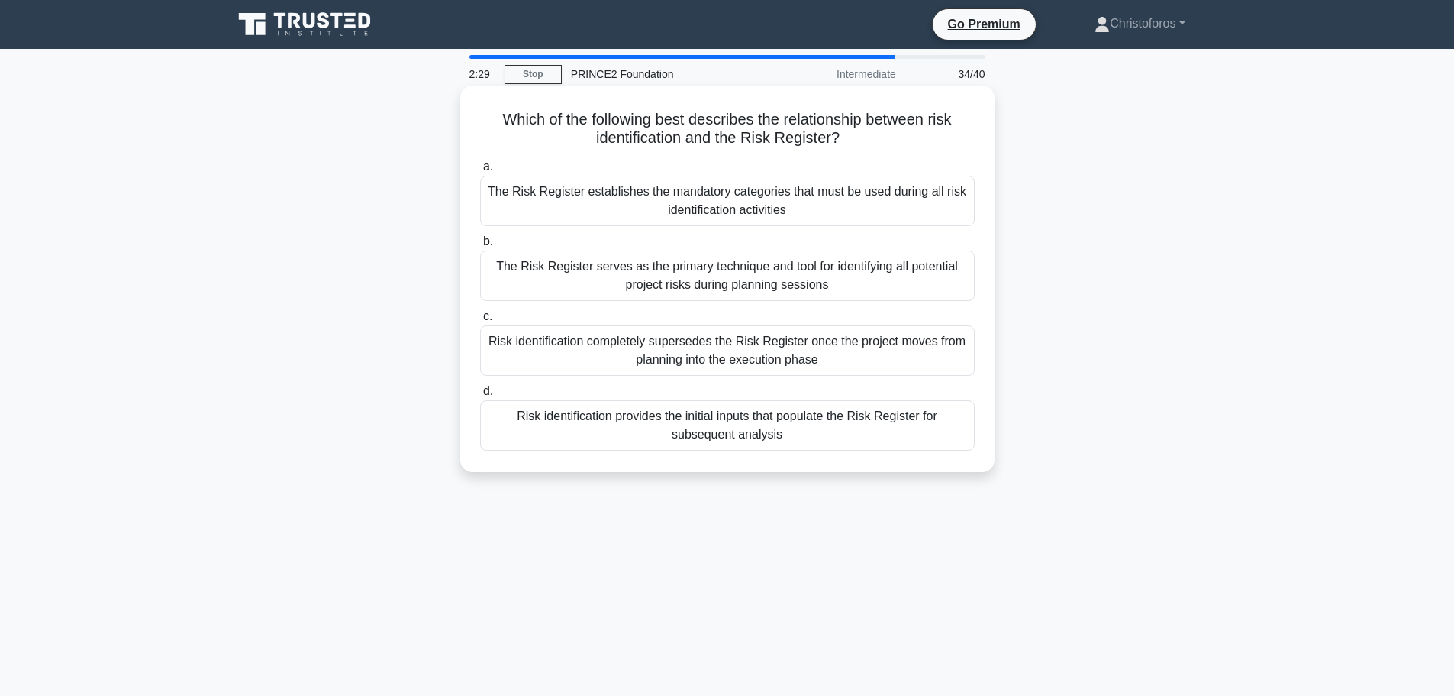
click at [817, 421] on div "Risk identification provides the initial inputs that populate the Risk Register…" at bounding box center [727, 425] width 495 height 50
click at [480, 396] on input "d. Risk identification provides the initial inputs that populate the Risk Regis…" at bounding box center [480, 391] width 0 height 10
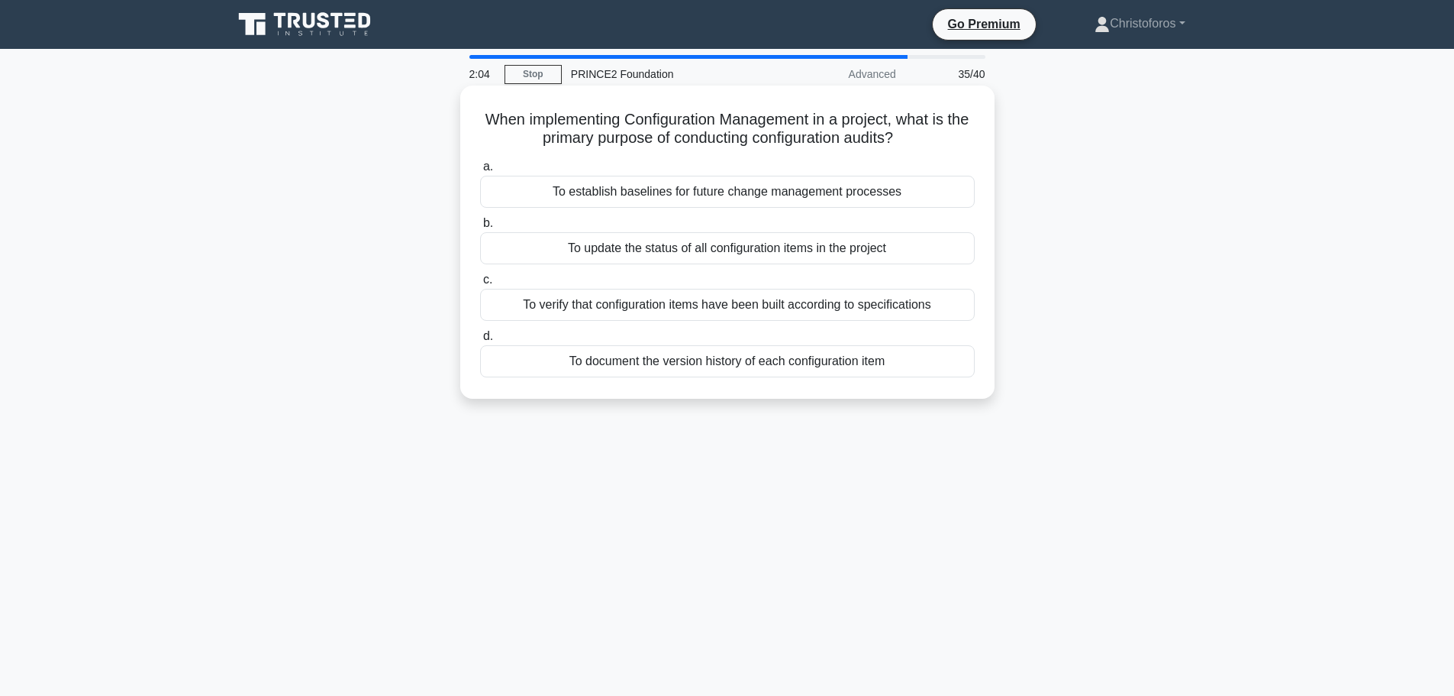
click at [700, 309] on div "To verify that configuration items have been built according to specifications" at bounding box center [727, 305] width 495 height 32
click at [480, 285] on input "c. To verify that configuration items have been built according to specificatio…" at bounding box center [480, 280] width 0 height 10
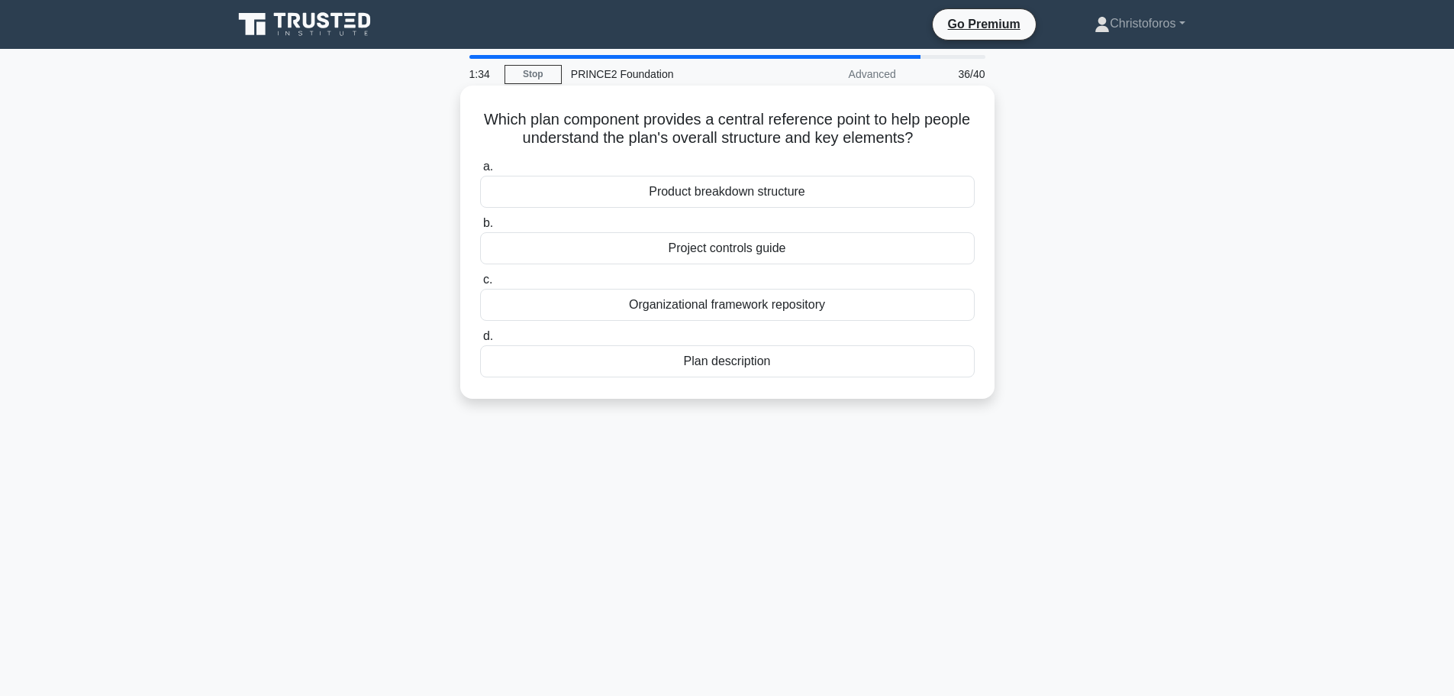
click at [756, 361] on div "Plan description" at bounding box center [727, 361] width 495 height 32
click at [480, 341] on input "d. Plan description" at bounding box center [480, 336] width 0 height 10
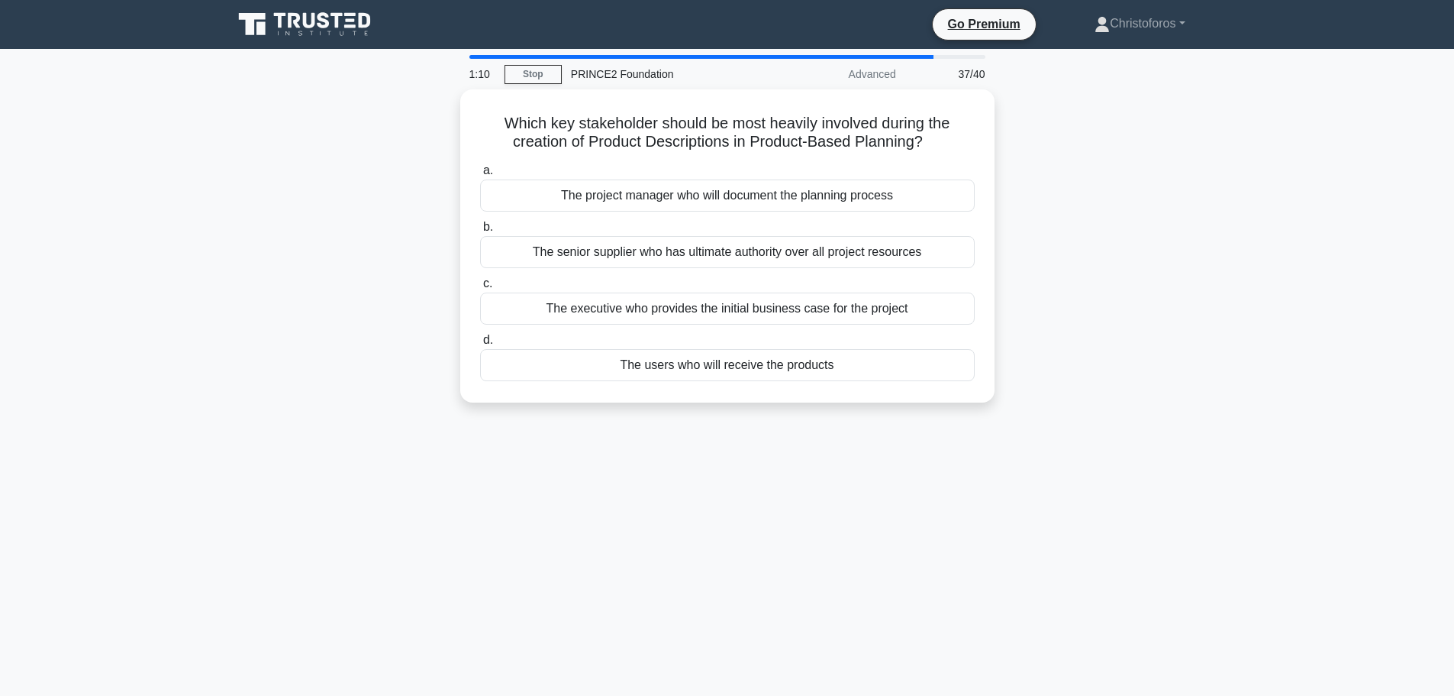
drag, startPoint x: 649, startPoint y: 194, endPoint x: 351, endPoint y: 347, distance: 334.6
click at [352, 347] on div "Which key stakeholder should be most heavily involved during the creation of Pr…" at bounding box center [728, 254] width 1008 height 331
click at [344, 330] on div "Which key stakeholder should be most heavily involved during the creation of Pr…" at bounding box center [728, 254] width 1008 height 331
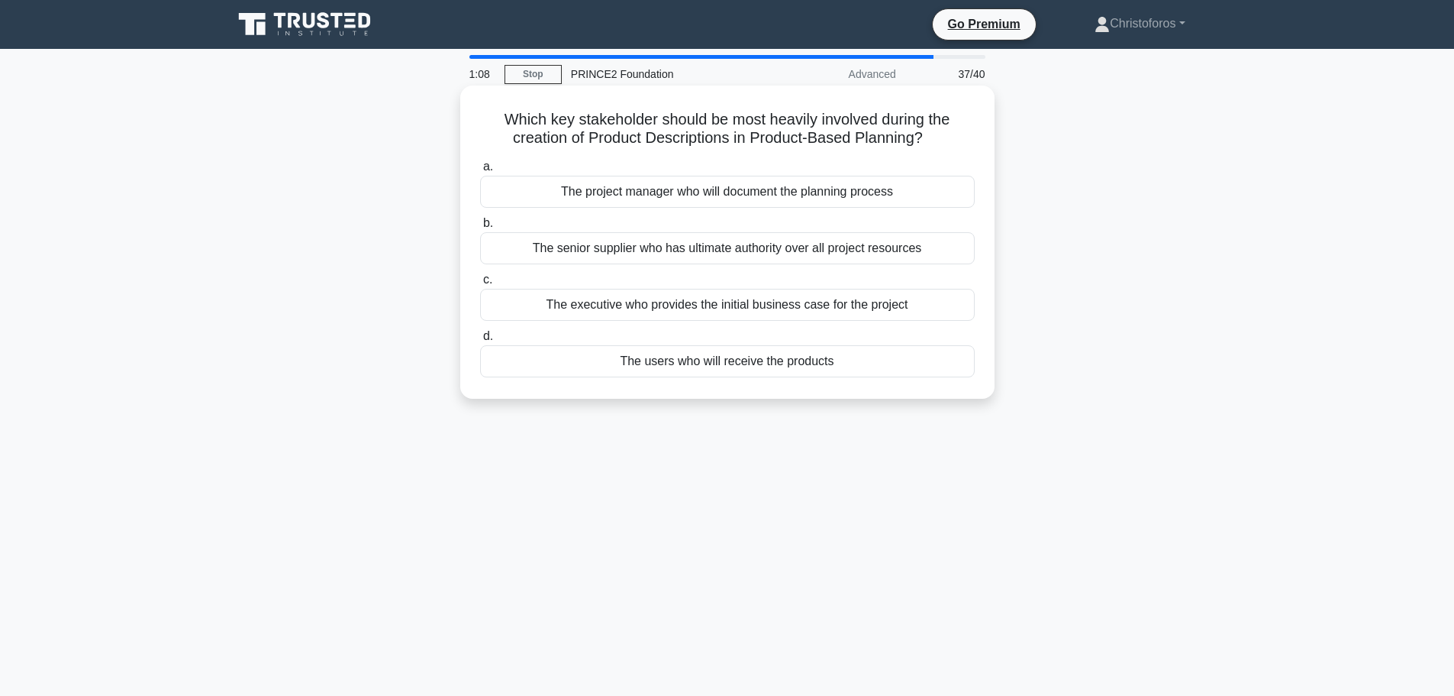
click at [670, 307] on div "The executive who provides the initial business case for the project" at bounding box center [727, 305] width 495 height 32
click at [480, 285] on input "c. The executive who provides the initial business case for the project" at bounding box center [480, 280] width 0 height 10
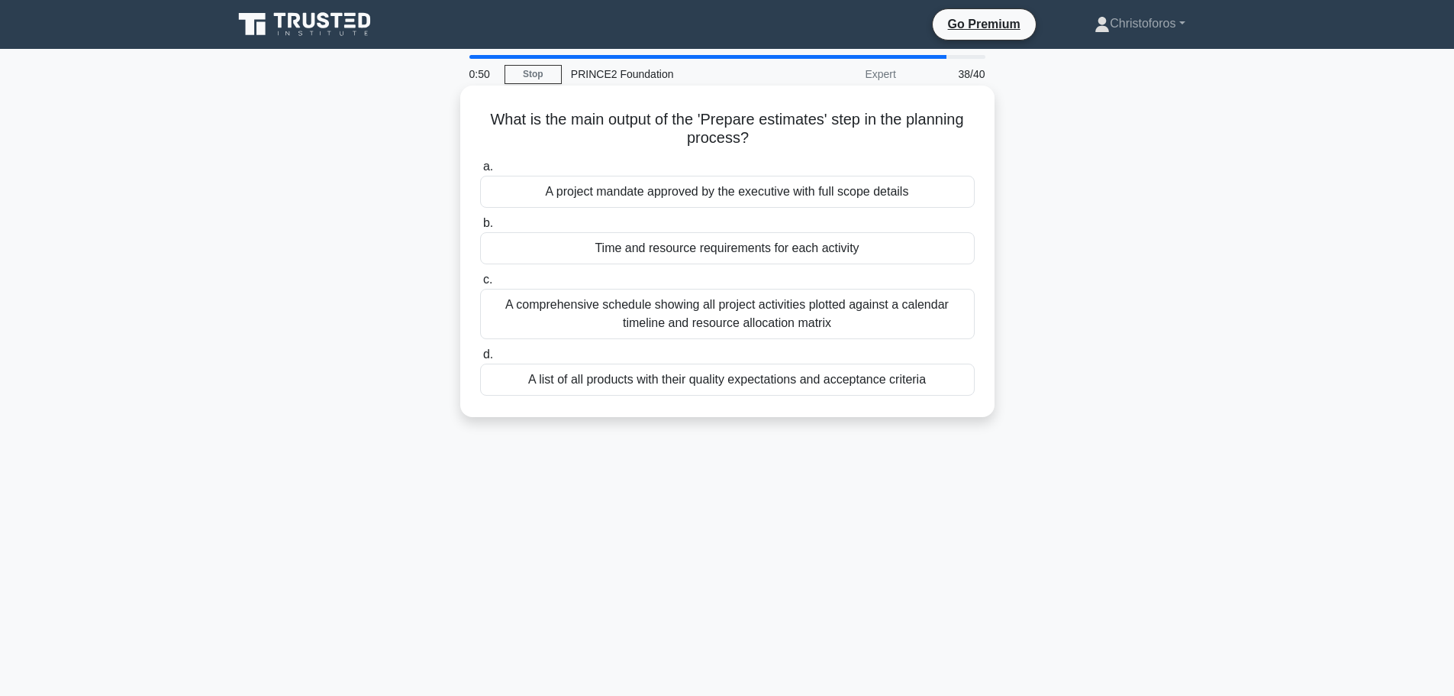
click at [738, 250] on div "Time and resource requirements for each activity" at bounding box center [727, 248] width 495 height 32
click at [480, 228] on input "b. Time and resource requirements for each activity" at bounding box center [480, 223] width 0 height 10
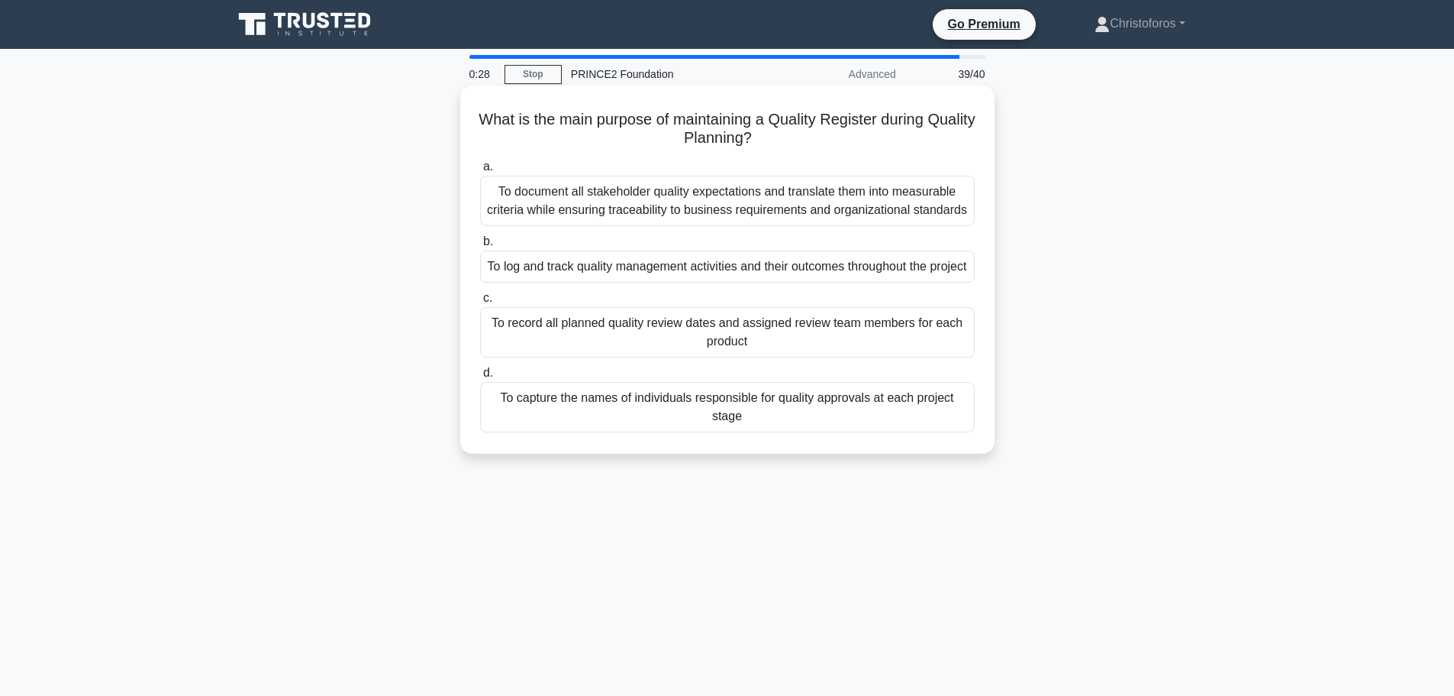
drag, startPoint x: 670, startPoint y: 268, endPoint x: 654, endPoint y: 307, distance: 42.1
click at [654, 307] on div "a. To document all stakeholder quality expectations and translate them into mea…" at bounding box center [727, 294] width 513 height 281
click at [662, 345] on div "To record all planned quality review dates and assigned review team members for…" at bounding box center [727, 332] width 495 height 50
click at [480, 303] on input "c. To record all planned quality review dates and assigned review team members …" at bounding box center [480, 298] width 0 height 10
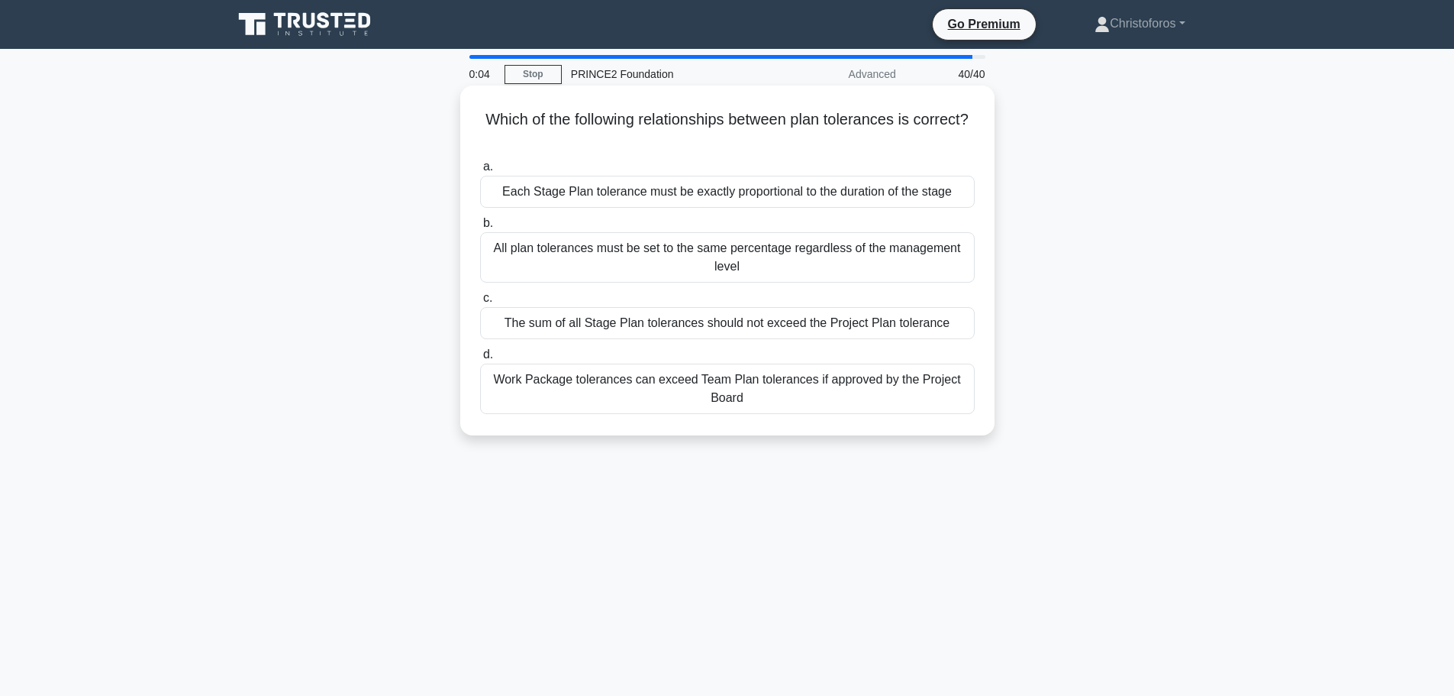
click at [809, 386] on div "Work Package tolerances can exceed Team Plan tolerances if approved by the Proj…" at bounding box center [727, 388] width 495 height 50
click at [480, 360] on input "d. Work Package tolerances can exceed Team Plan tolerances if approved by the P…" at bounding box center [480, 355] width 0 height 10
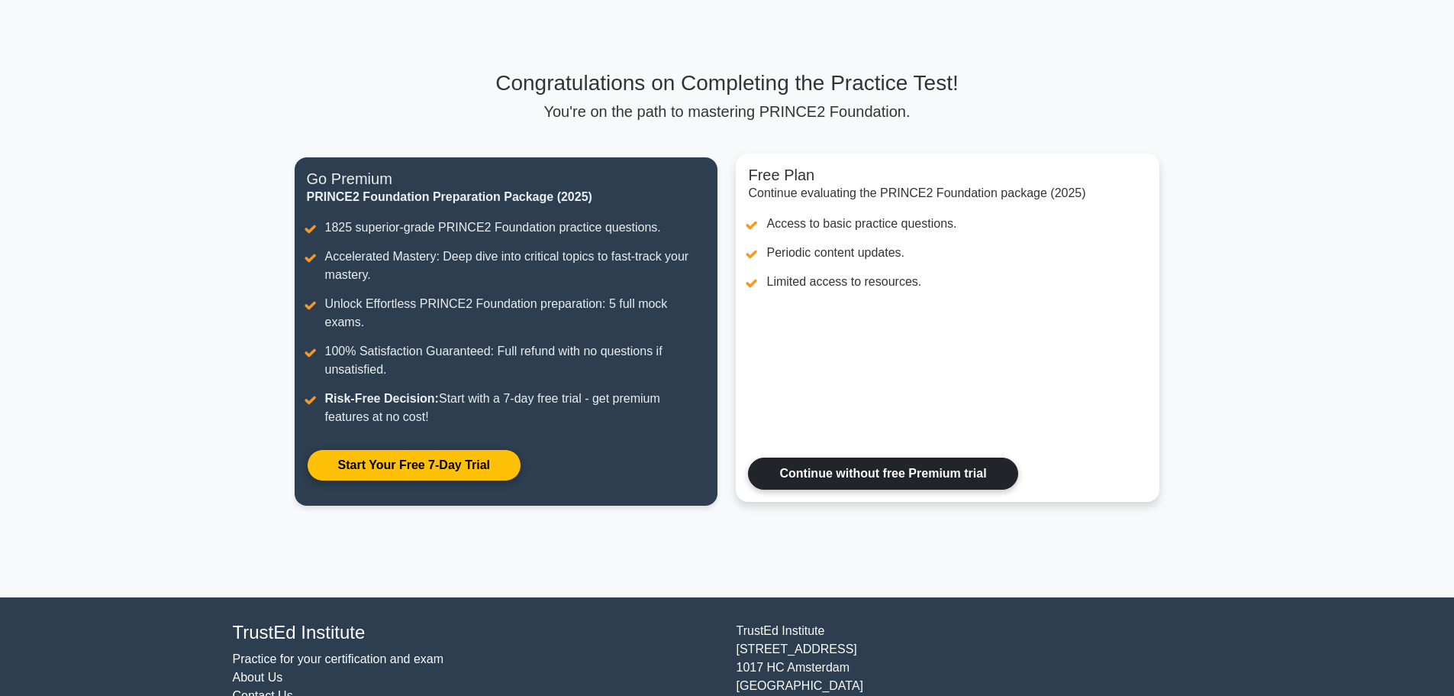
scroll to position [76, 0]
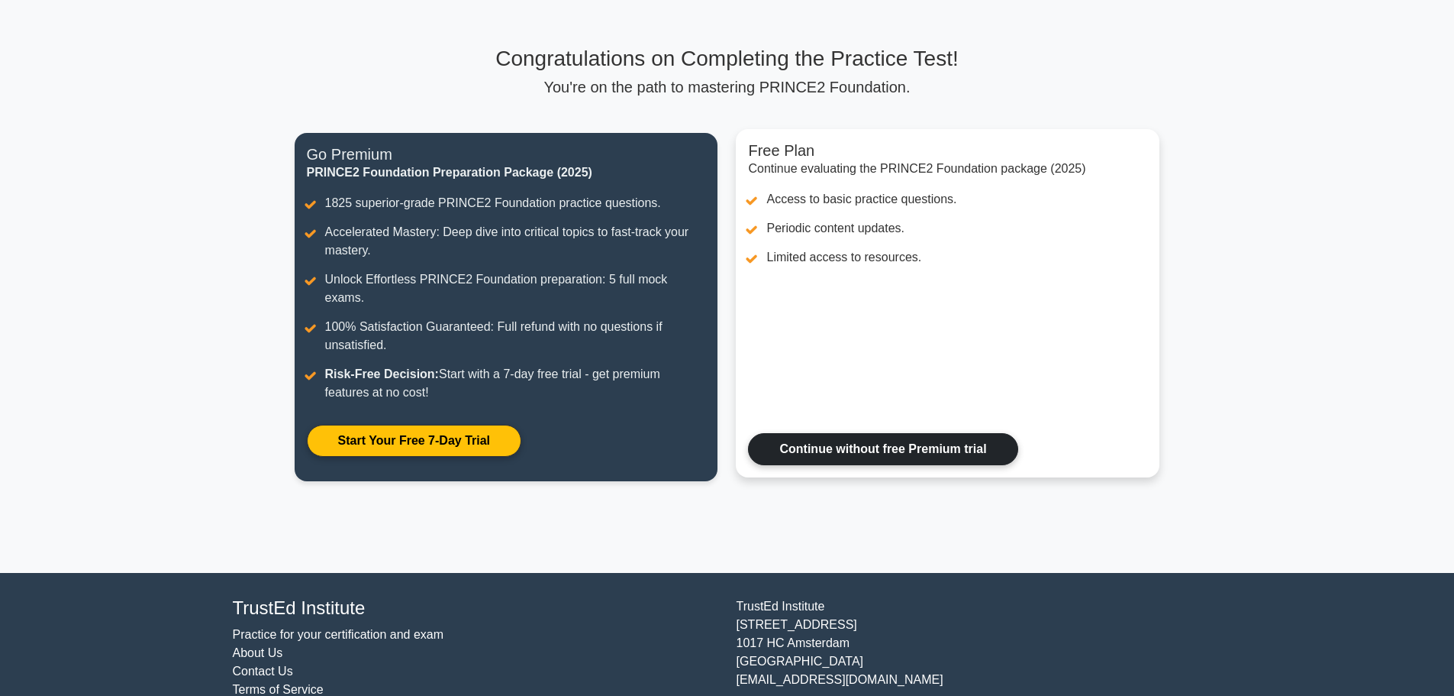
click at [897, 433] on link "Continue without free Premium trial" at bounding box center [883, 449] width 270 height 32
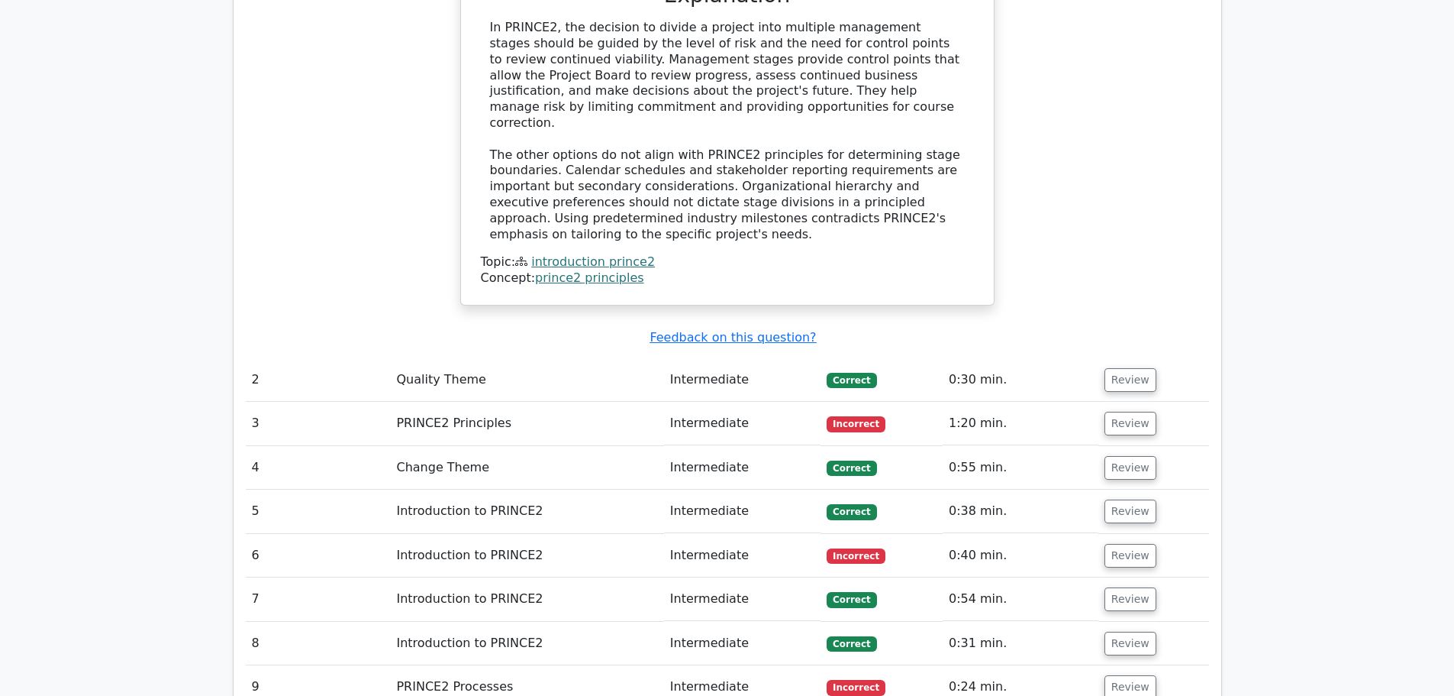
scroll to position [1920, 0]
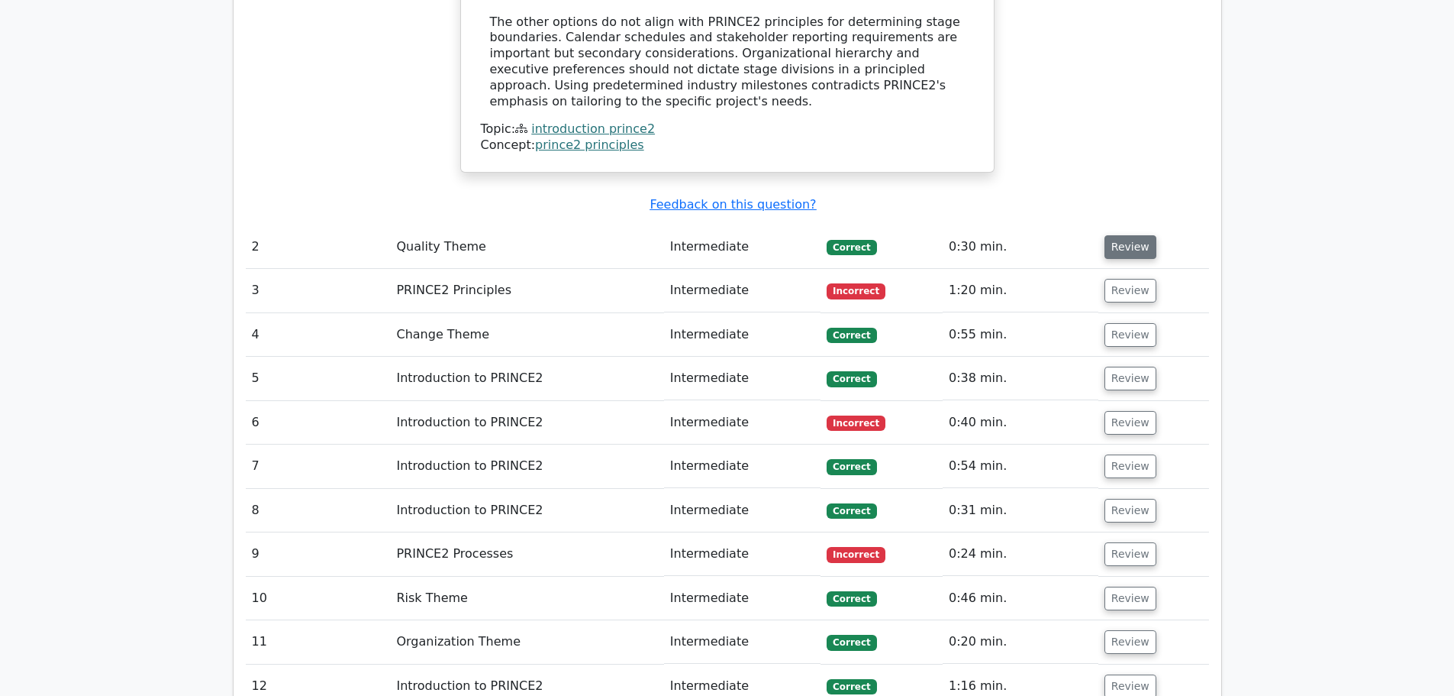
click at [1128, 235] on button "Review" at bounding box center [1131, 247] width 52 height 24
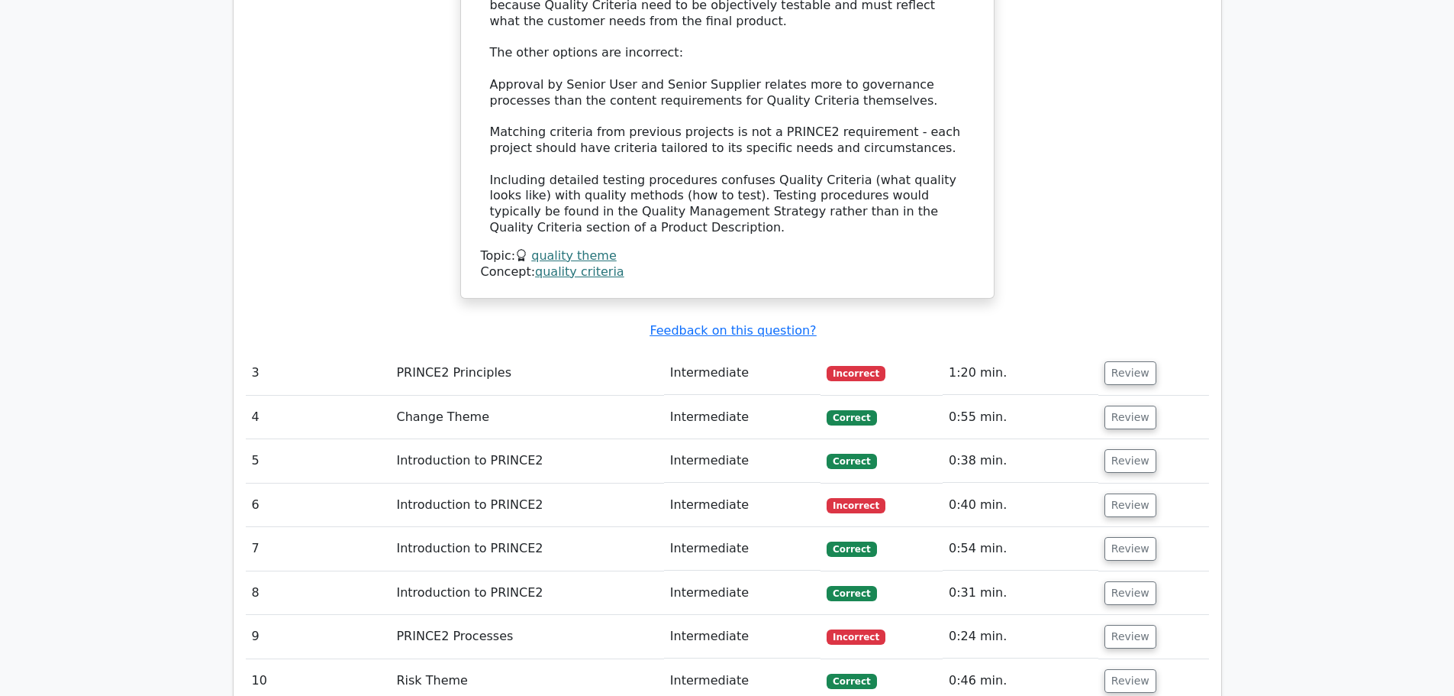
scroll to position [2588, 0]
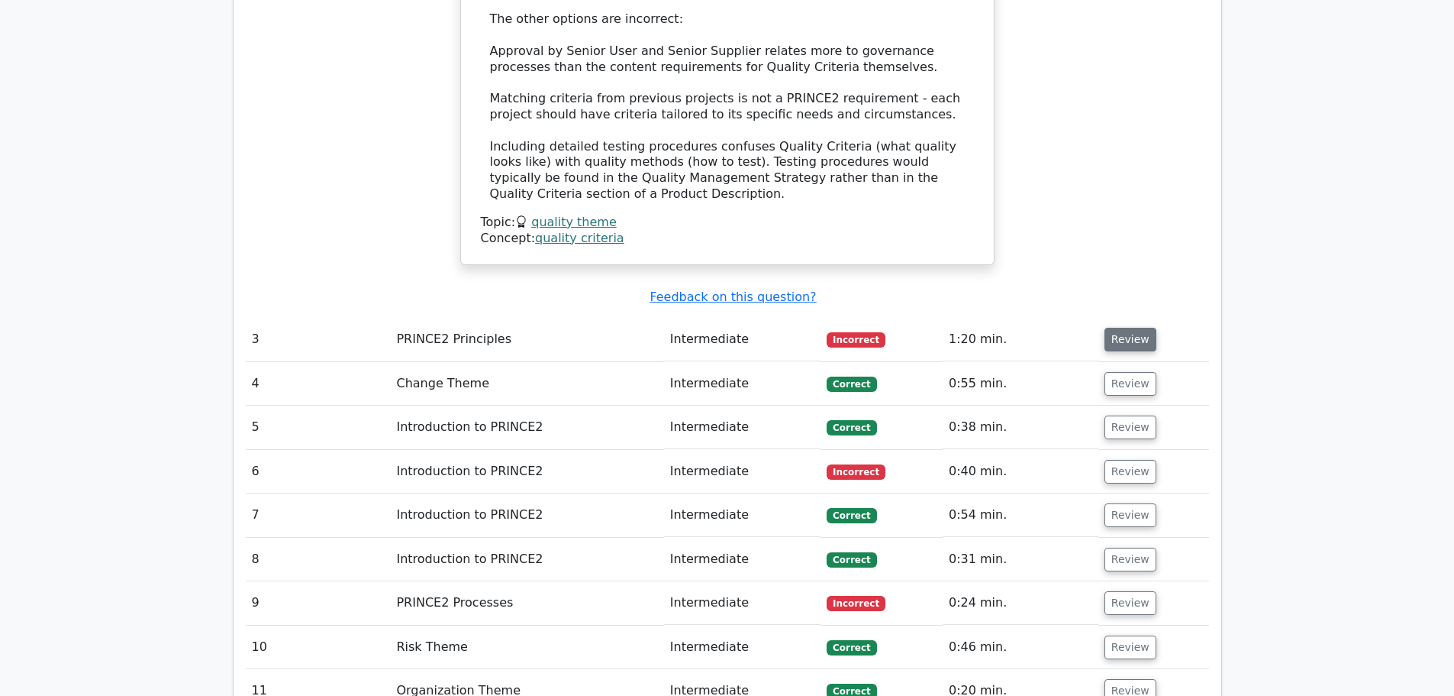
click at [1113, 328] on button "Review" at bounding box center [1131, 340] width 52 height 24
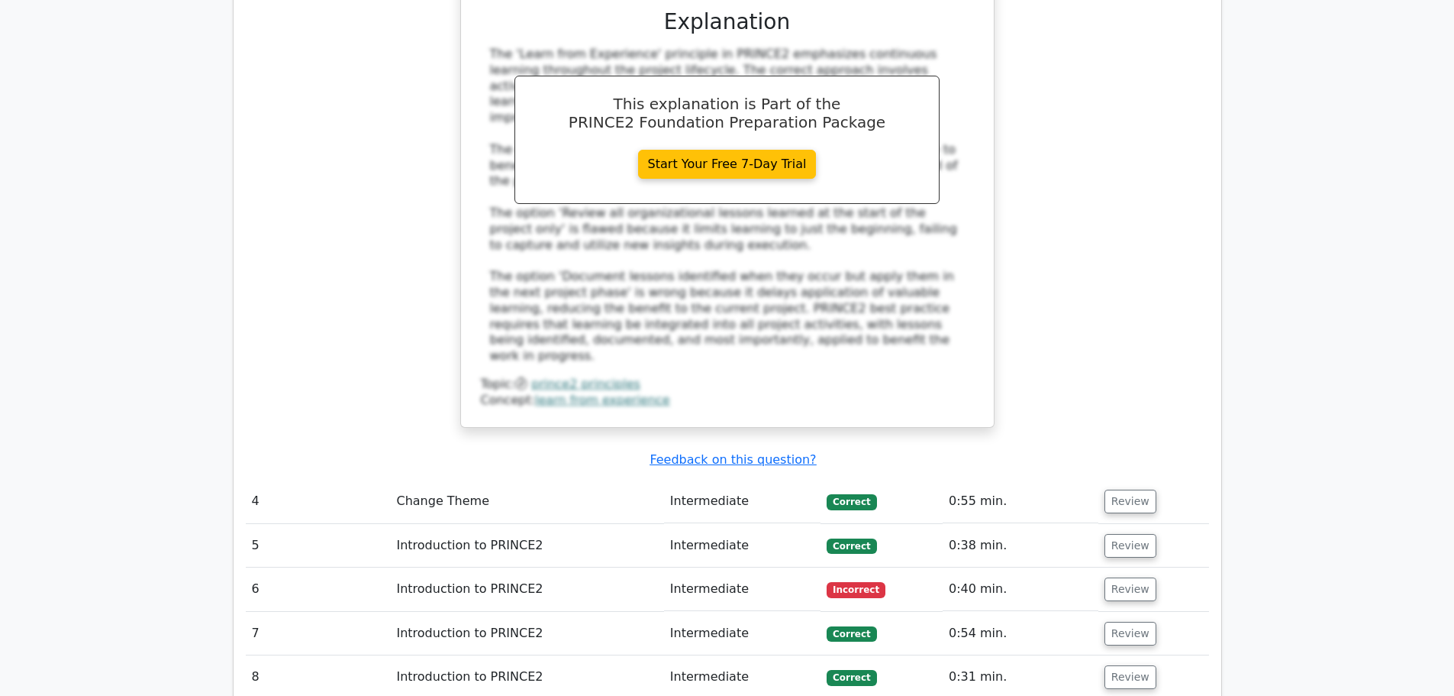
scroll to position [3298, 0]
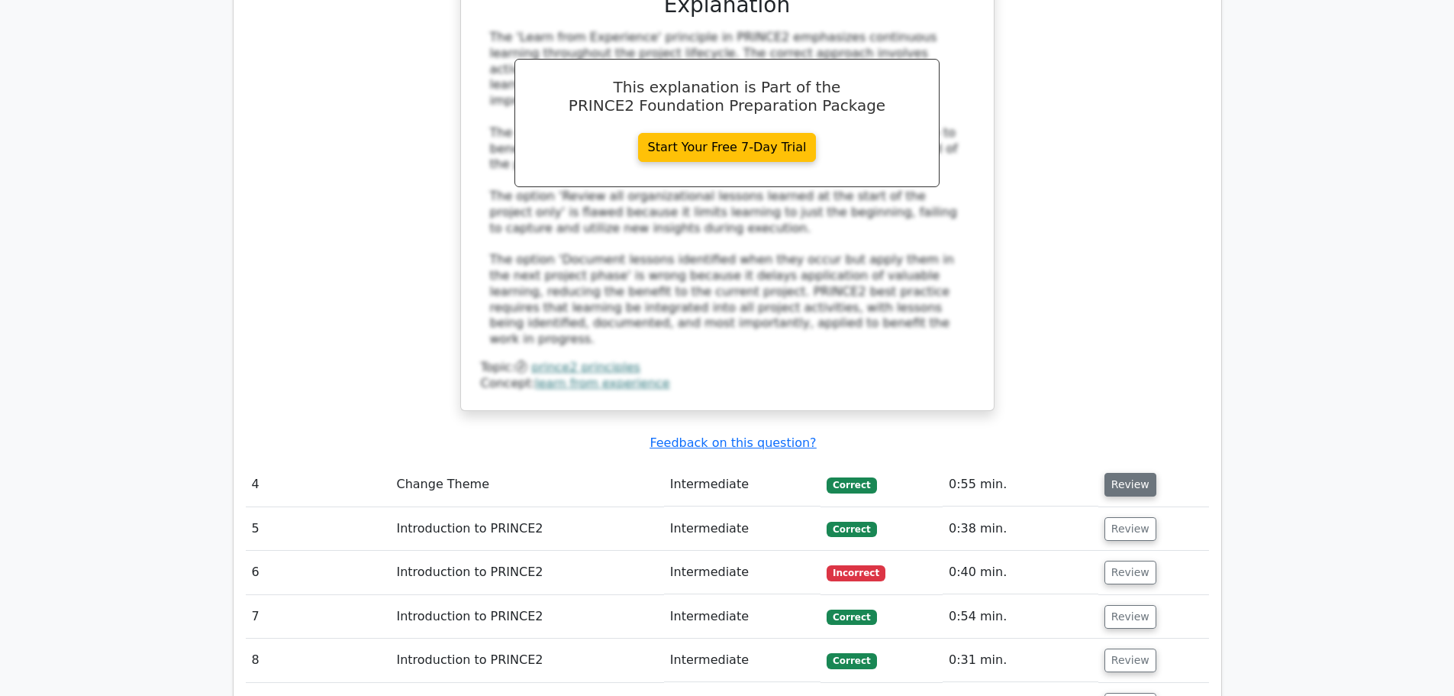
click at [1127, 473] on button "Review" at bounding box center [1131, 485] width 52 height 24
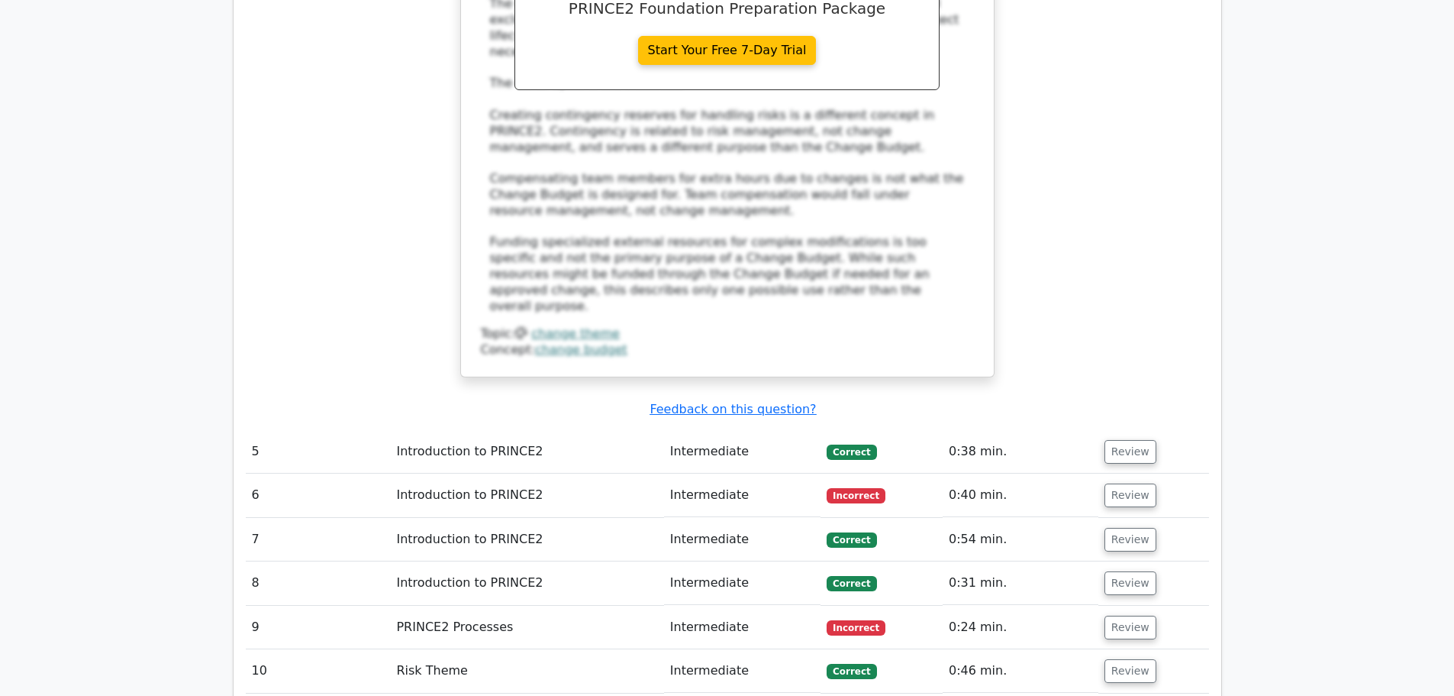
scroll to position [4269, 0]
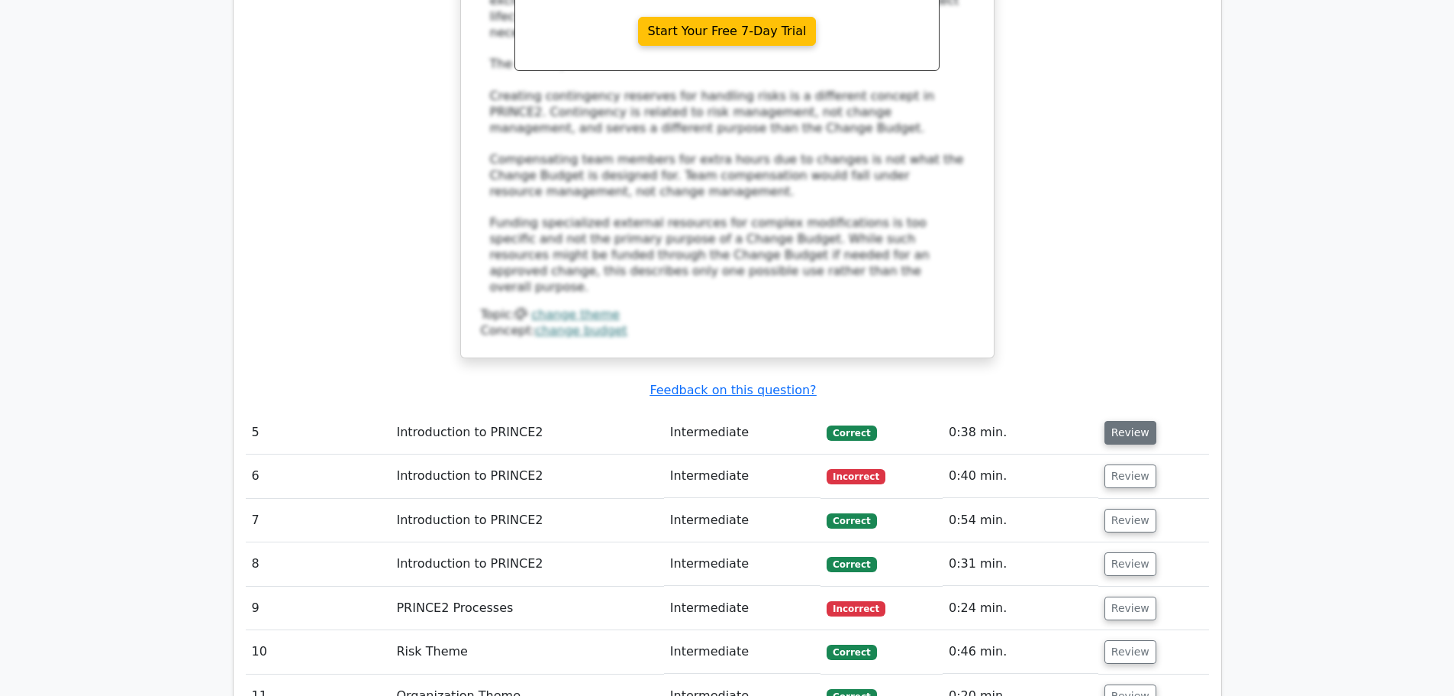
click at [1124, 421] on button "Review" at bounding box center [1131, 433] width 52 height 24
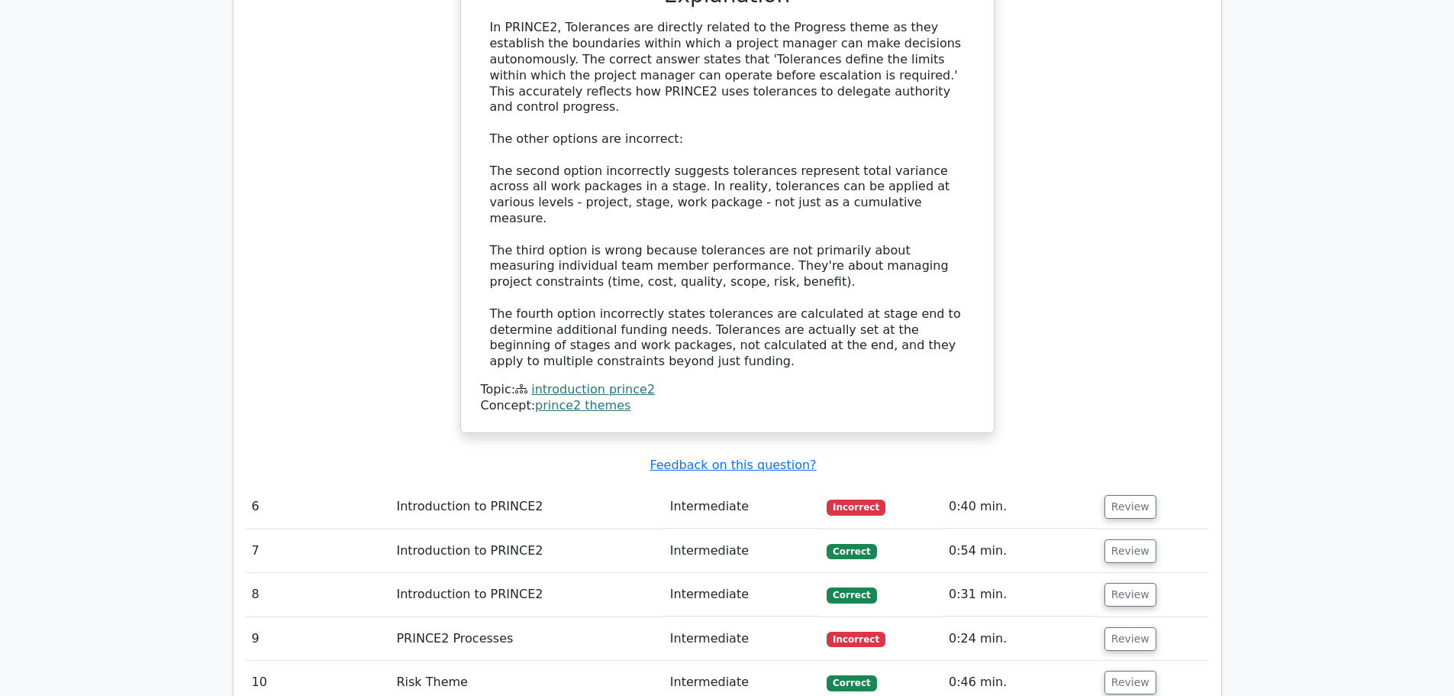
scroll to position [5109, 0]
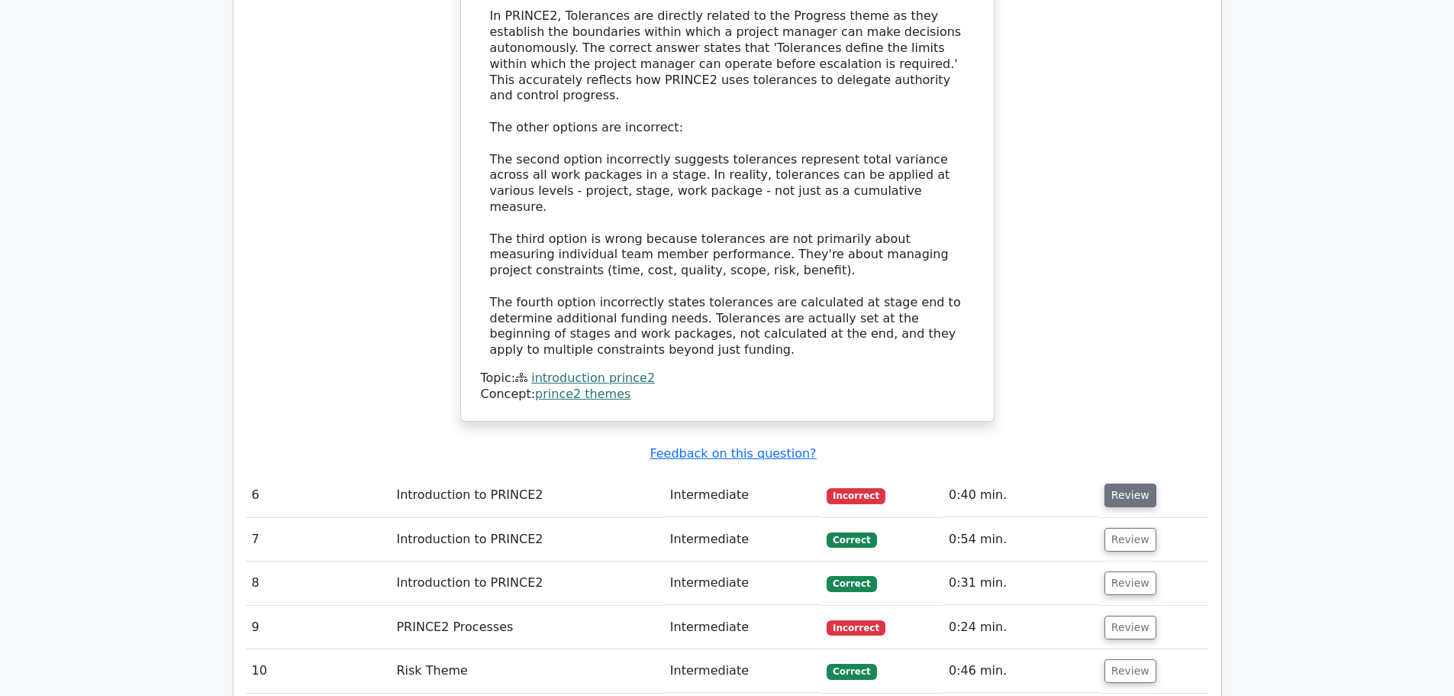
click at [1135, 483] on button "Review" at bounding box center [1131, 495] width 52 height 24
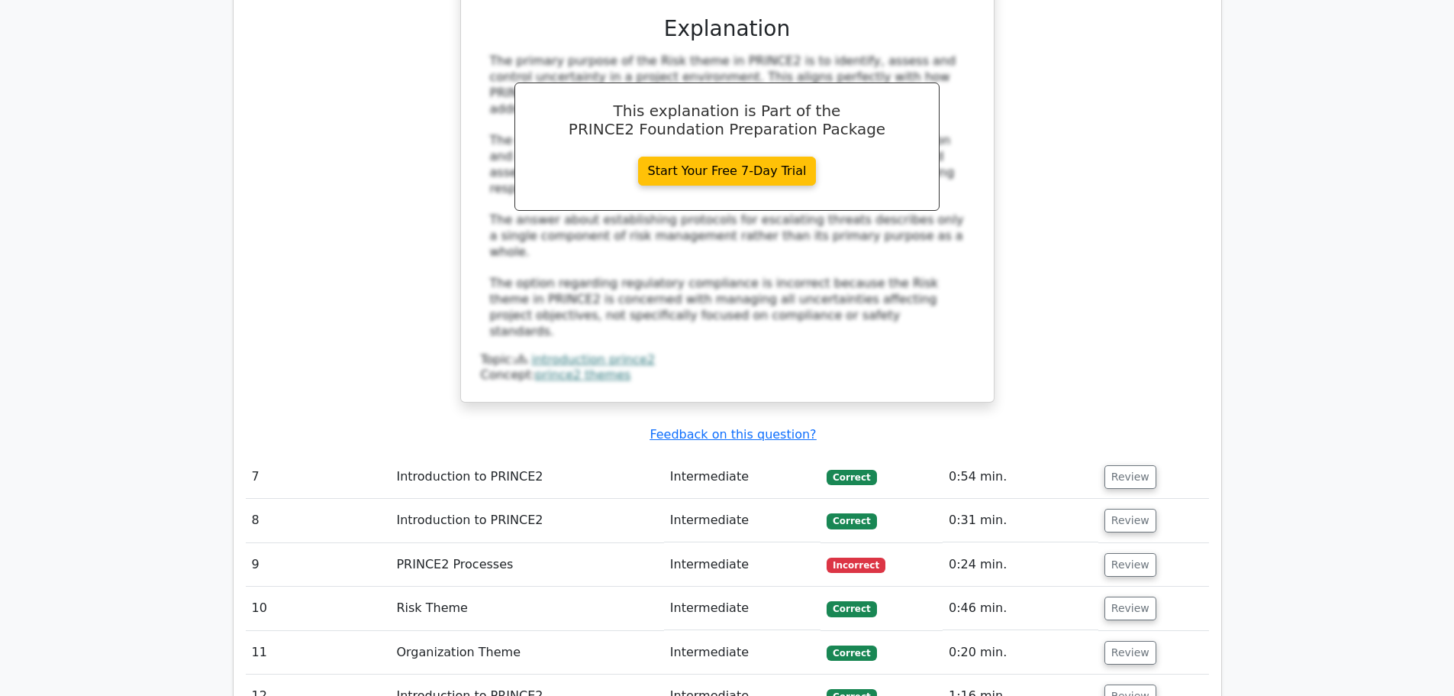
scroll to position [5949, 0]
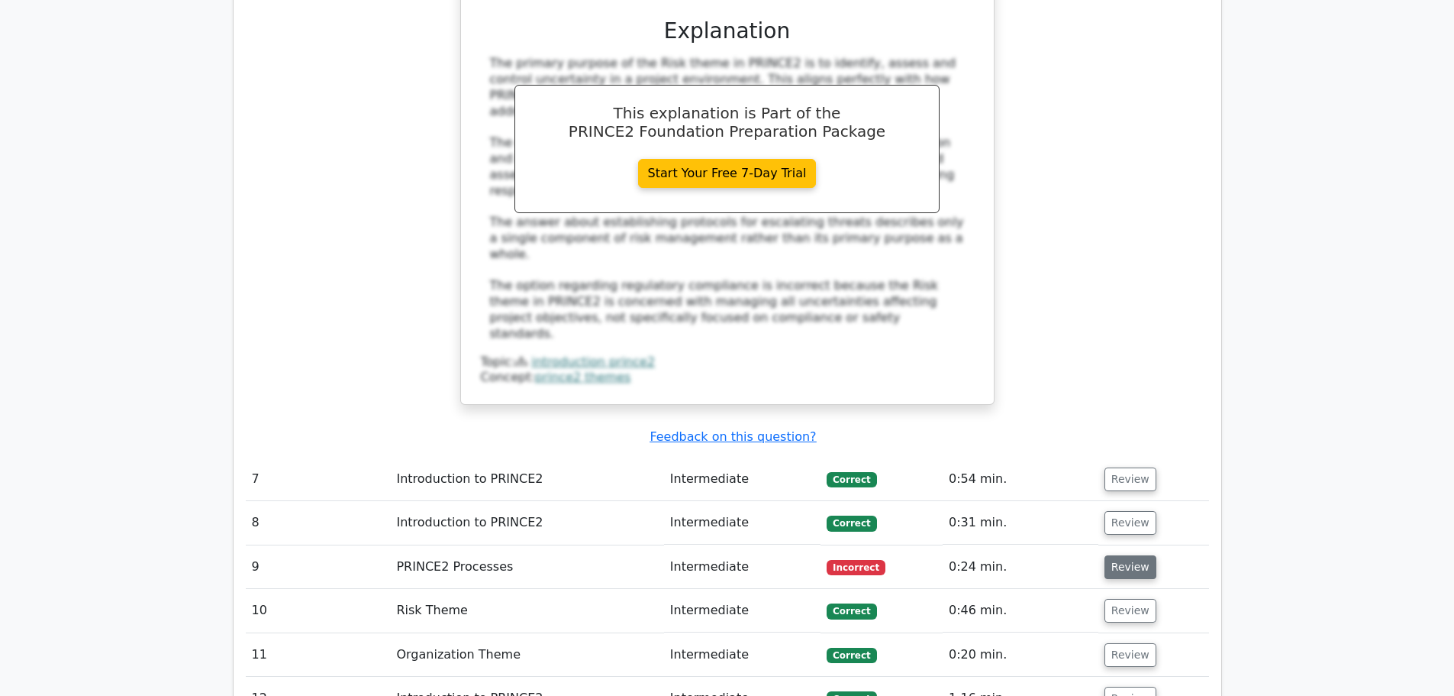
click at [1125, 555] on button "Review" at bounding box center [1131, 567] width 52 height 24
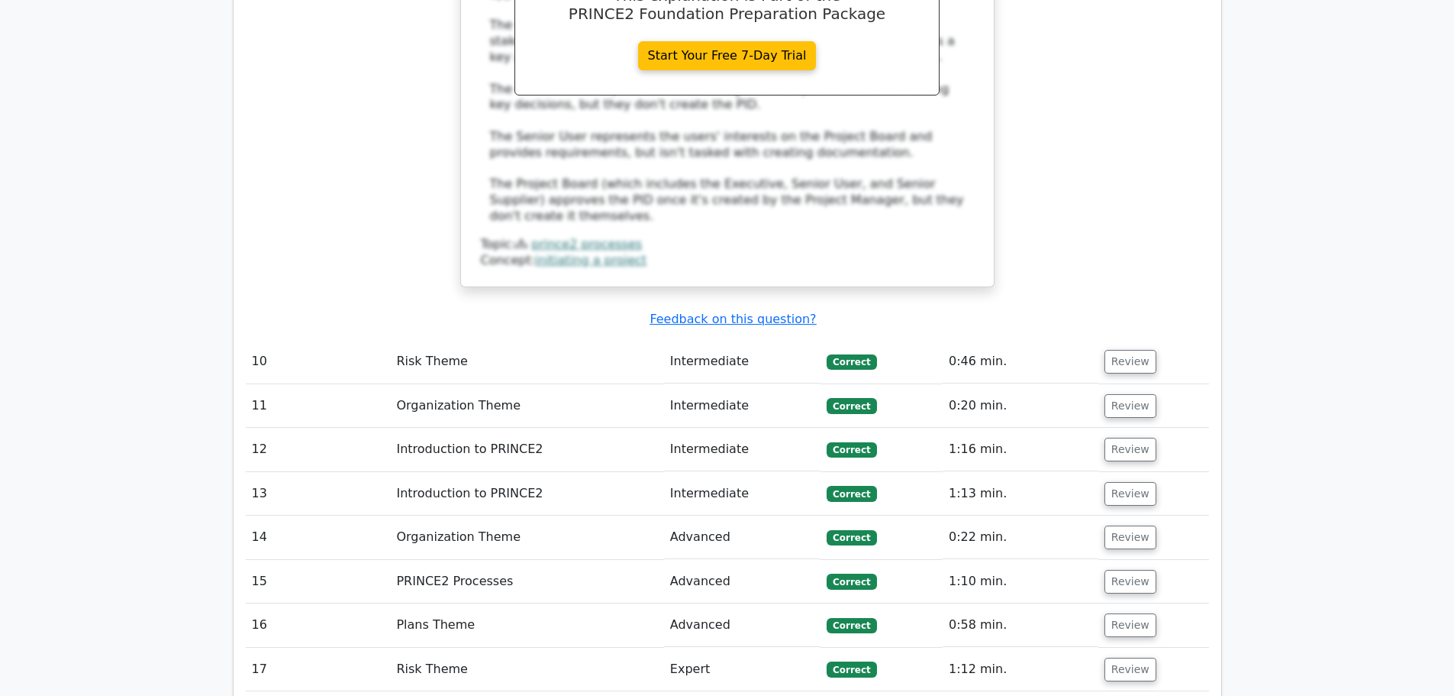
scroll to position [6941, 0]
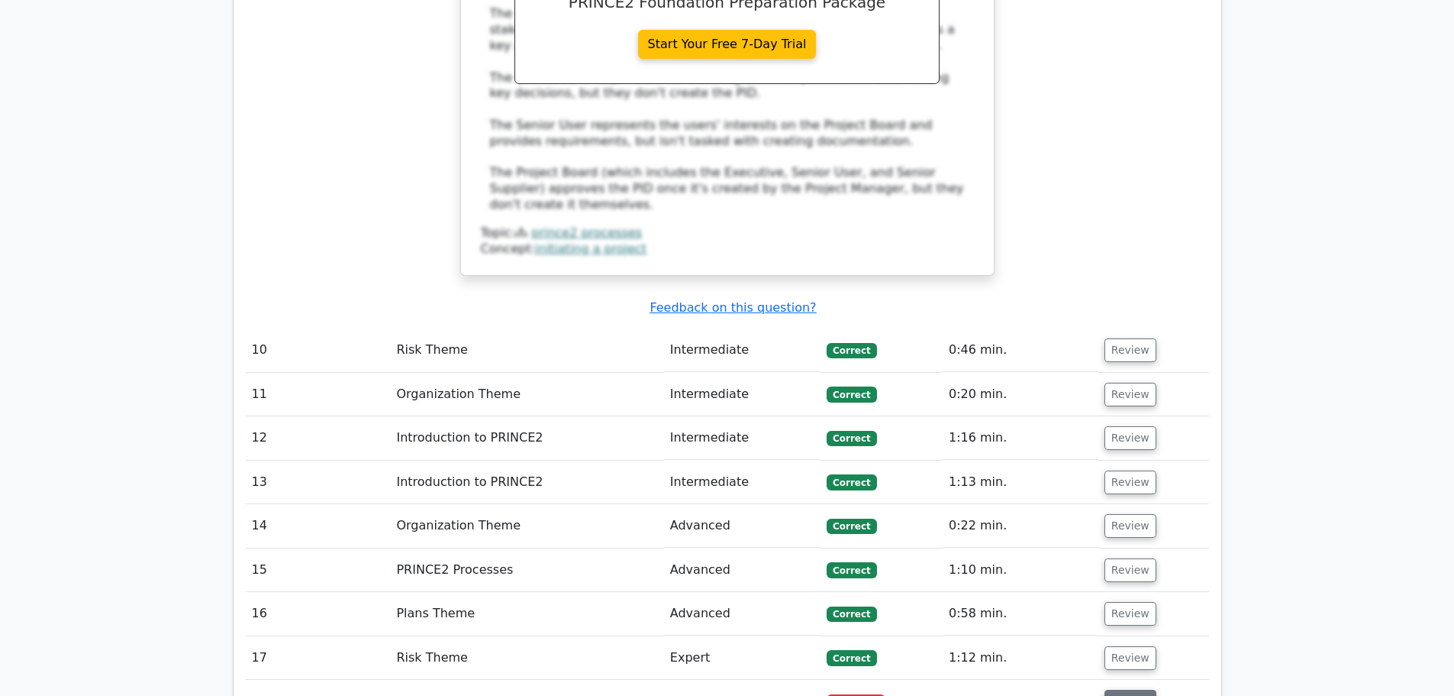
click at [1135, 689] on button "Review" at bounding box center [1131, 701] width 52 height 24
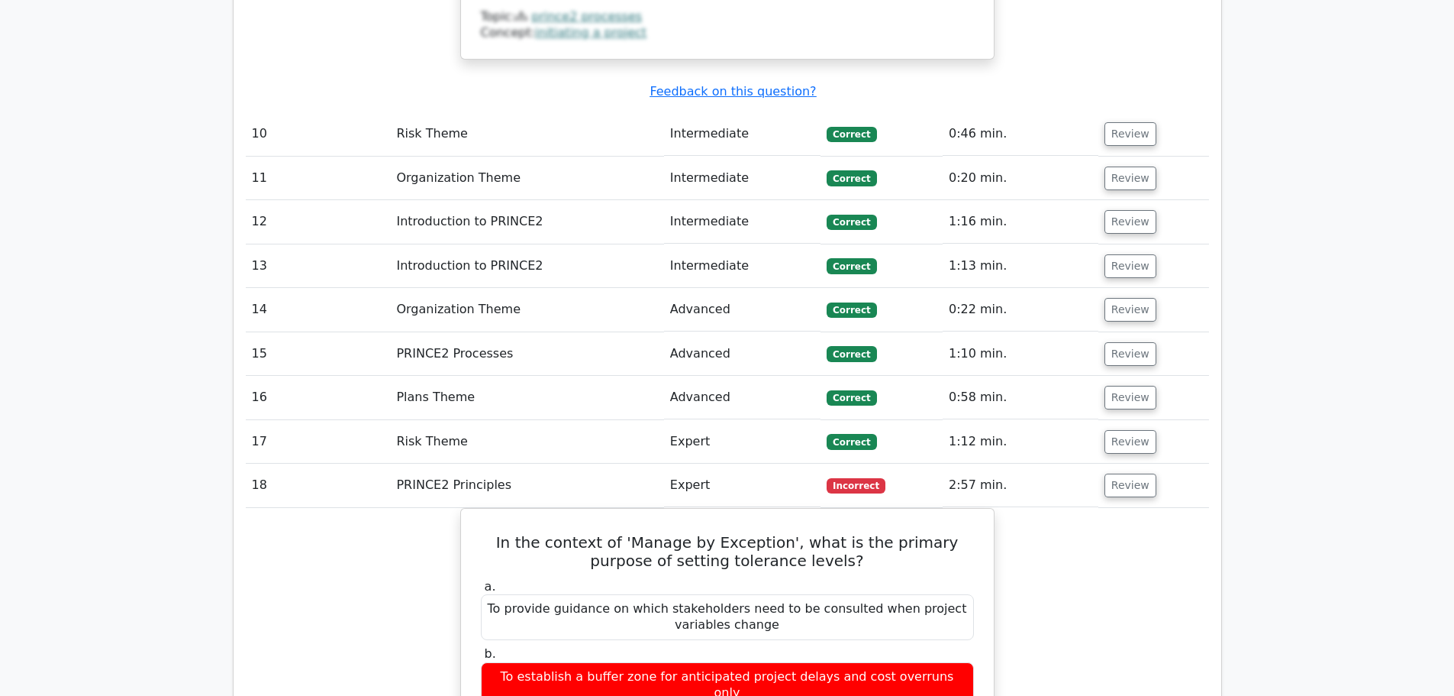
scroll to position [7170, 0]
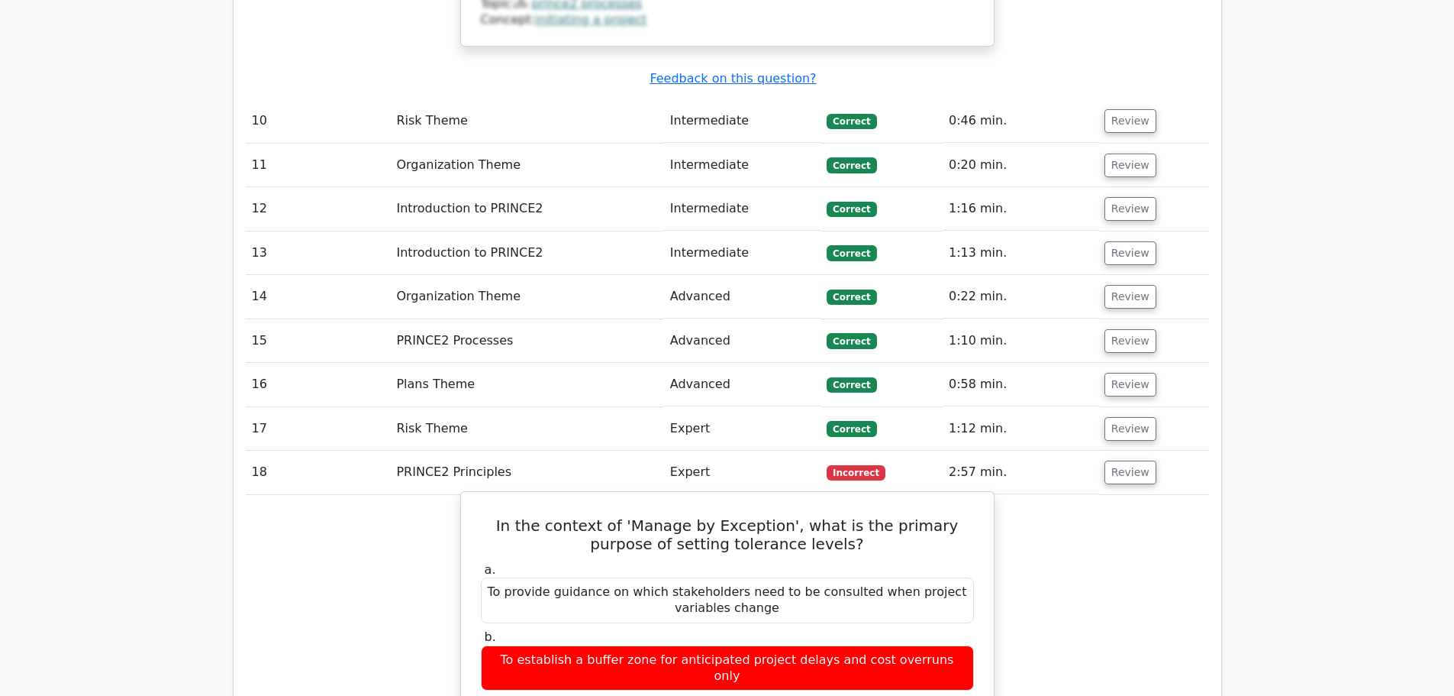
drag, startPoint x: 525, startPoint y: 392, endPoint x: 924, endPoint y: 405, distance: 399.5
copy div "To define the limits of delegated authority for each management level"
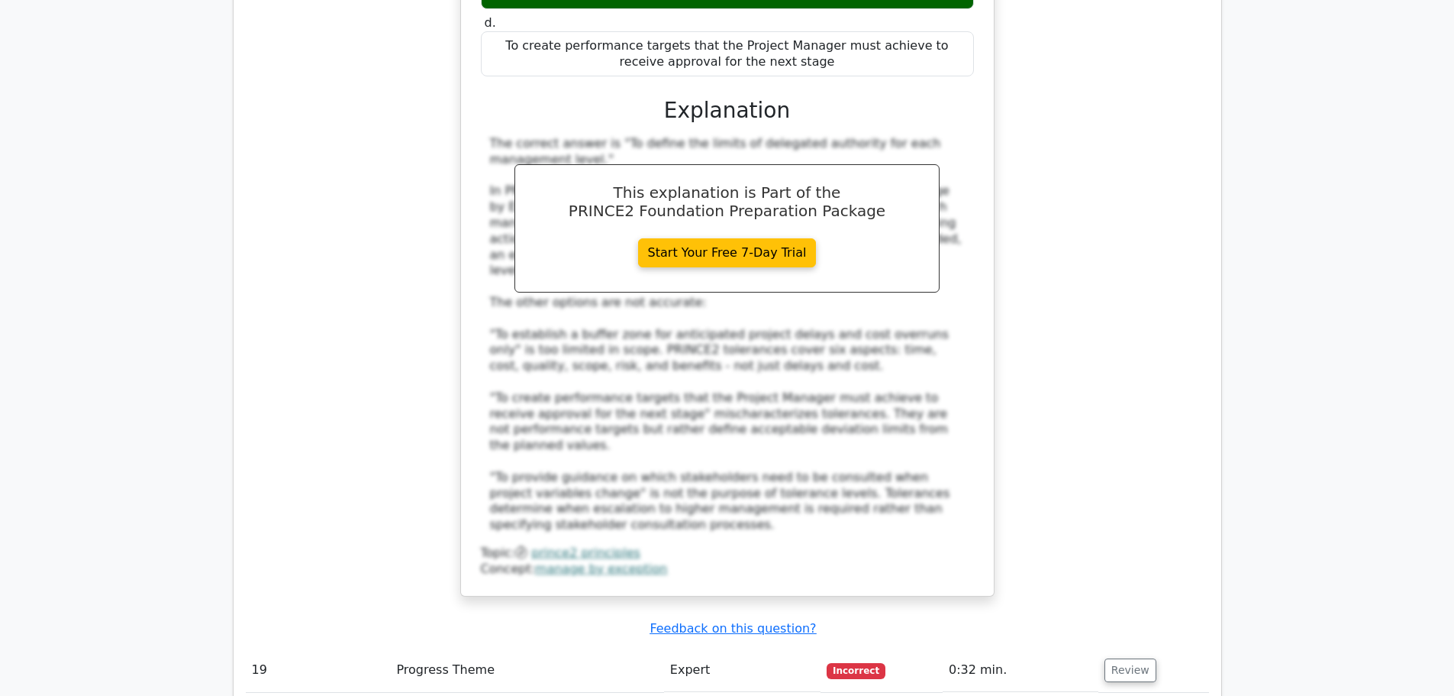
scroll to position [7934, 0]
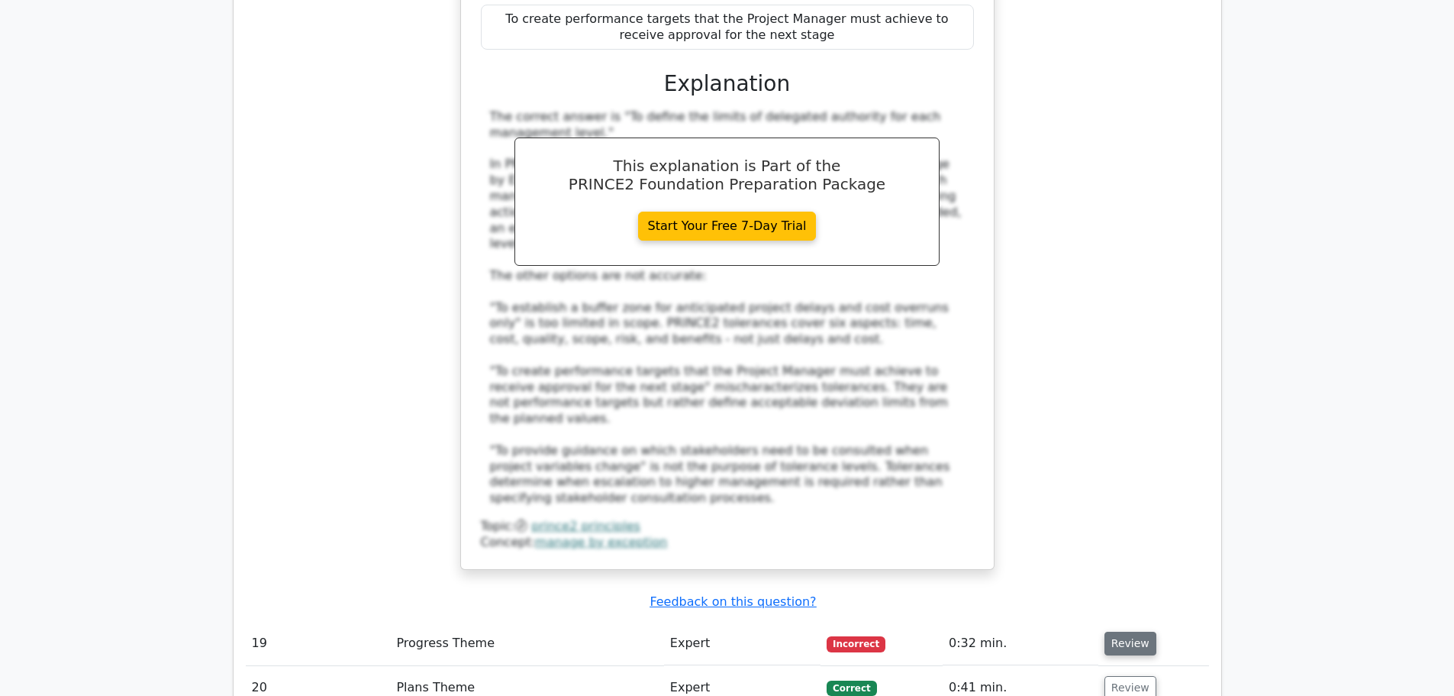
click at [1134, 631] on button "Review" at bounding box center [1131, 643] width 52 height 24
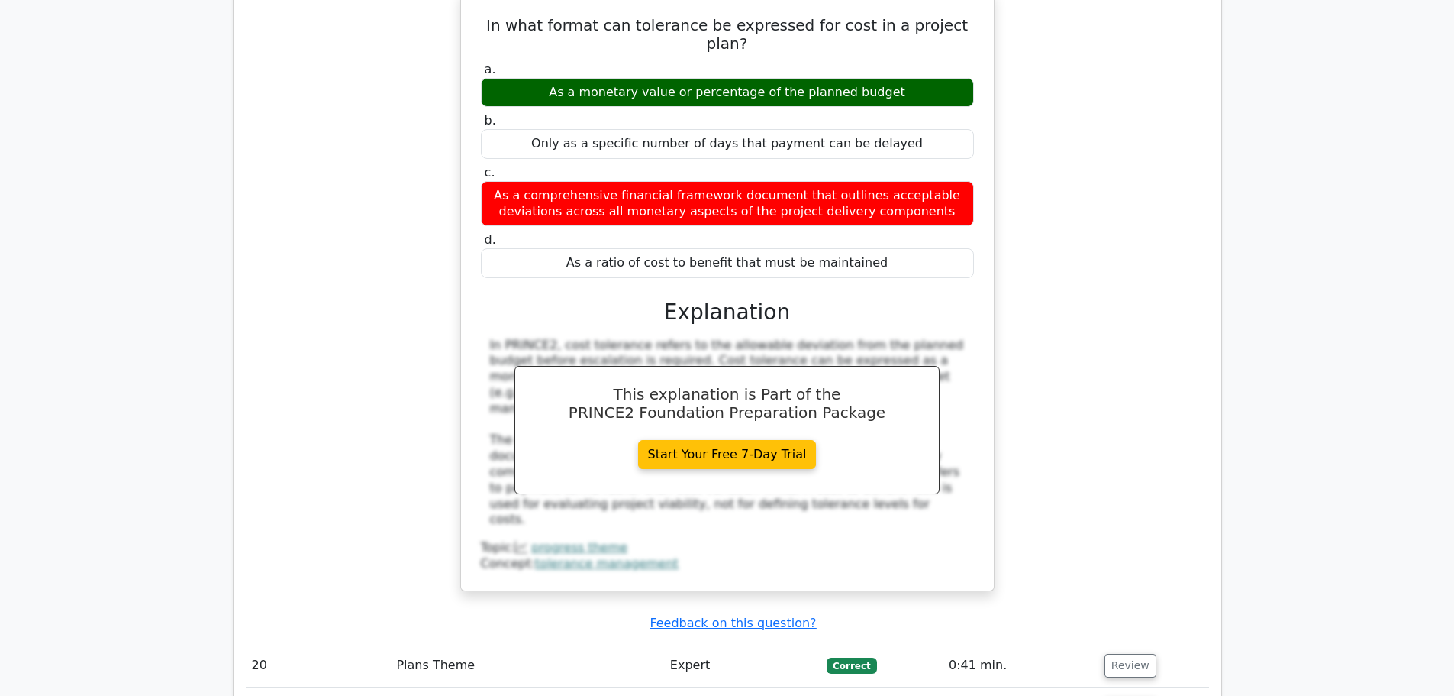
scroll to position [8621, 0]
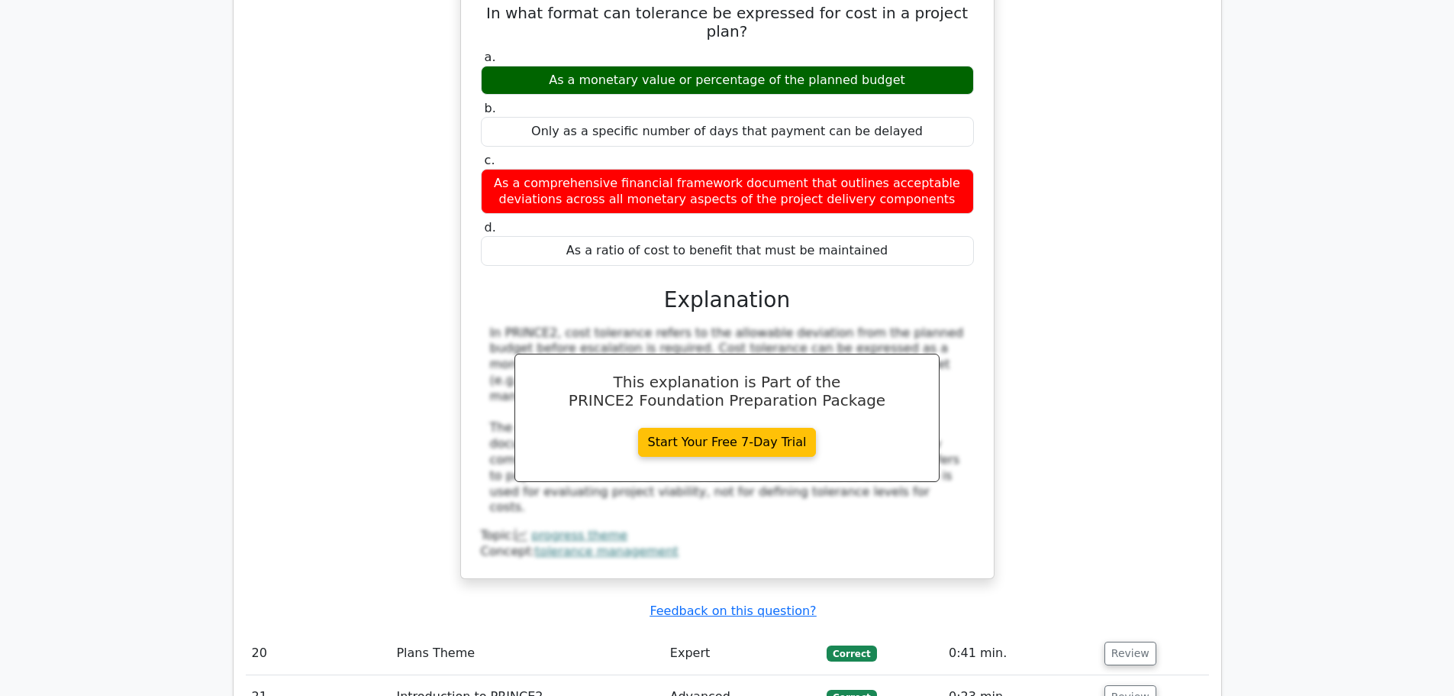
click at [1126, 641] on button "Review" at bounding box center [1131, 653] width 52 height 24
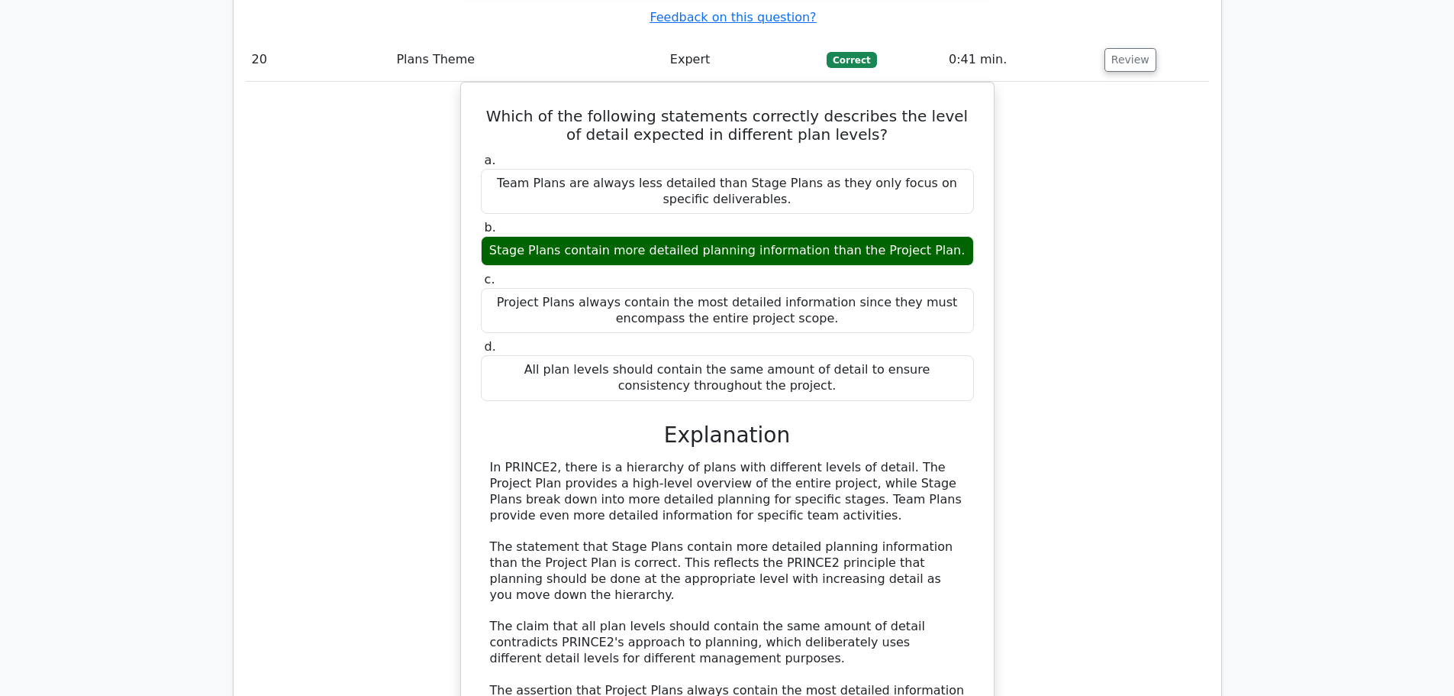
scroll to position [9232, 0]
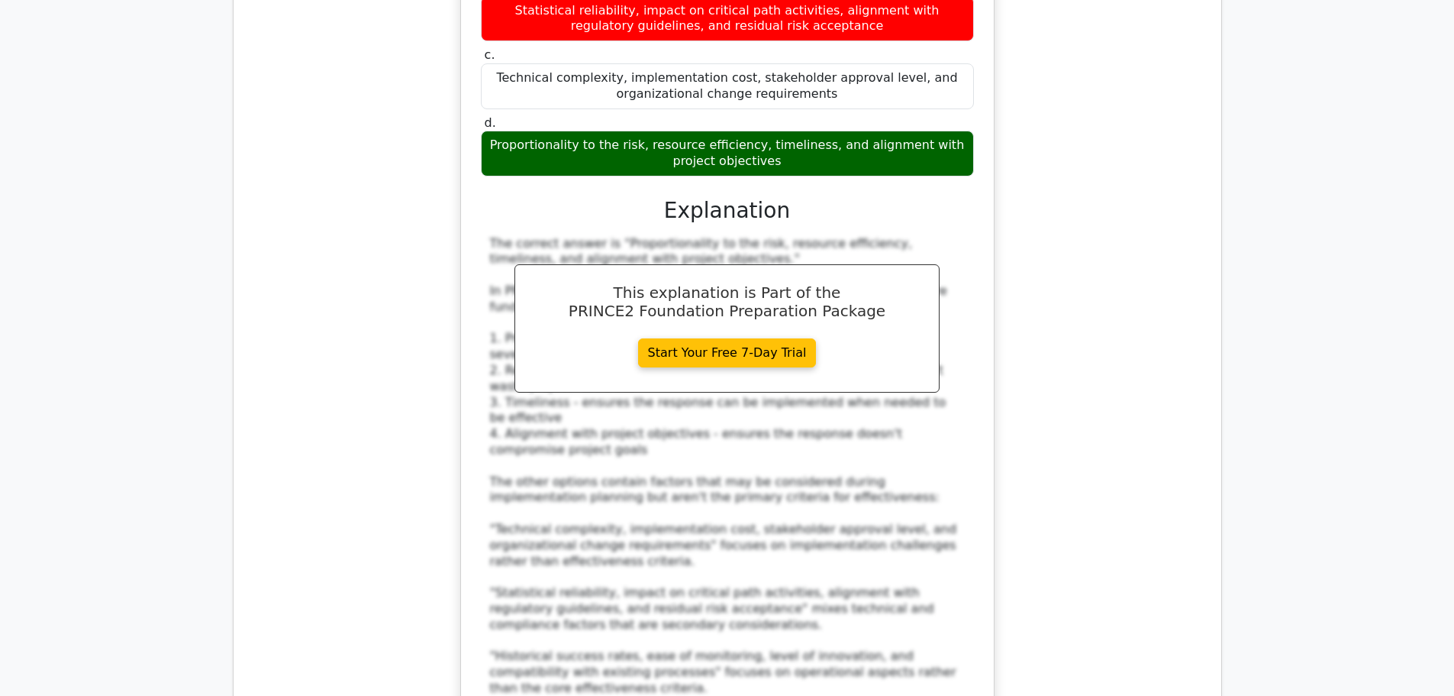
scroll to position [11293, 0]
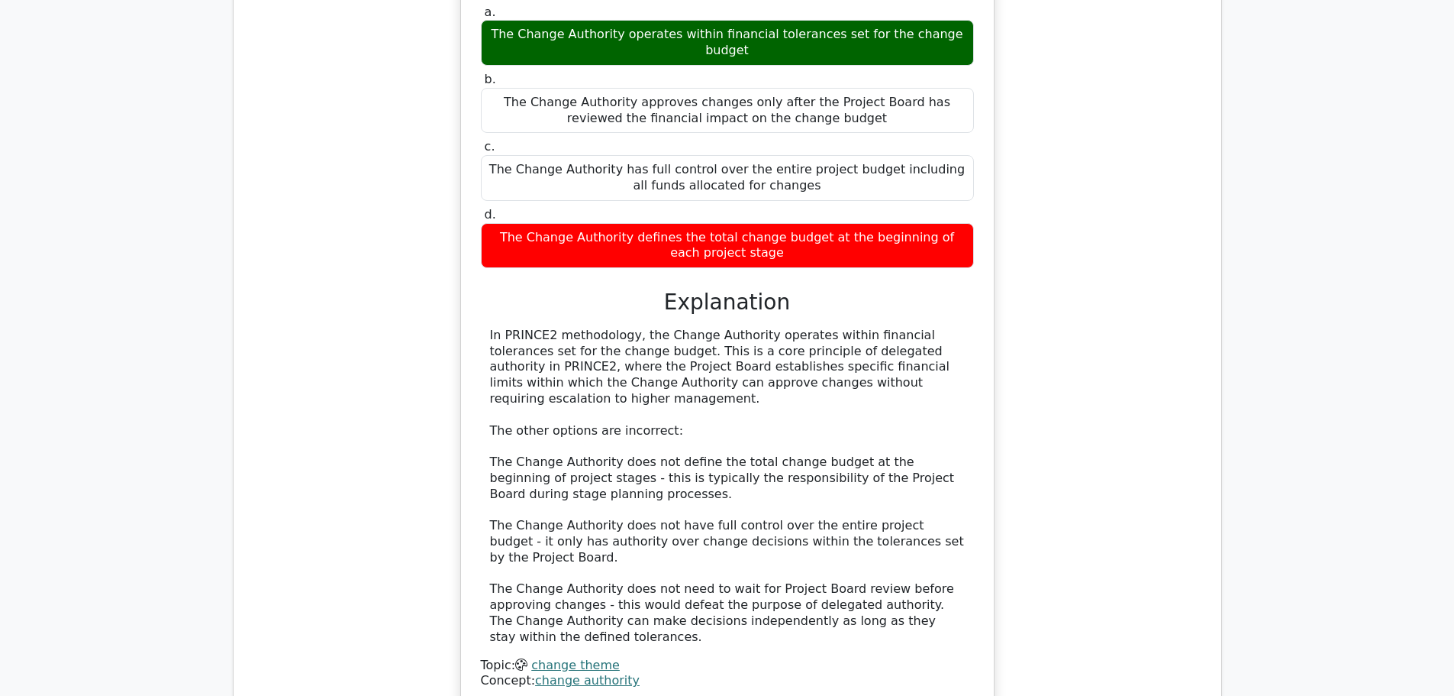
scroll to position [12362, 0]
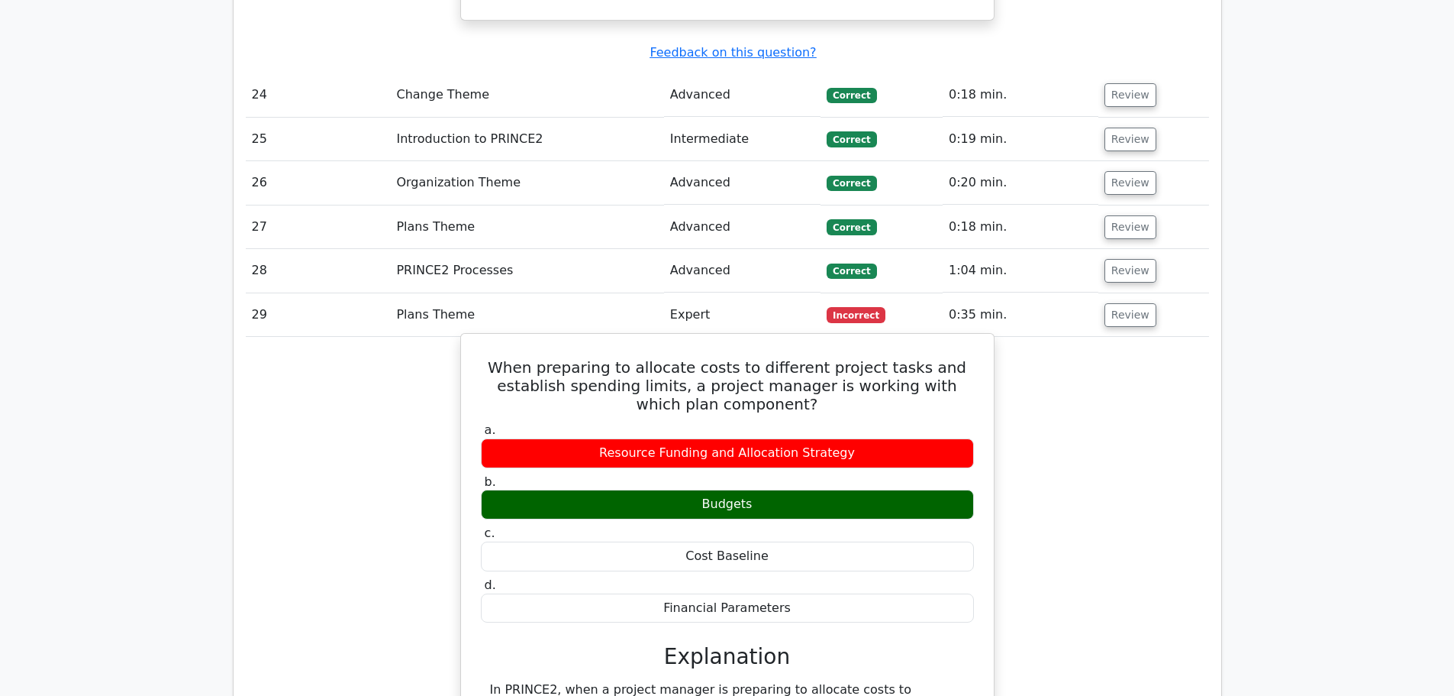
scroll to position [12897, 0]
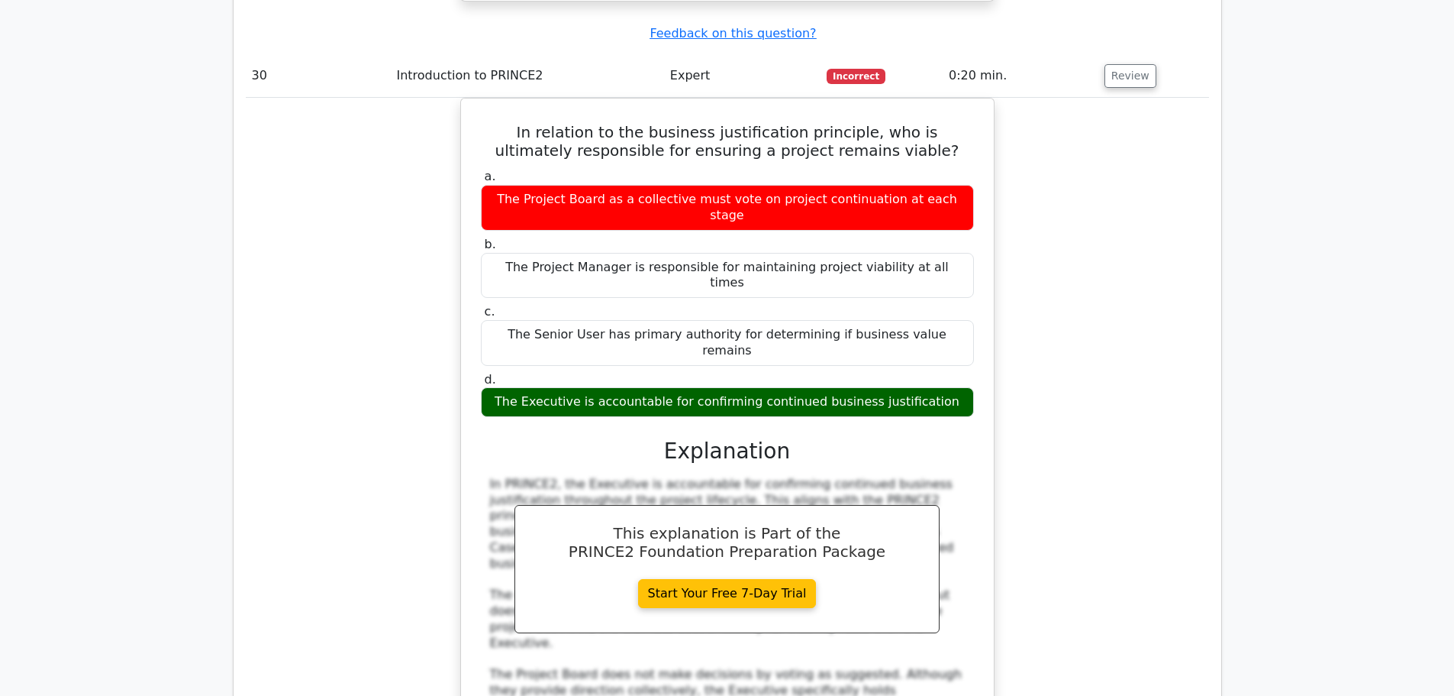
scroll to position [13965, 0]
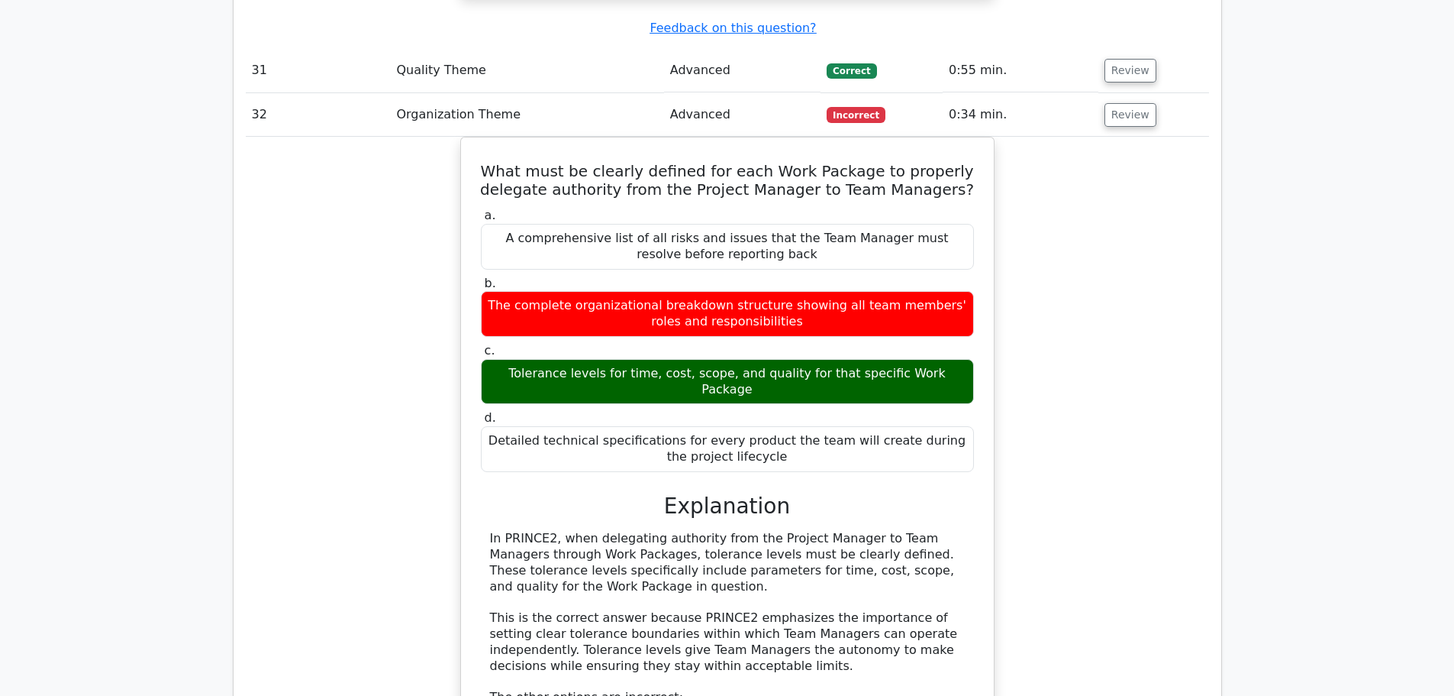
scroll to position [14805, 0]
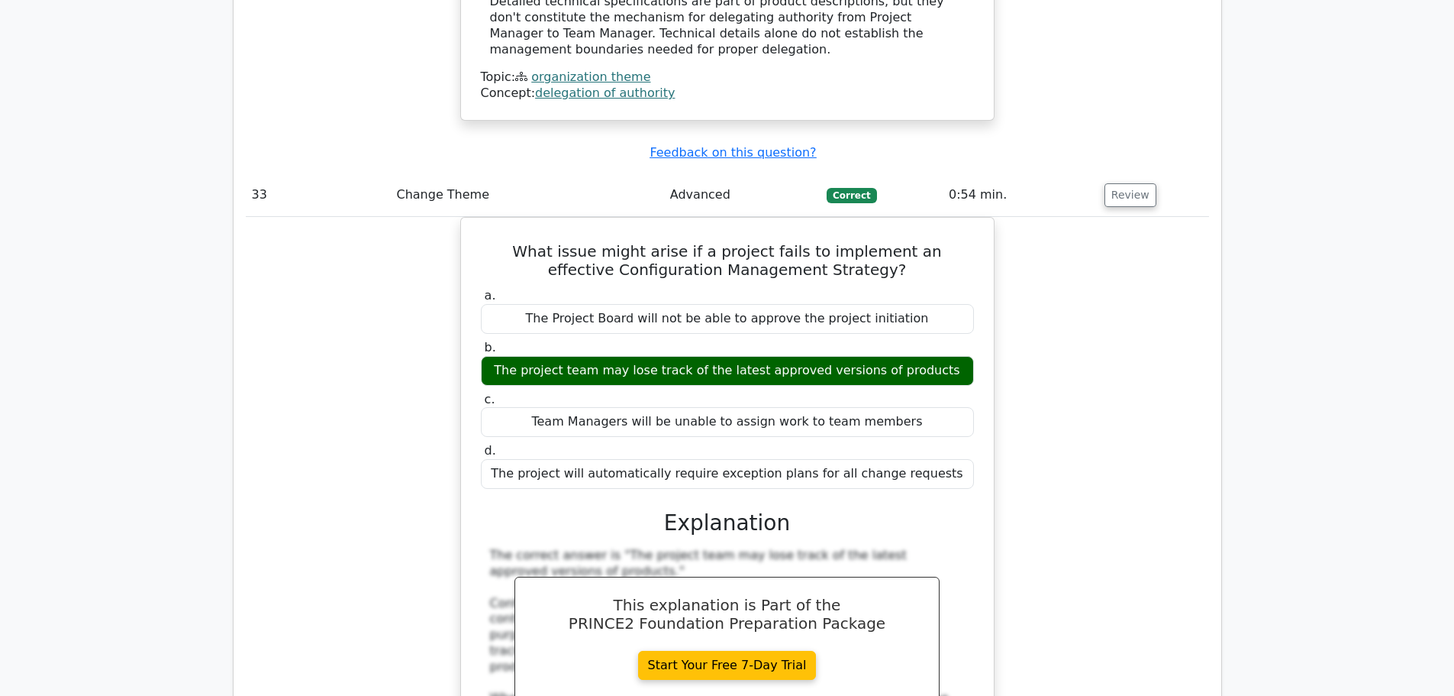
scroll to position [15645, 0]
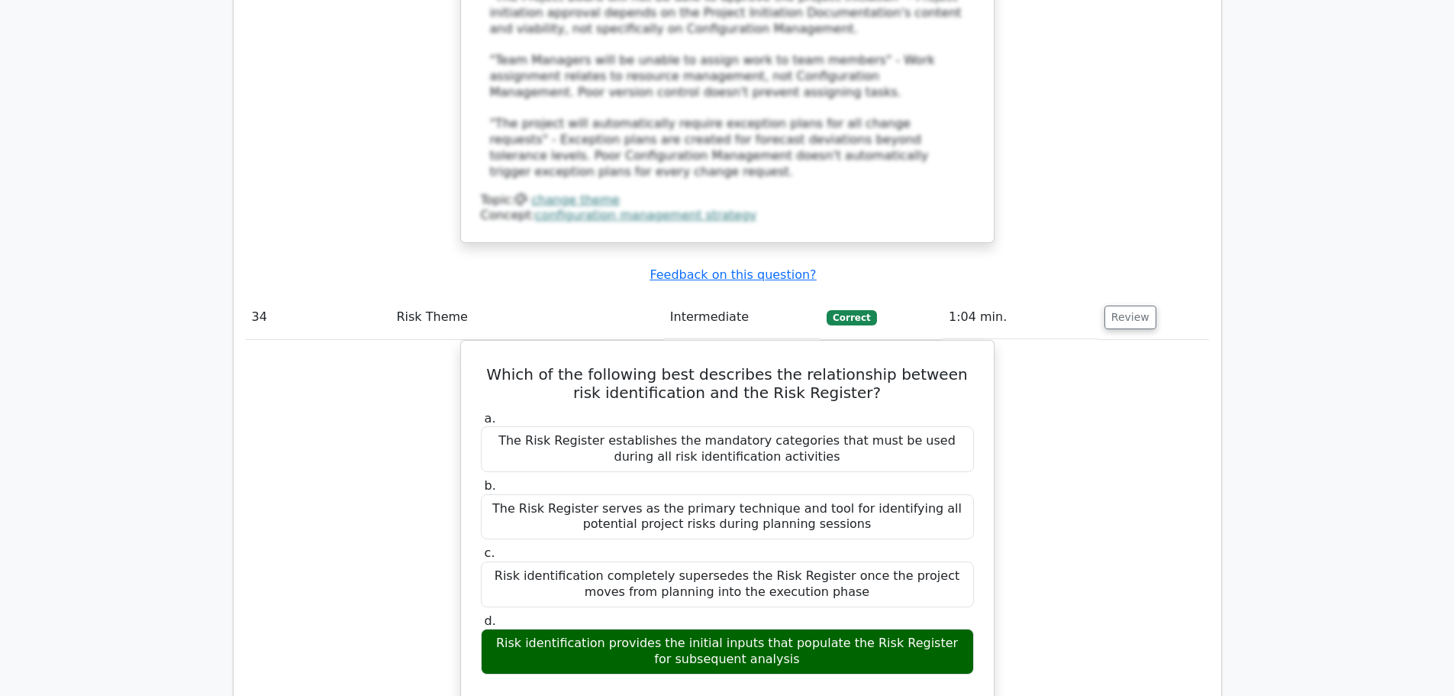
scroll to position [16485, 0]
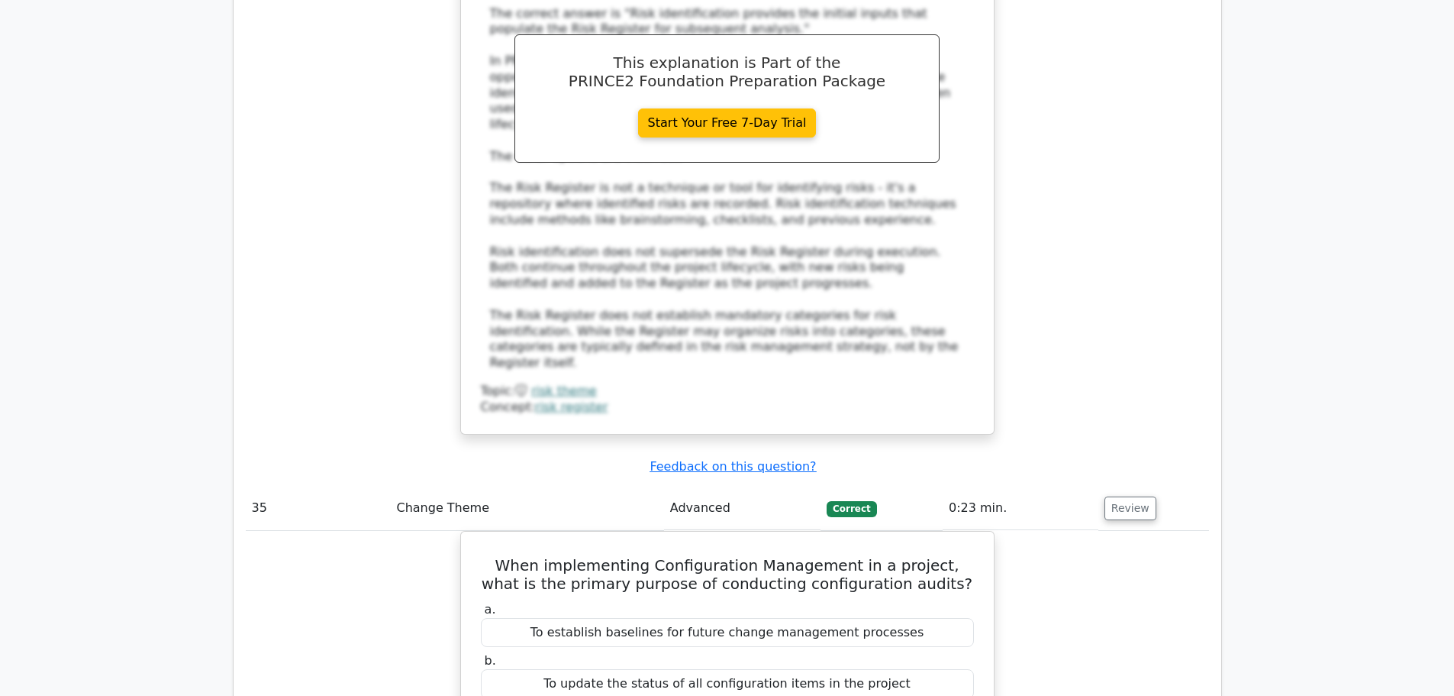
scroll to position [17401, 0]
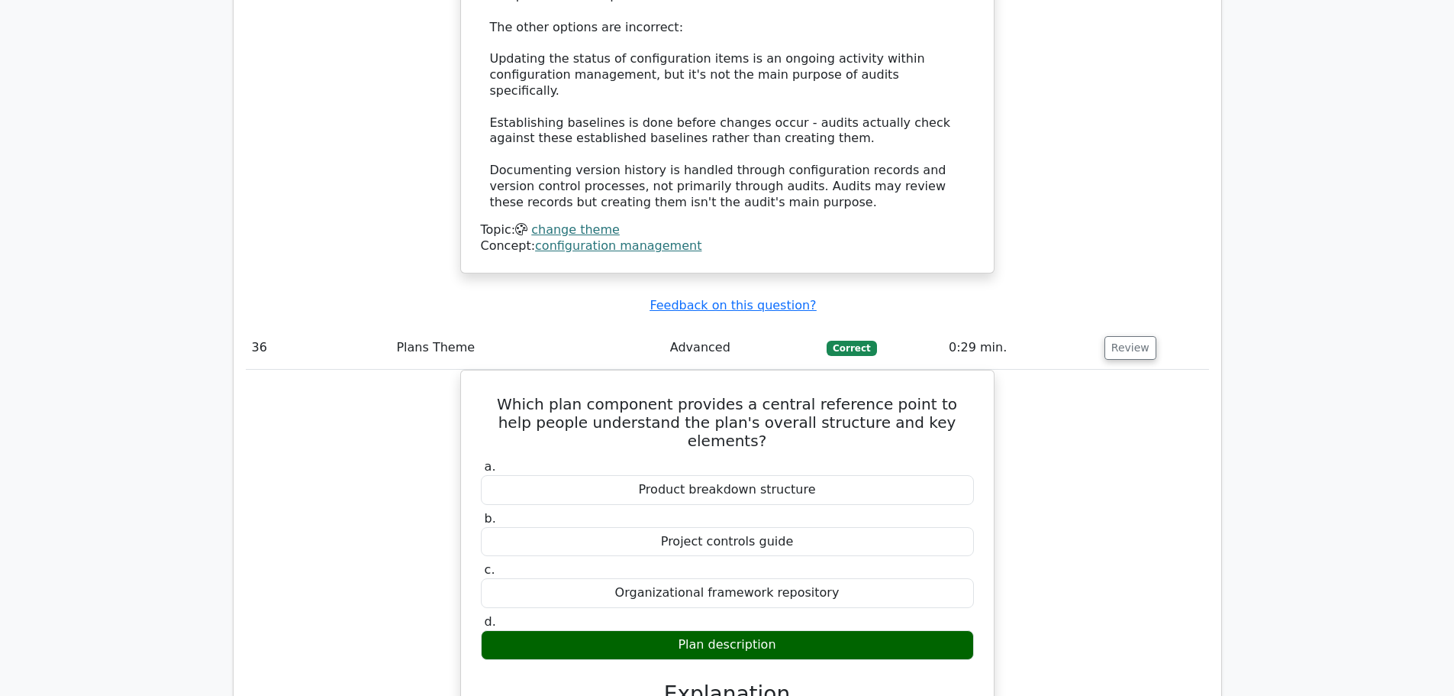
scroll to position [18088, 0]
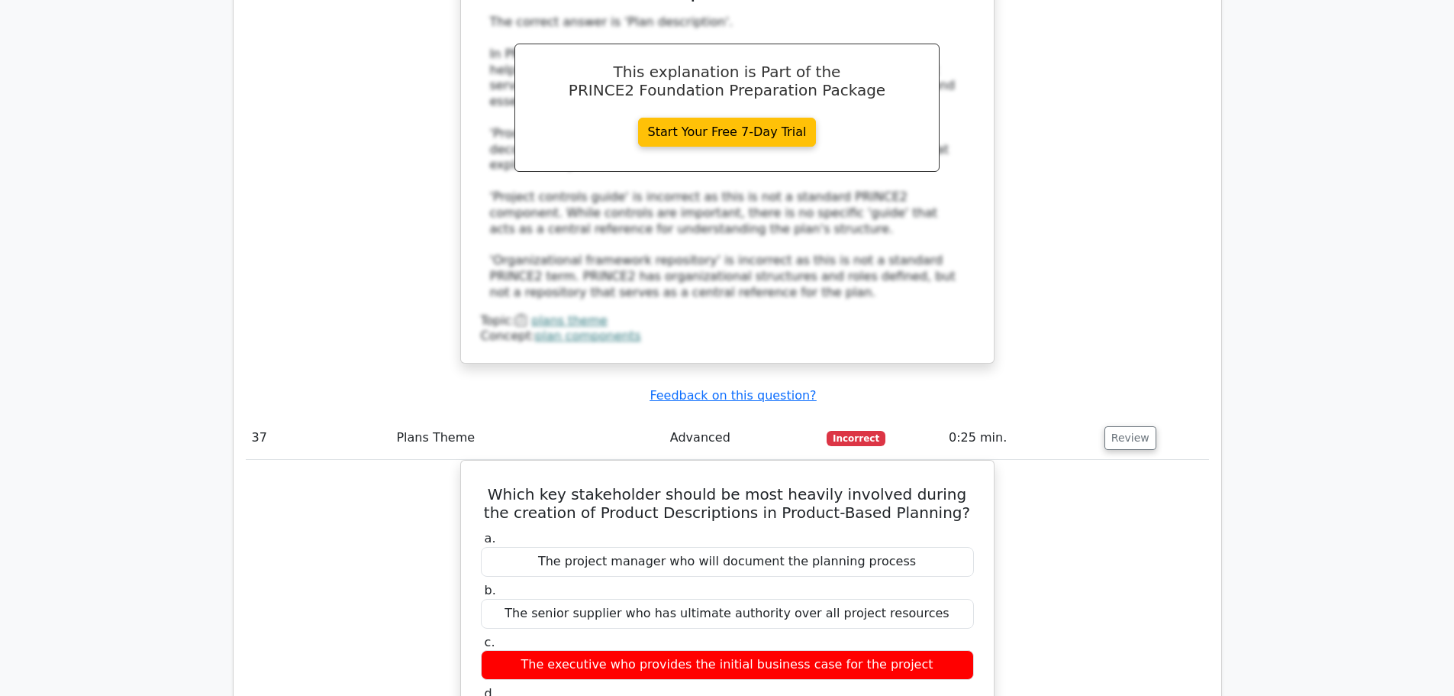
scroll to position [18852, 0]
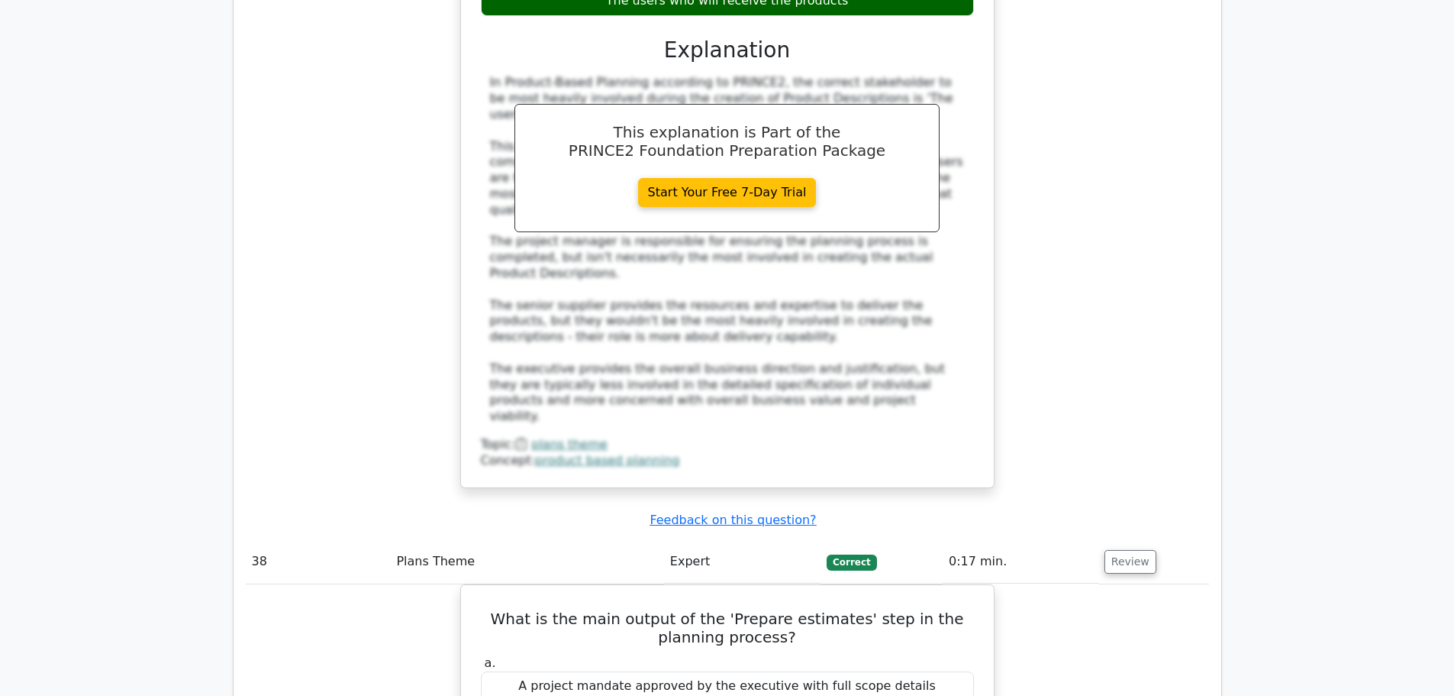
scroll to position [19615, 0]
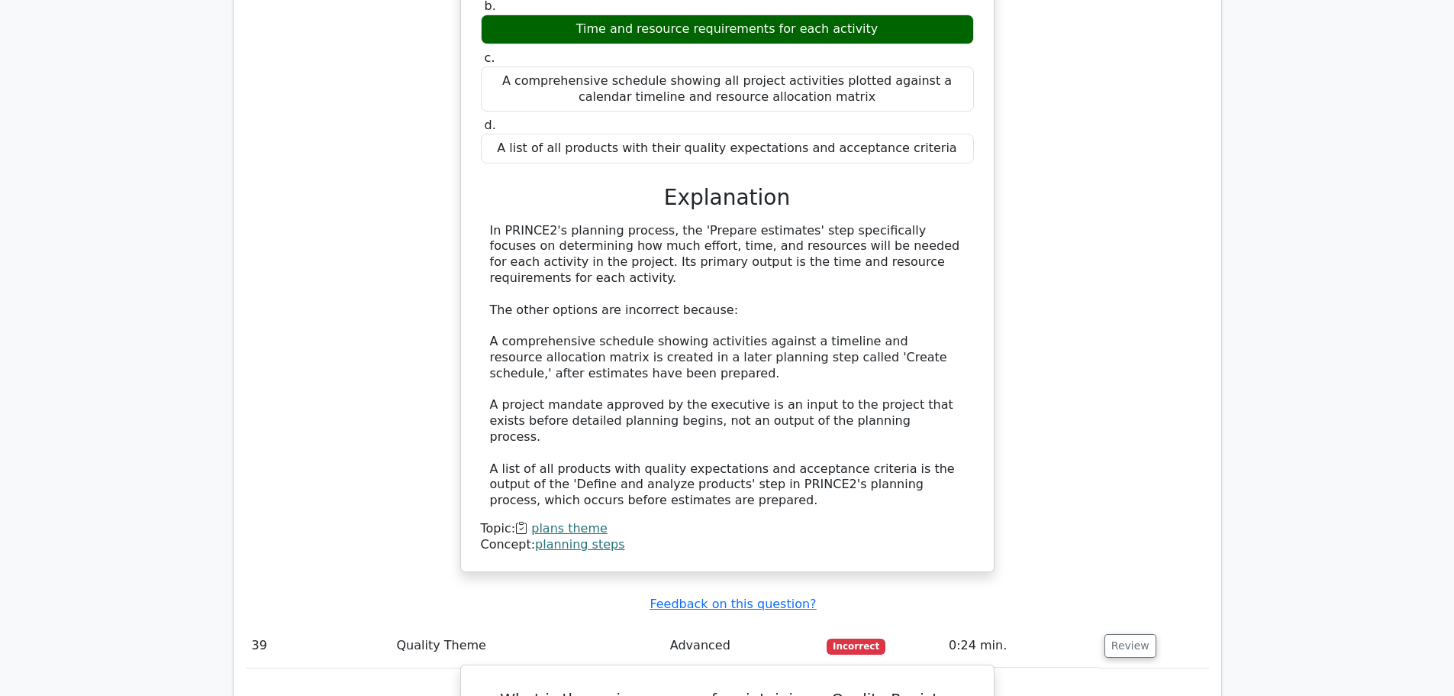
scroll to position [20303, 0]
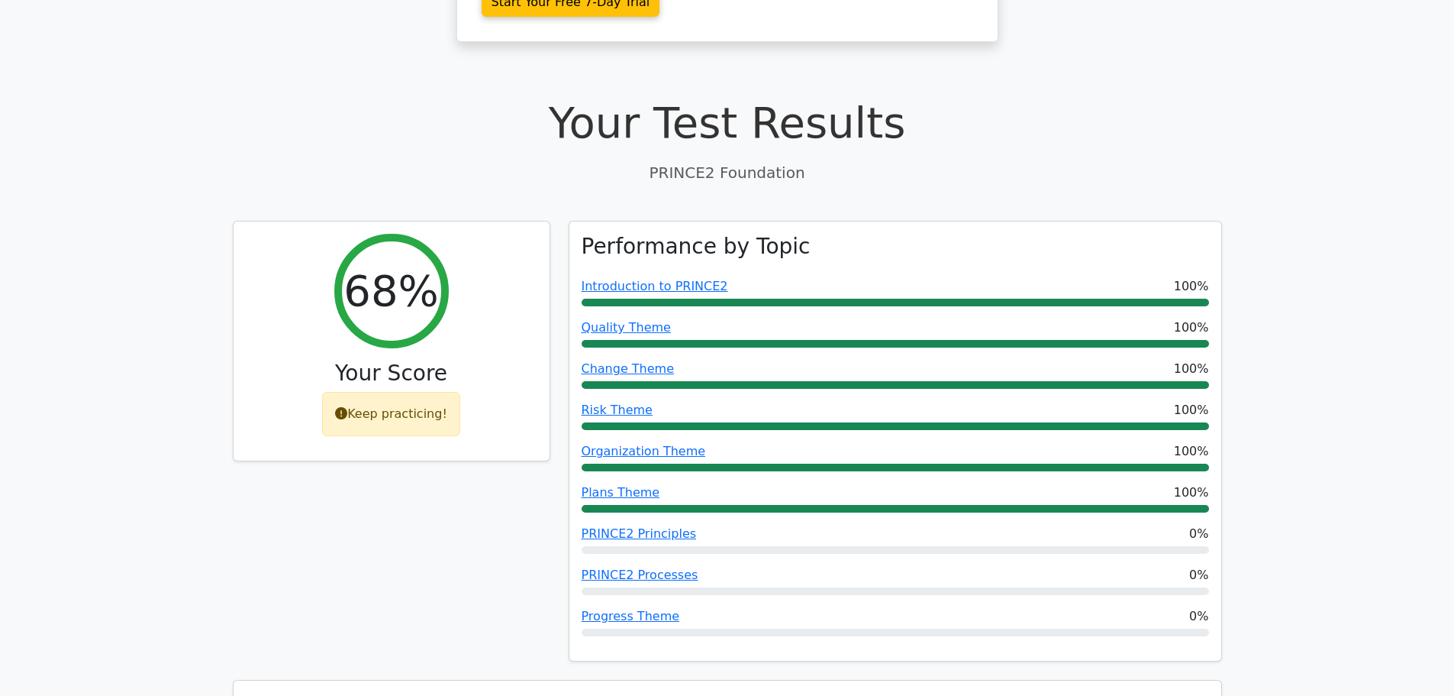
scroll to position [473, 0]
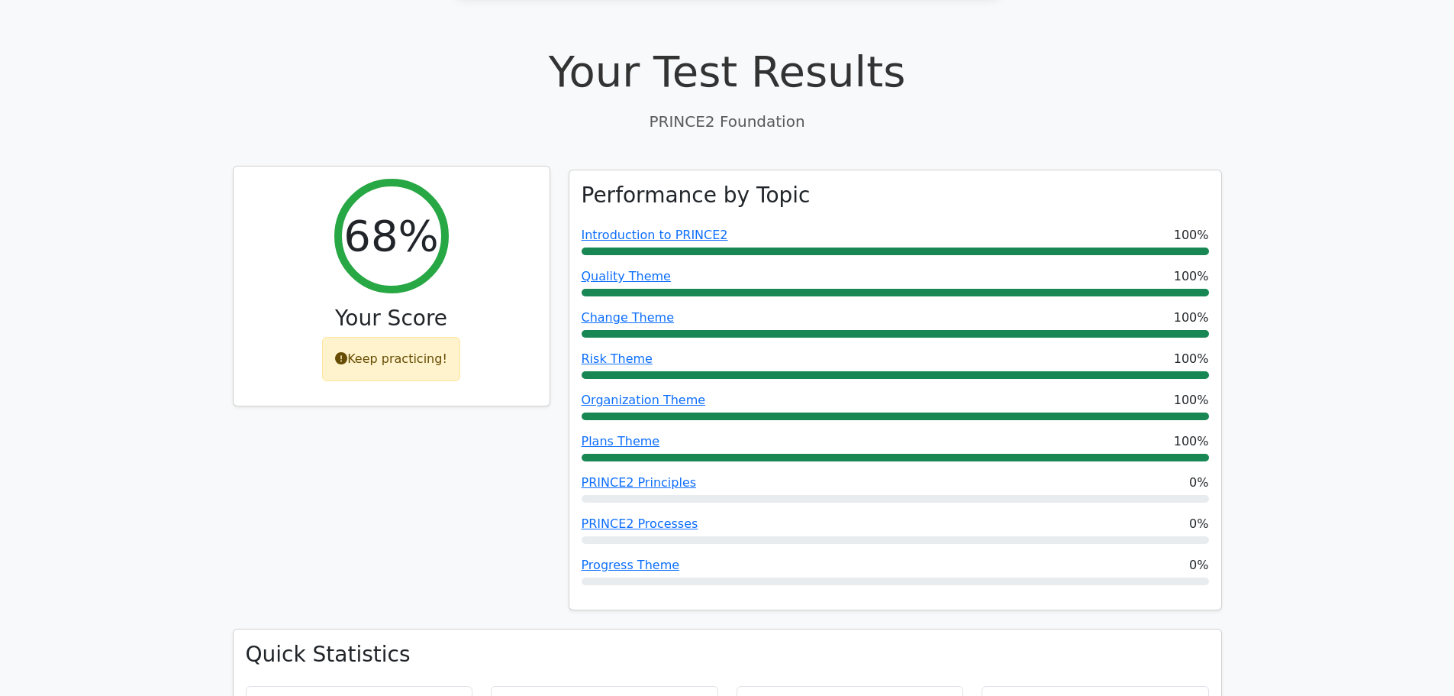
click at [399, 337] on div "Keep practicing!" at bounding box center [391, 359] width 138 height 44
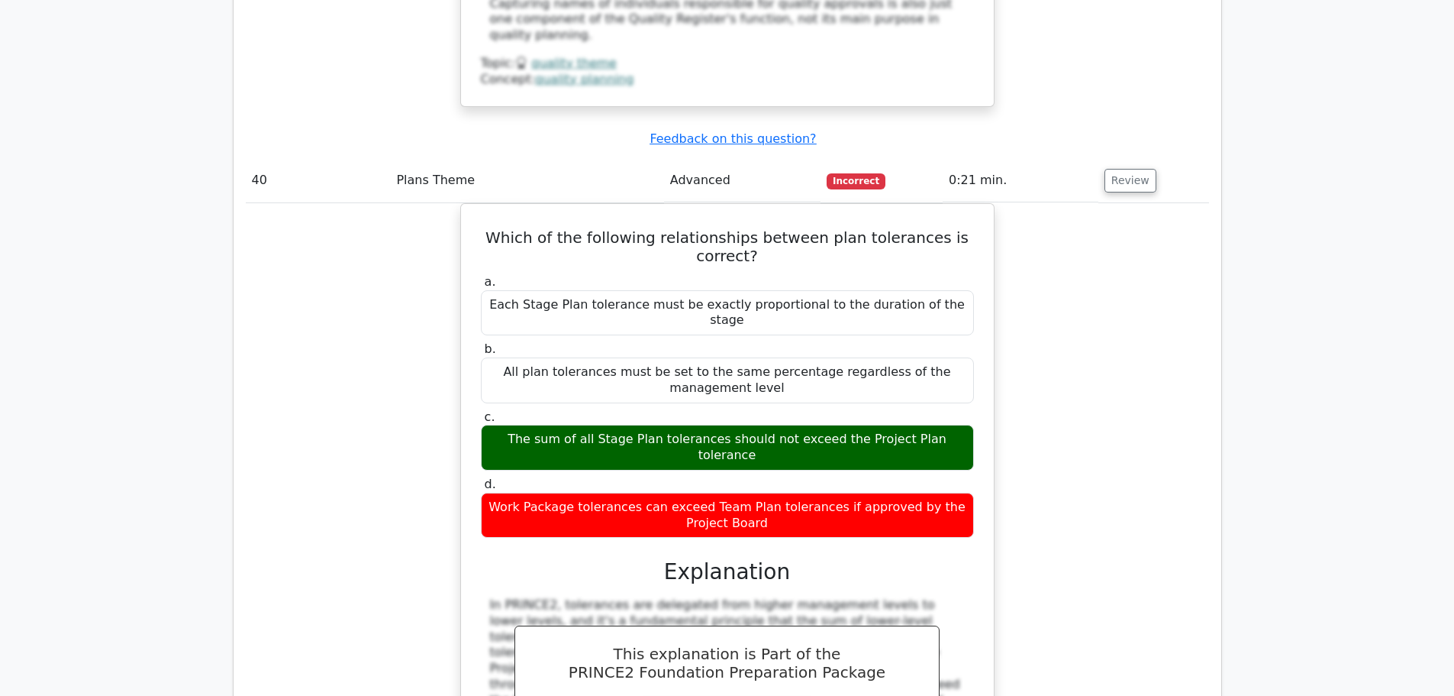
scroll to position [21587, 0]
